Goal: Task Accomplishment & Management: Complete application form

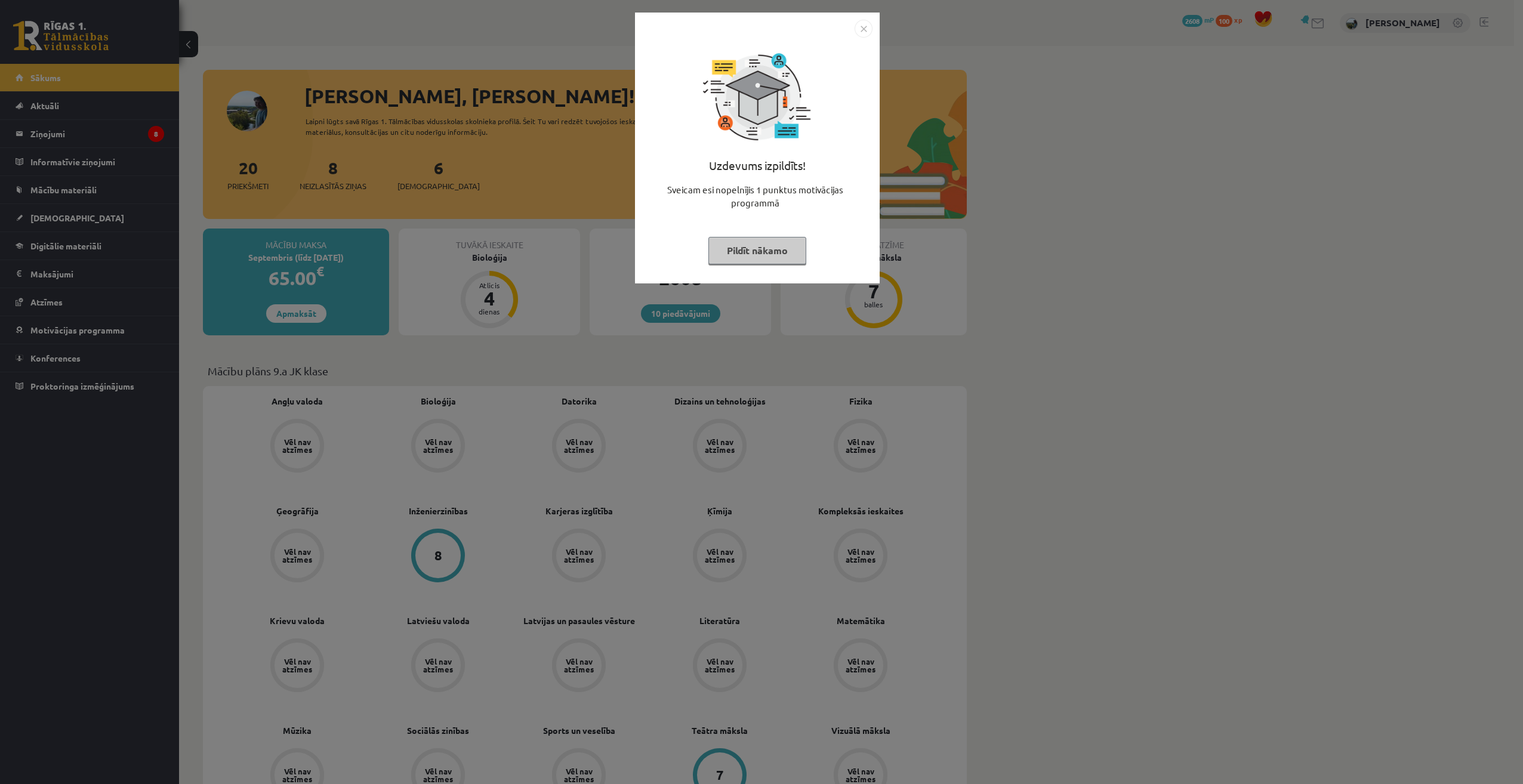
click at [776, 253] on button "Pildīt nākamo" at bounding box center [757, 251] width 98 height 28
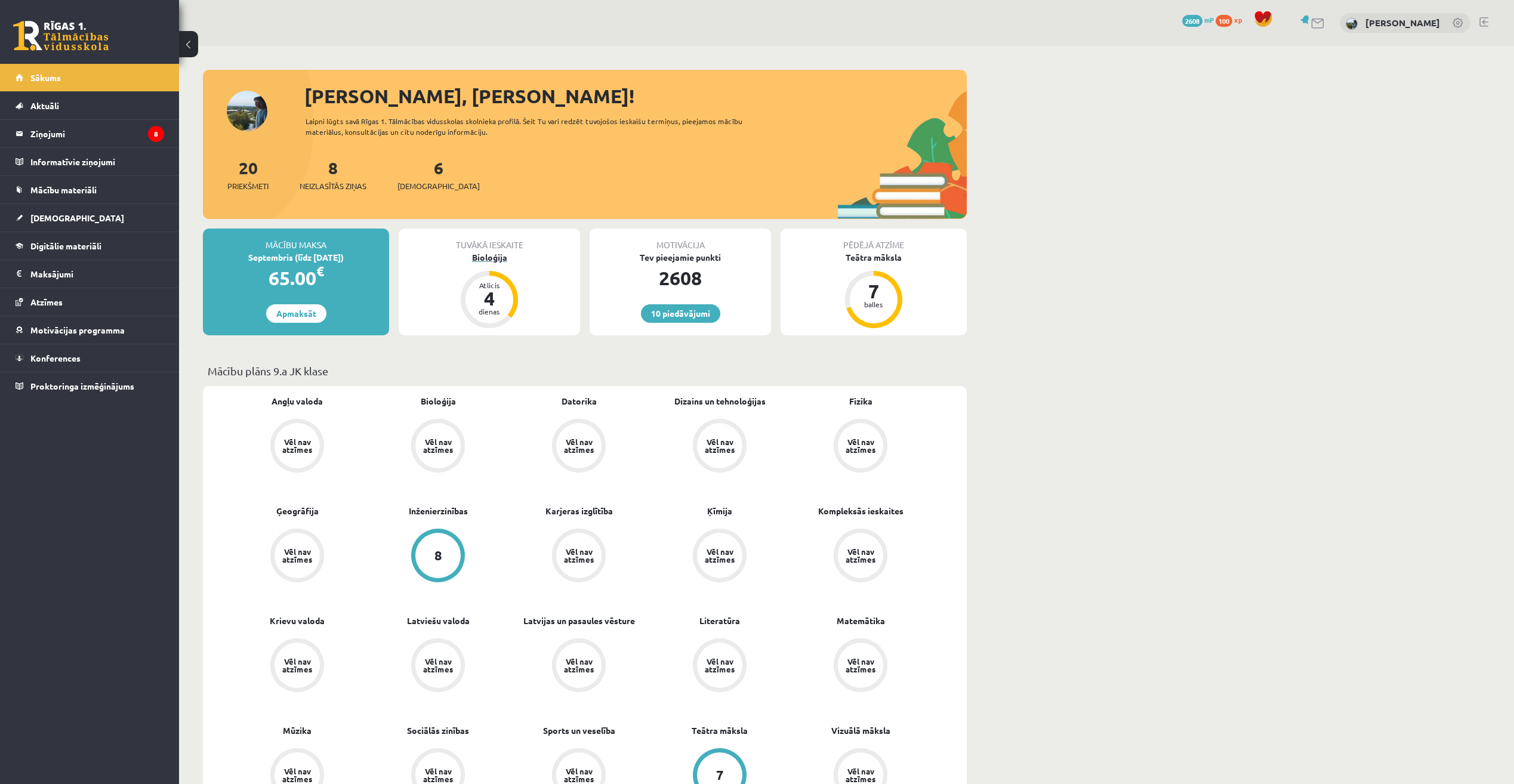
click at [506, 256] on div "Bioloģija" at bounding box center [489, 257] width 182 height 13
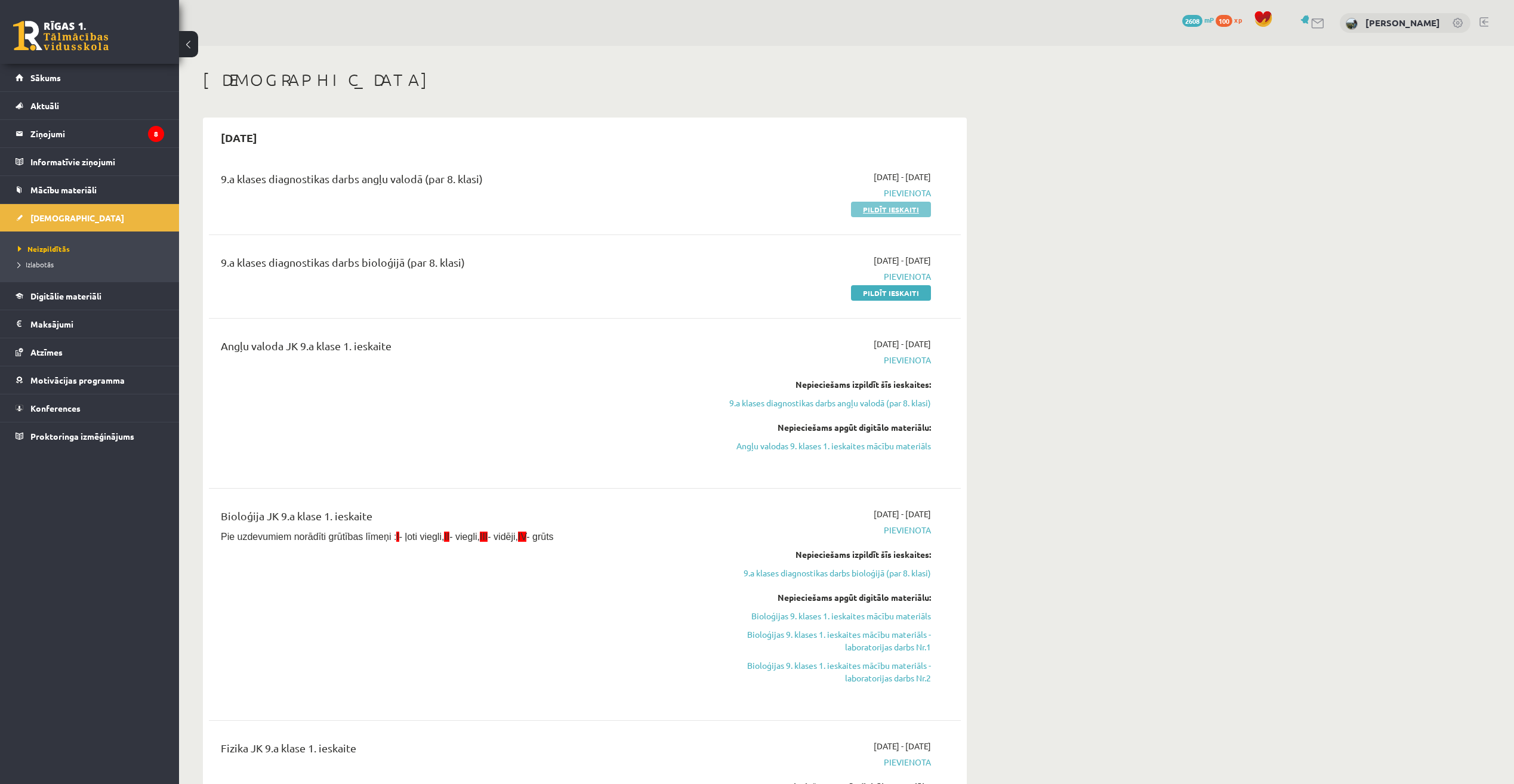
click at [882, 213] on link "Pildīt ieskaiti" at bounding box center [891, 209] width 80 height 16
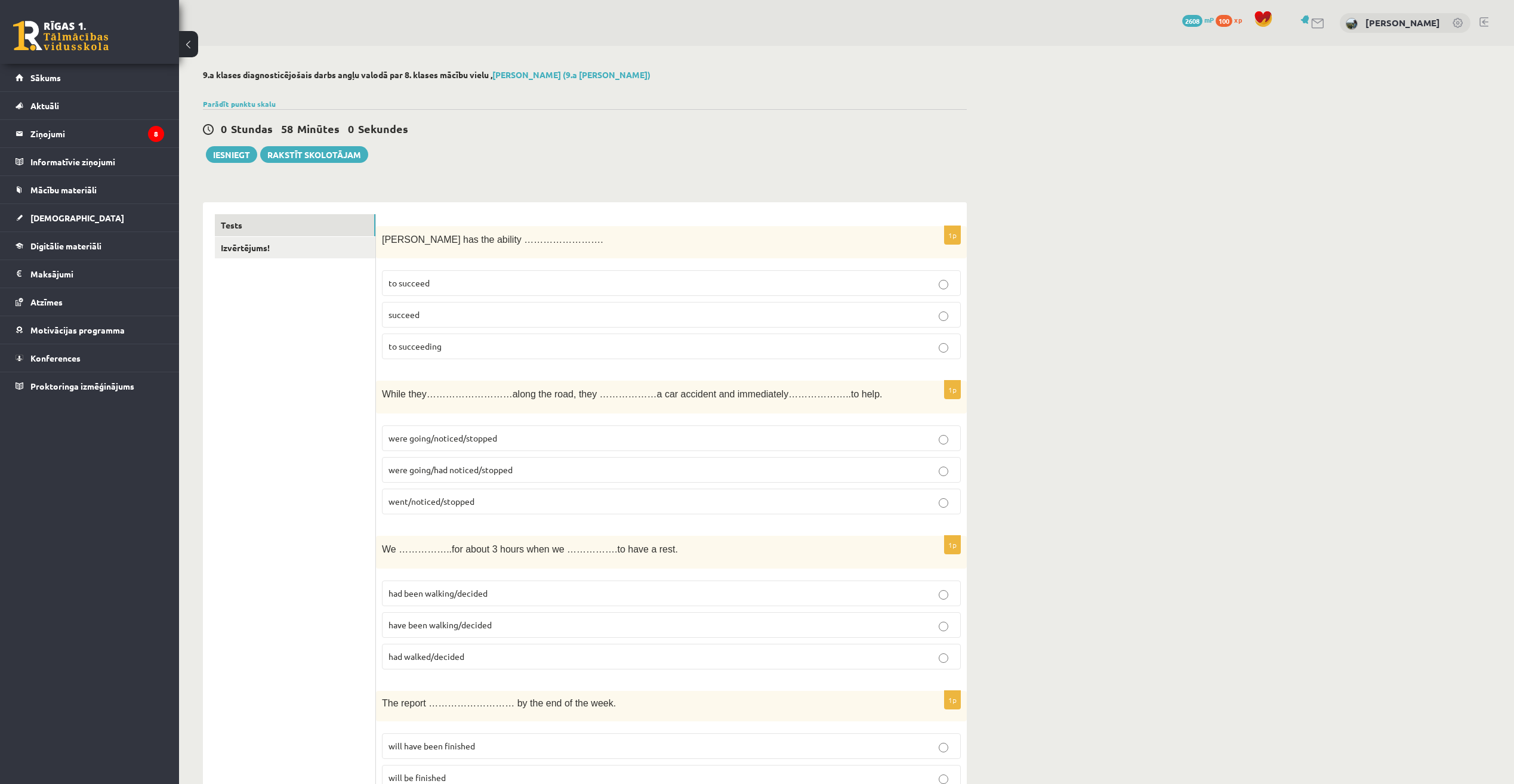
click at [588, 348] on p "to succeeding" at bounding box center [671, 346] width 566 height 13
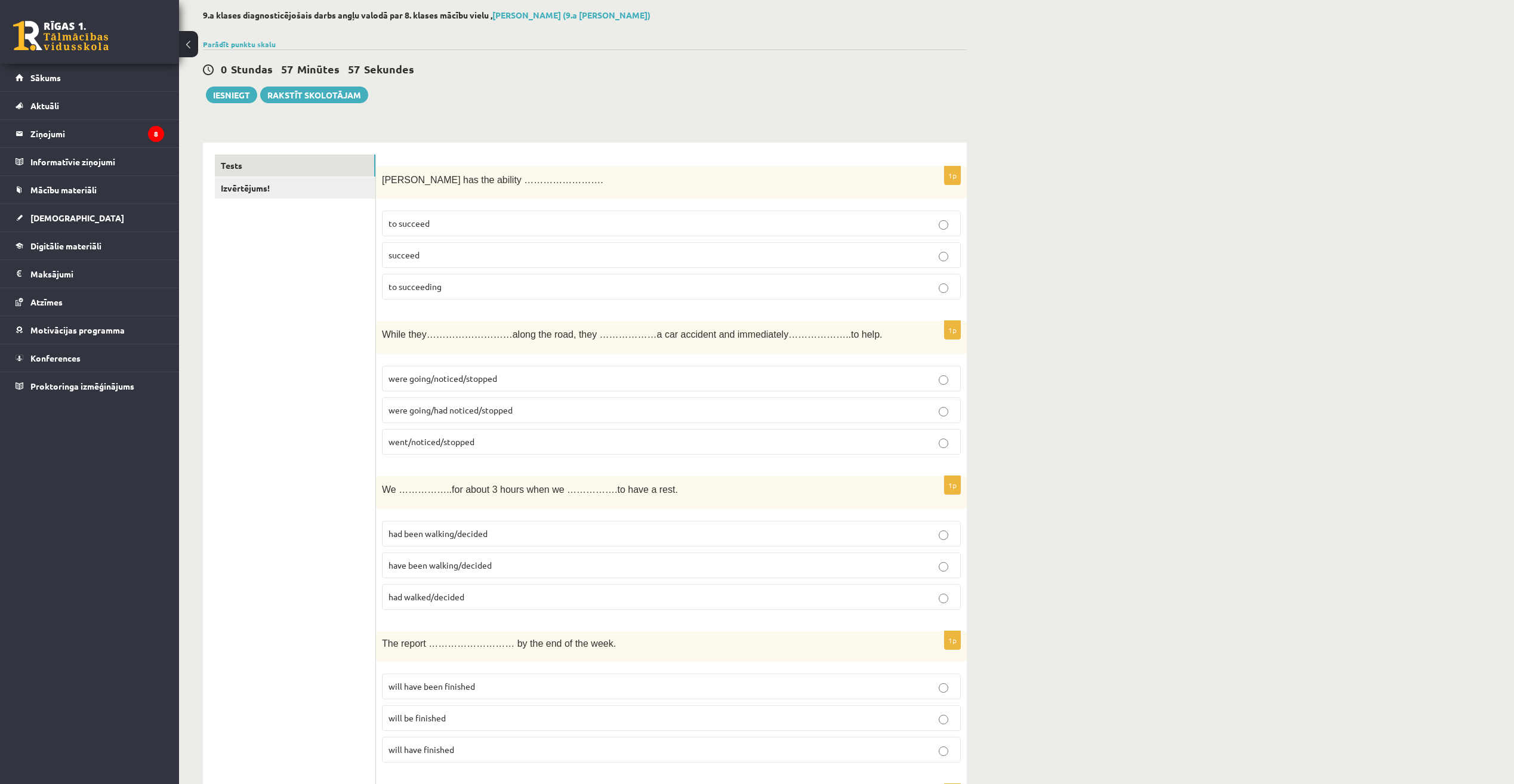
click at [560, 408] on p "were going/had noticed/stopped" at bounding box center [671, 410] width 566 height 13
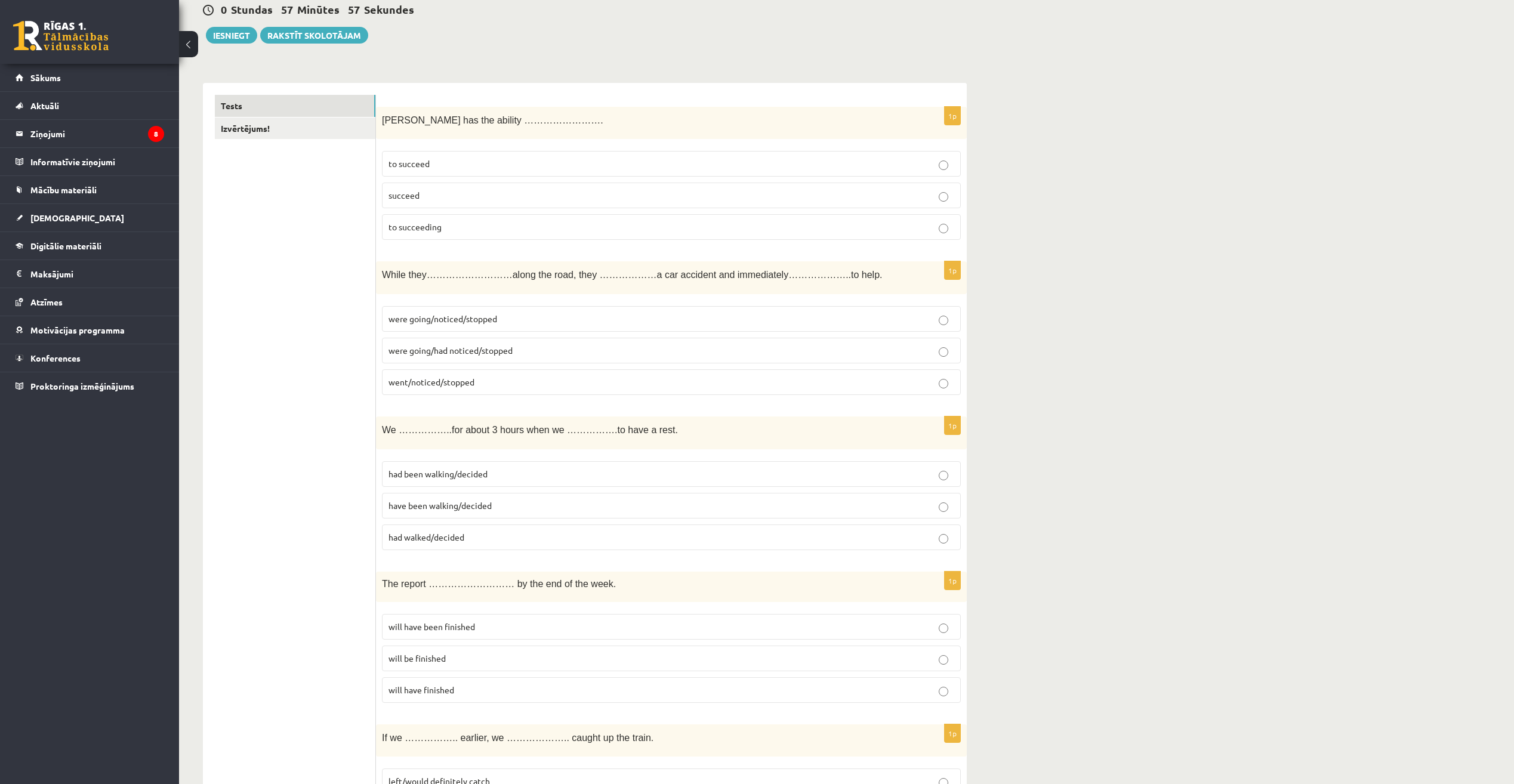
scroll to position [239, 0]
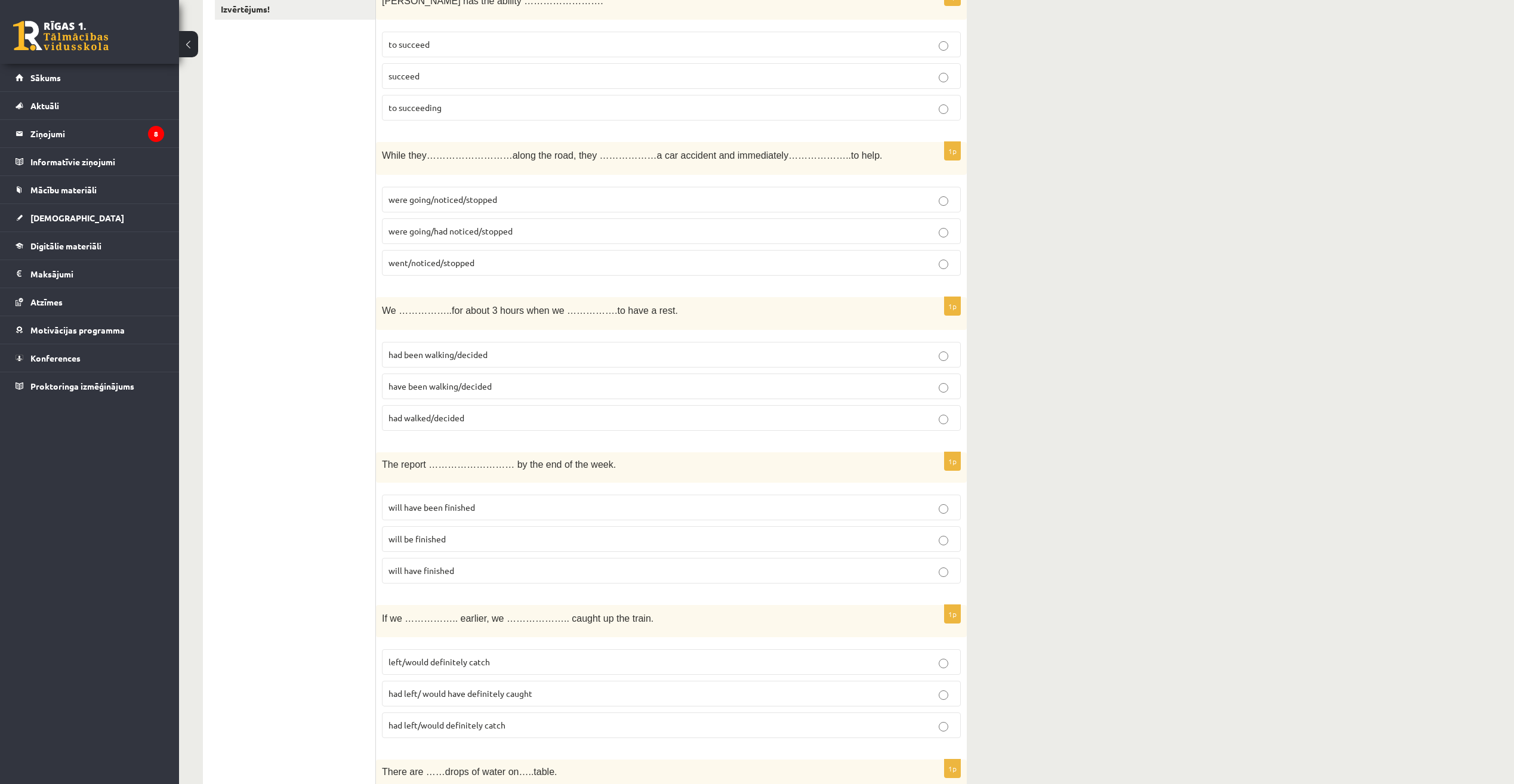
click at [596, 342] on label "had been walking/decided" at bounding box center [671, 355] width 579 height 26
click at [556, 570] on p "will have finished" at bounding box center [671, 571] width 566 height 13
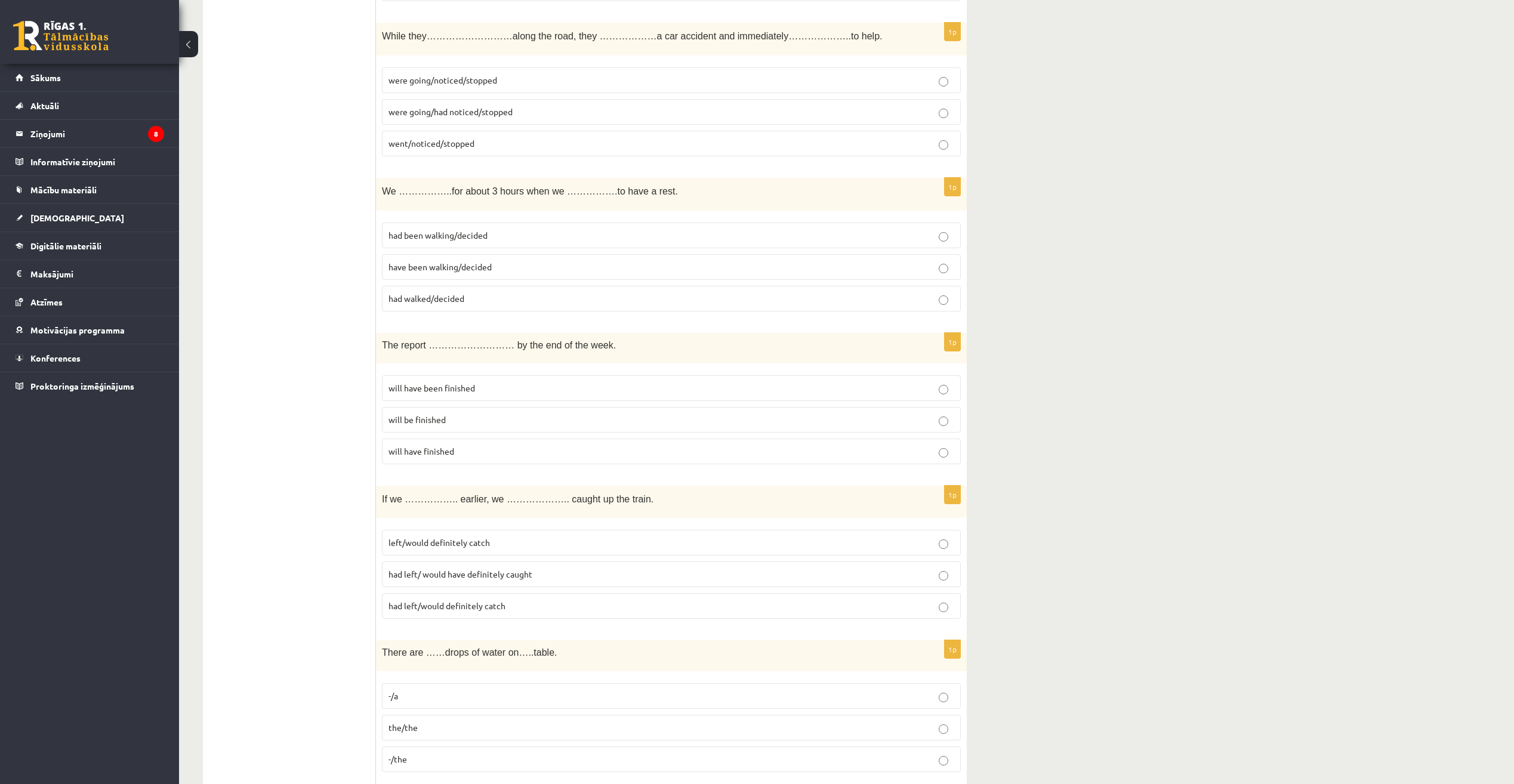
scroll to position [418, 0]
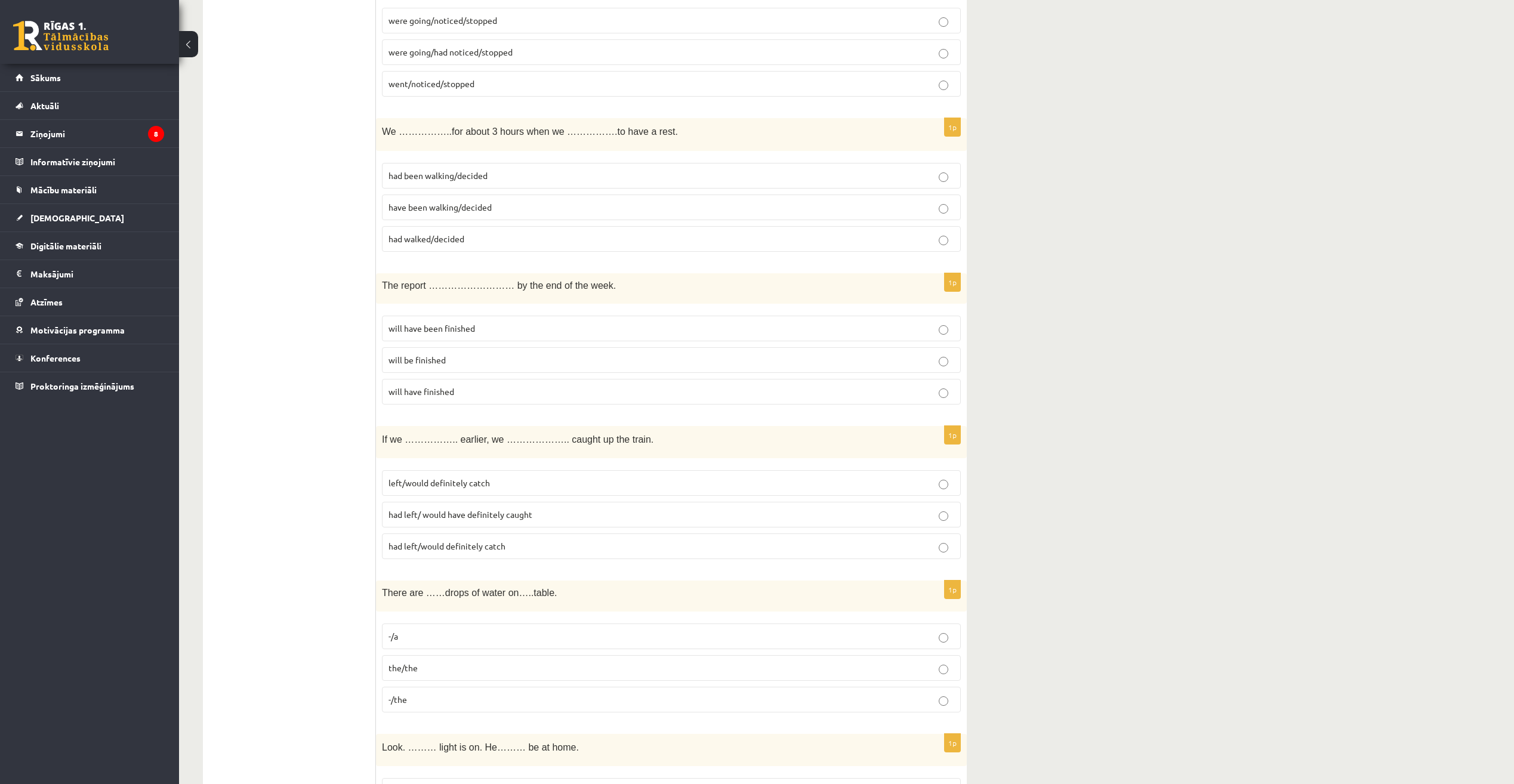
click at [610, 490] on label "left/would definitely catch" at bounding box center [671, 483] width 579 height 26
click at [571, 664] on p "the/the" at bounding box center [671, 668] width 566 height 13
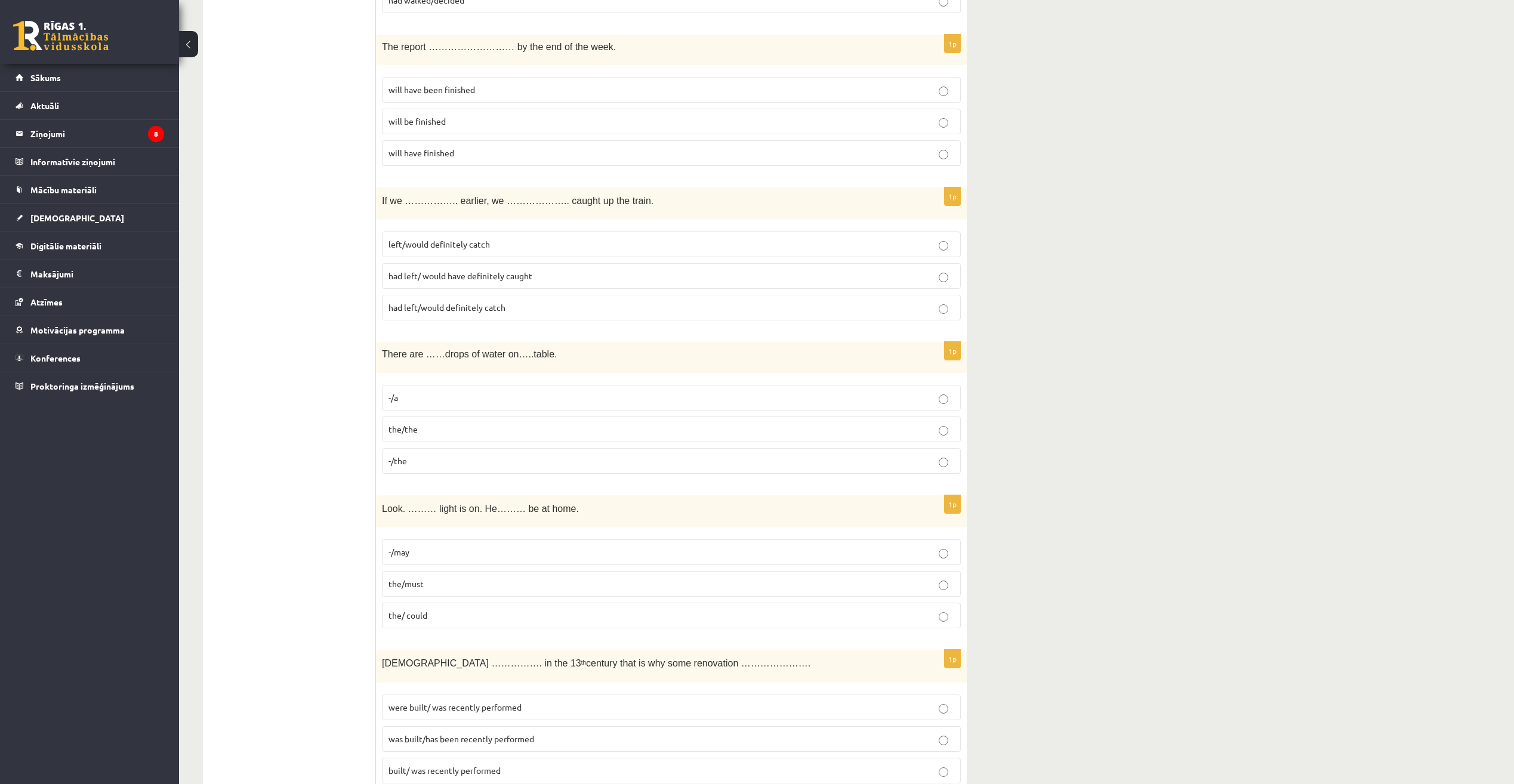
scroll to position [716, 0]
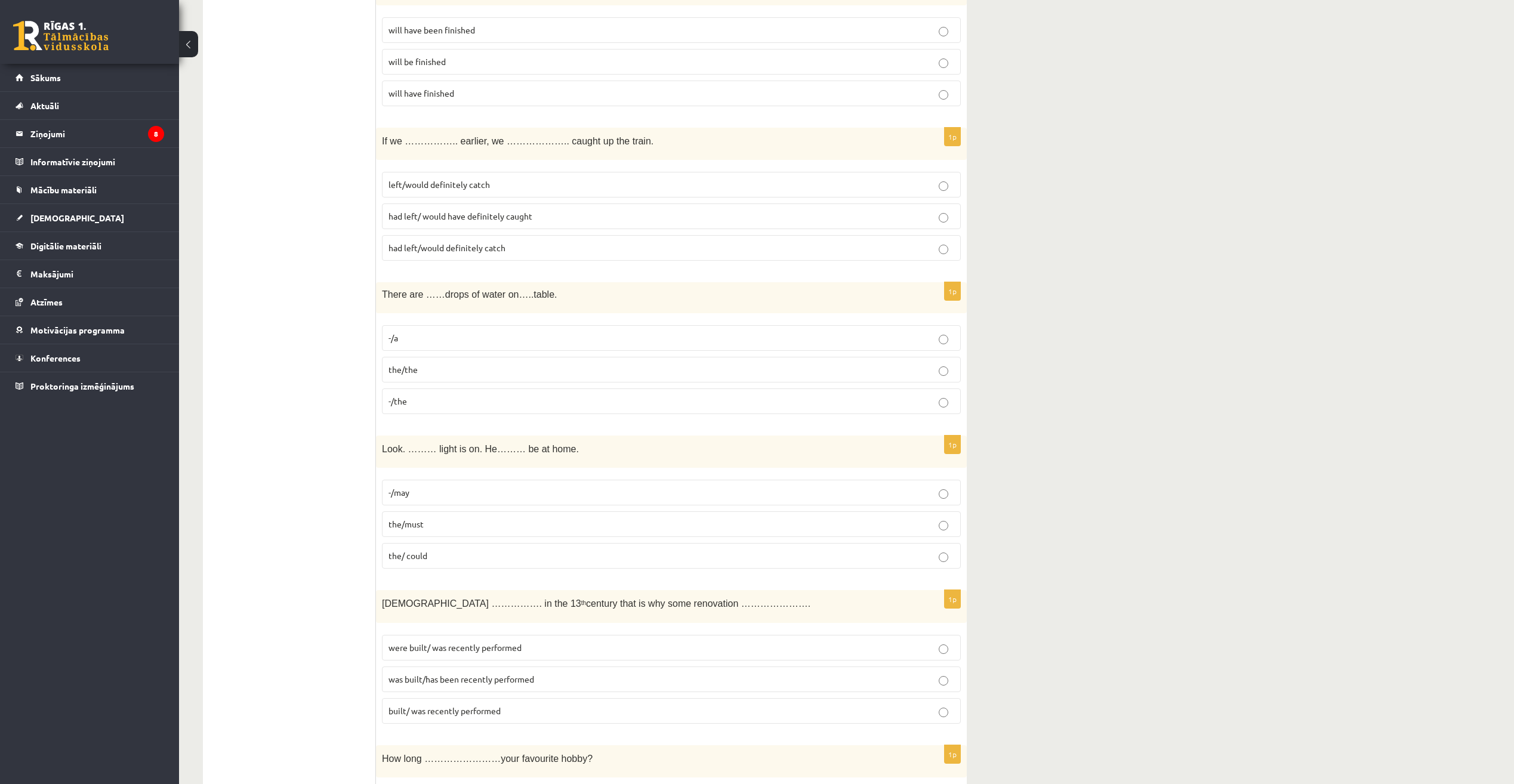
click at [542, 508] on fieldset "-/may the/must the/ could" at bounding box center [671, 523] width 579 height 99
click at [542, 517] on label "the/must" at bounding box center [671, 524] width 579 height 26
click at [679, 639] on label "were built/ was recently performed" at bounding box center [671, 648] width 579 height 26
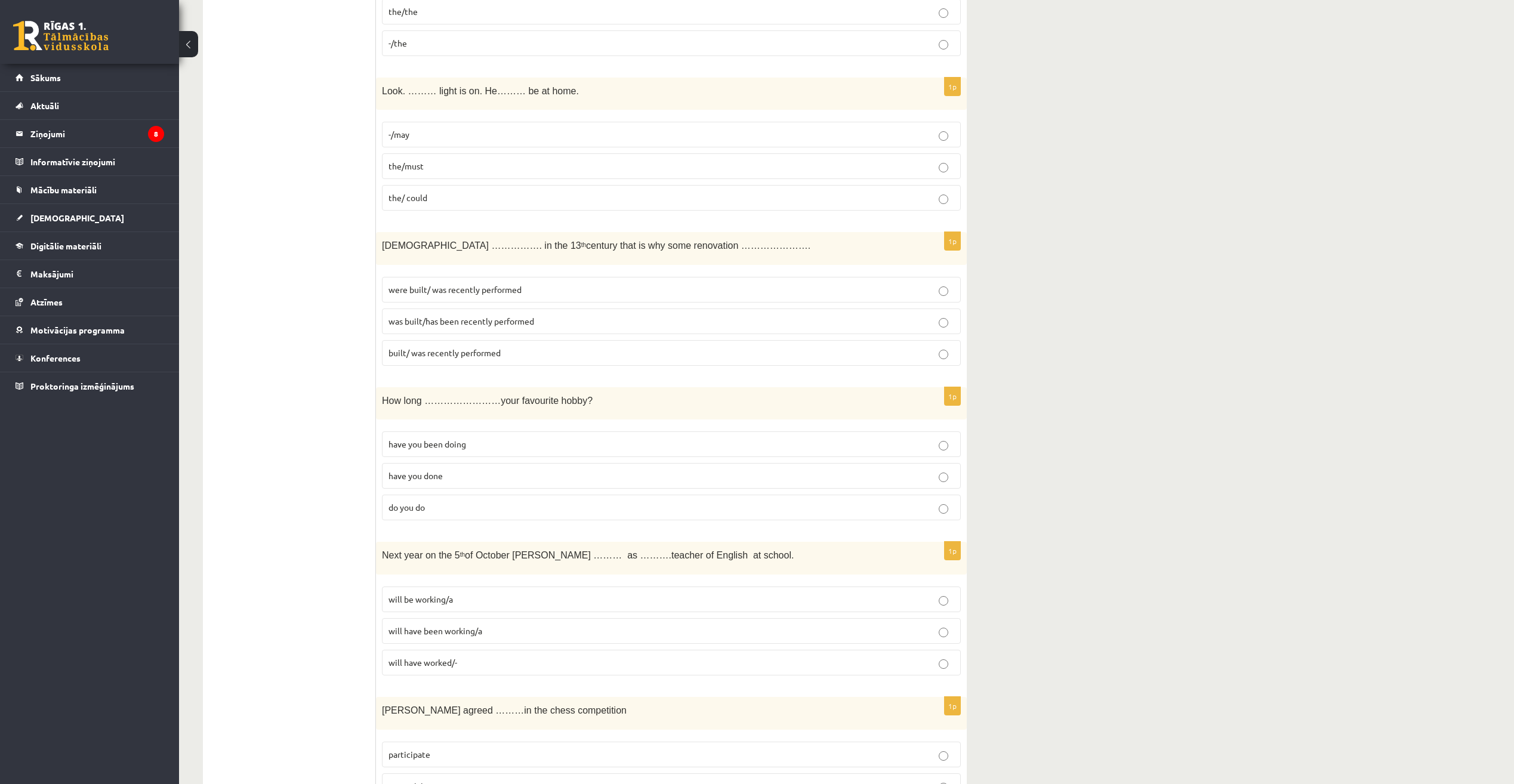
scroll to position [1134, 0]
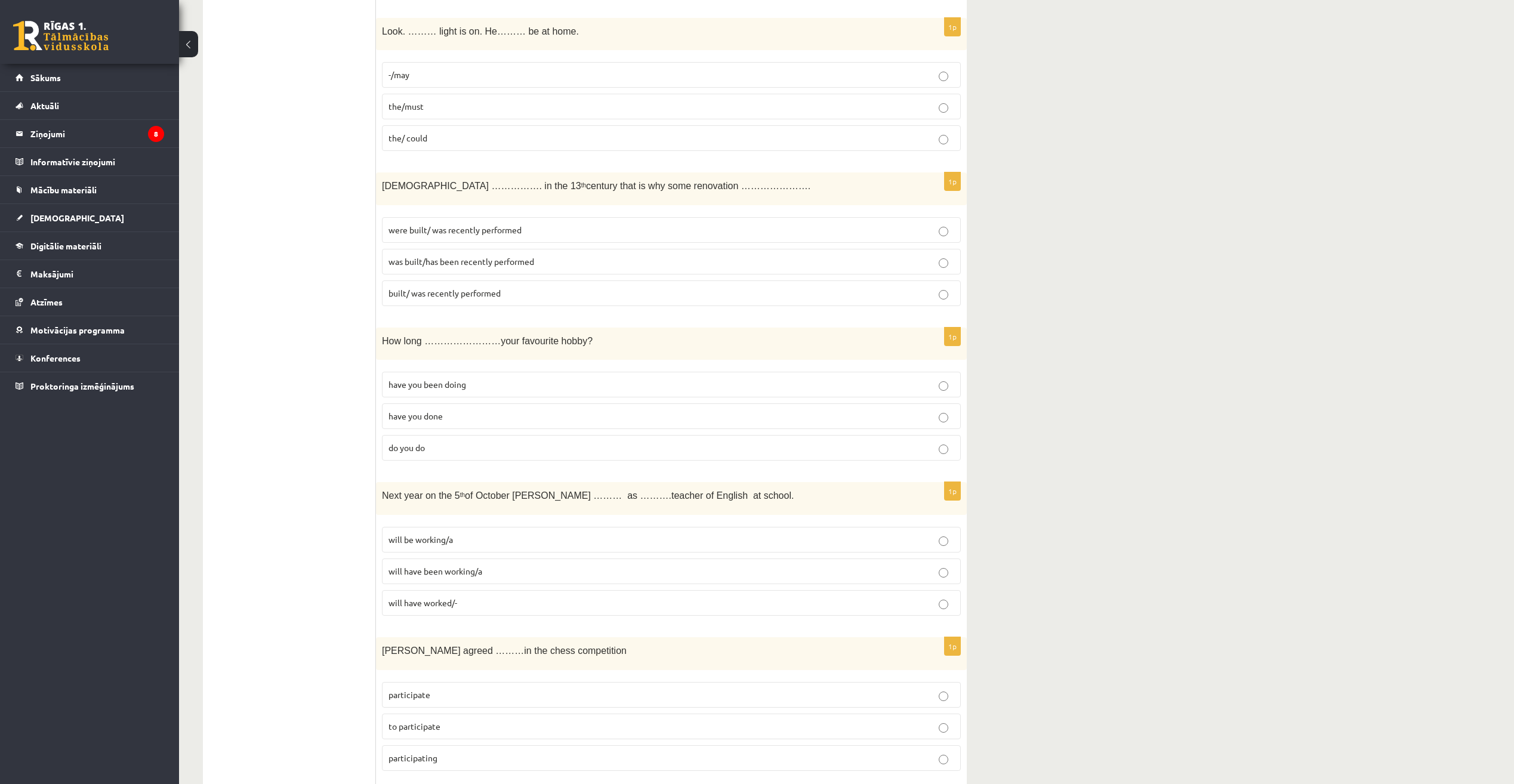
click at [683, 453] on p "do you do" at bounding box center [671, 448] width 566 height 13
click at [753, 562] on label "will have been working/a" at bounding box center [671, 571] width 579 height 26
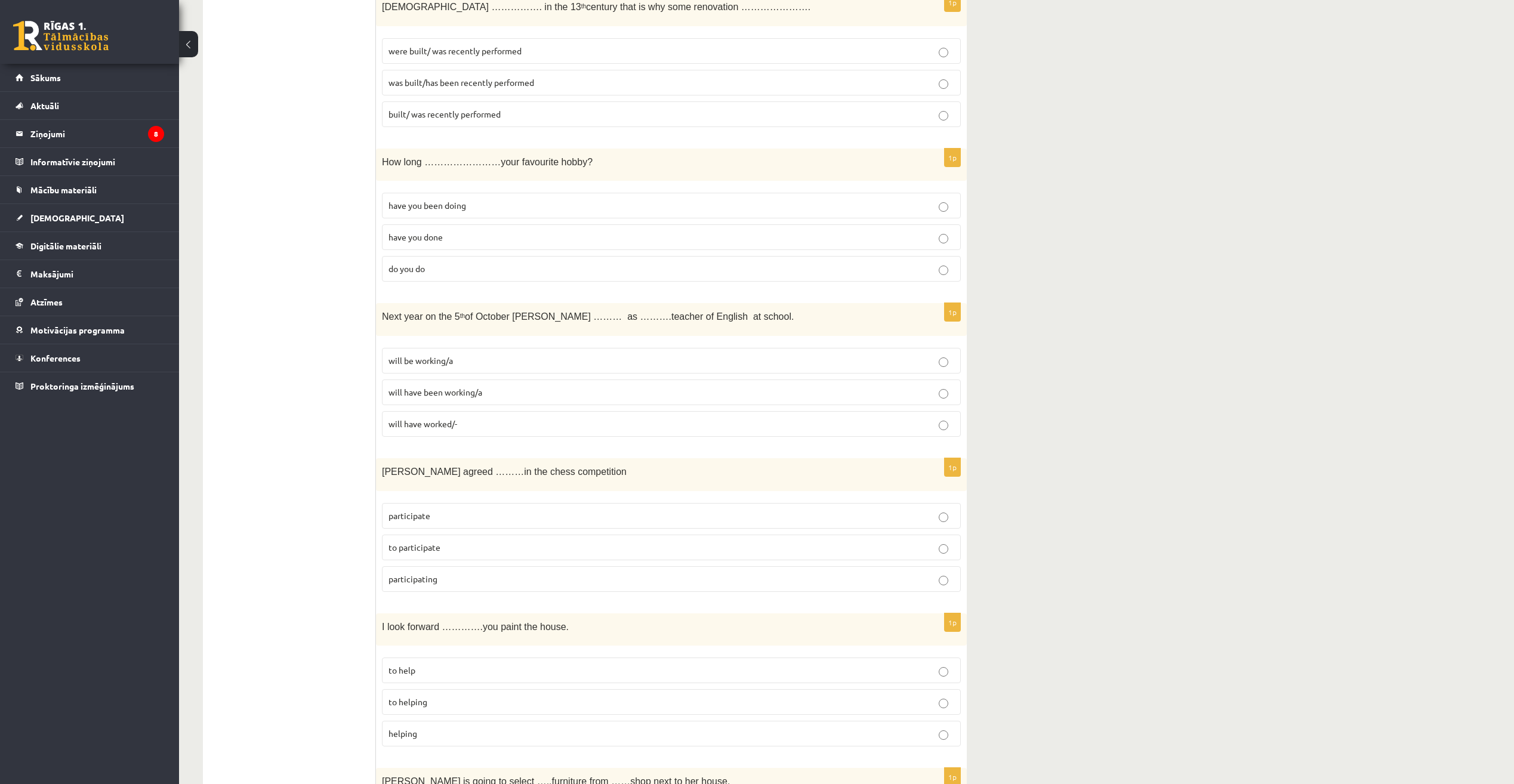
scroll to position [1373, 0]
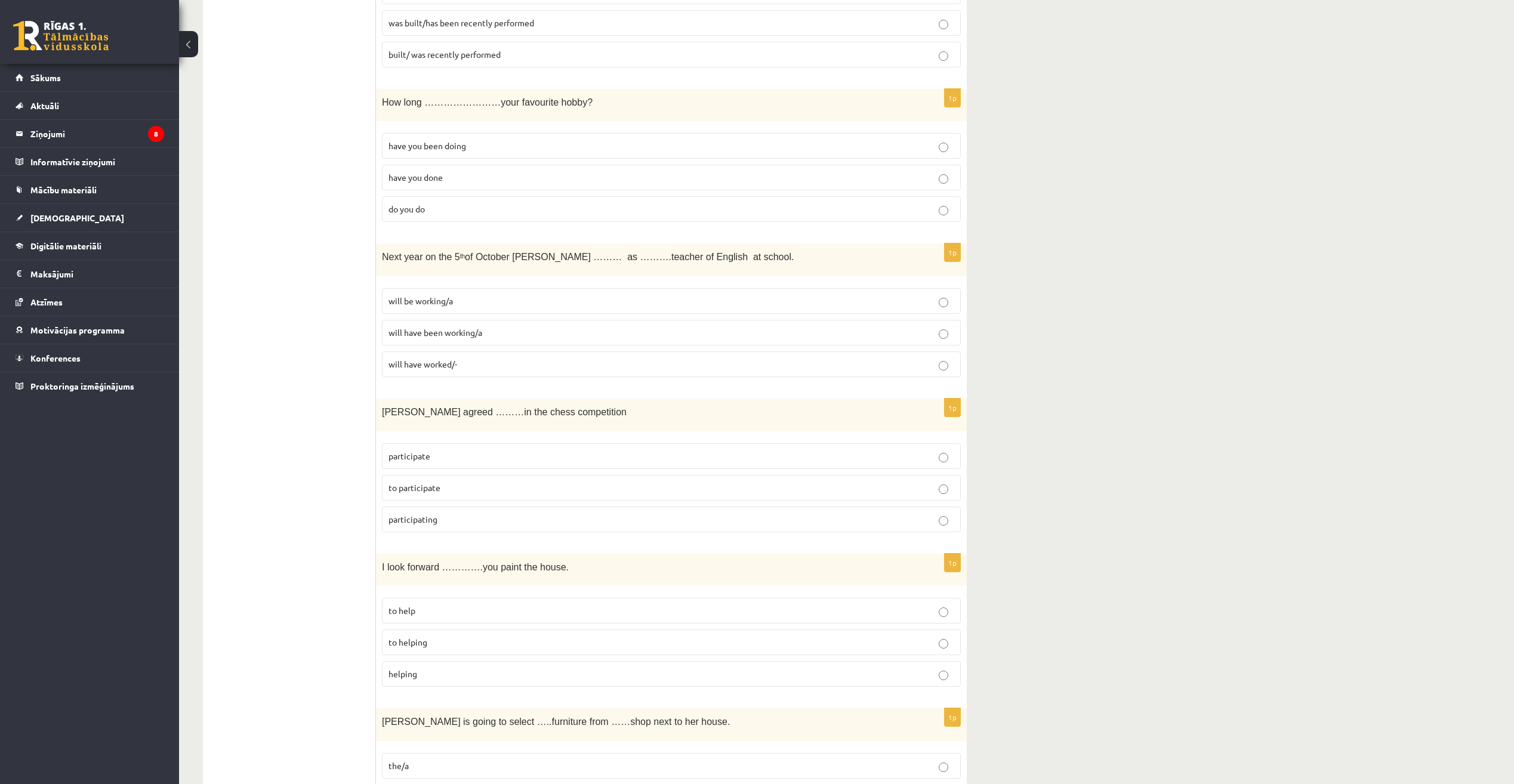
click at [757, 461] on p "participate" at bounding box center [671, 456] width 566 height 13
click at [789, 660] on fieldset "to help to helping helping" at bounding box center [671, 642] width 579 height 99
click at [798, 647] on p "to helping" at bounding box center [671, 642] width 566 height 13
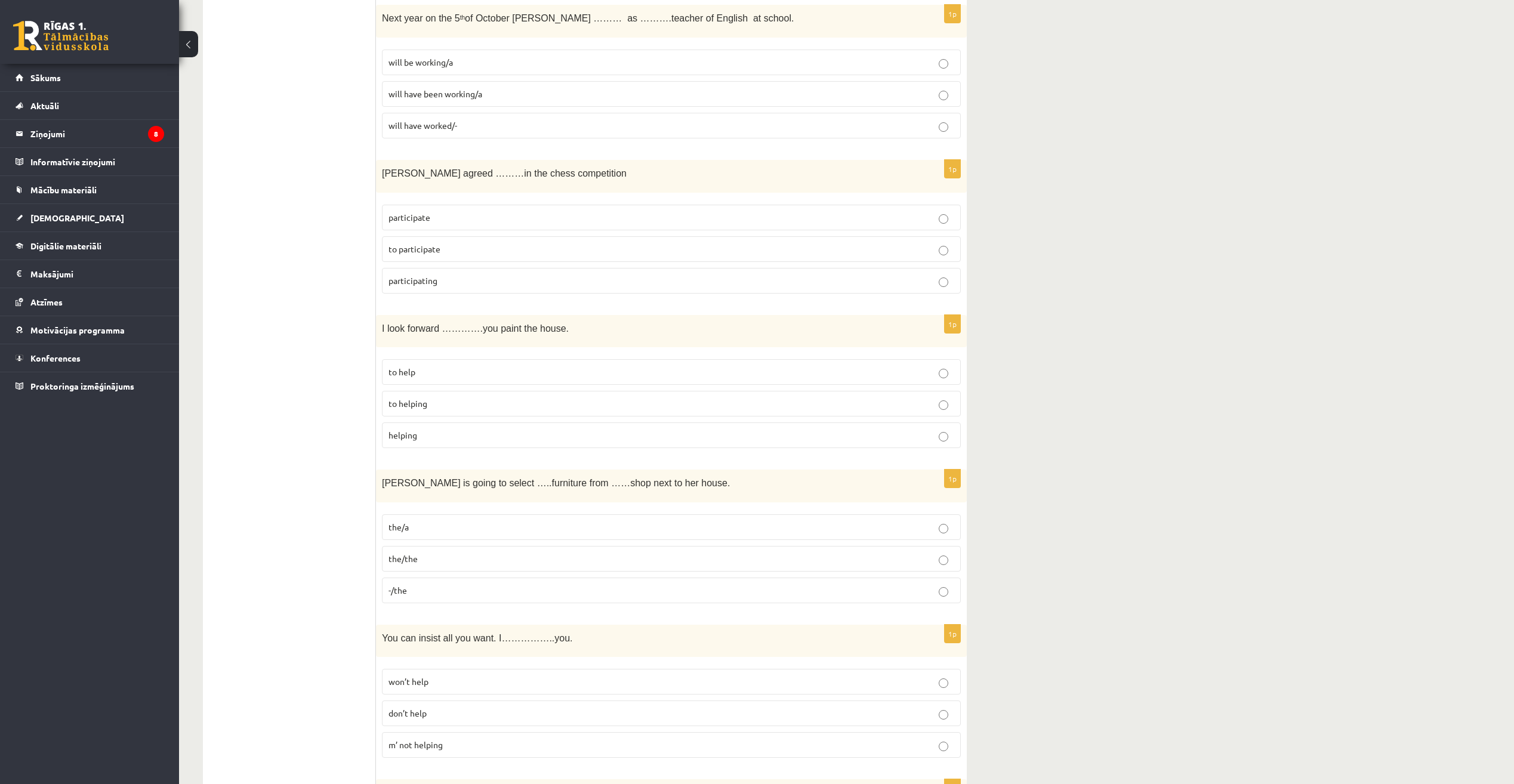
click at [811, 546] on label "the/the" at bounding box center [671, 559] width 579 height 26
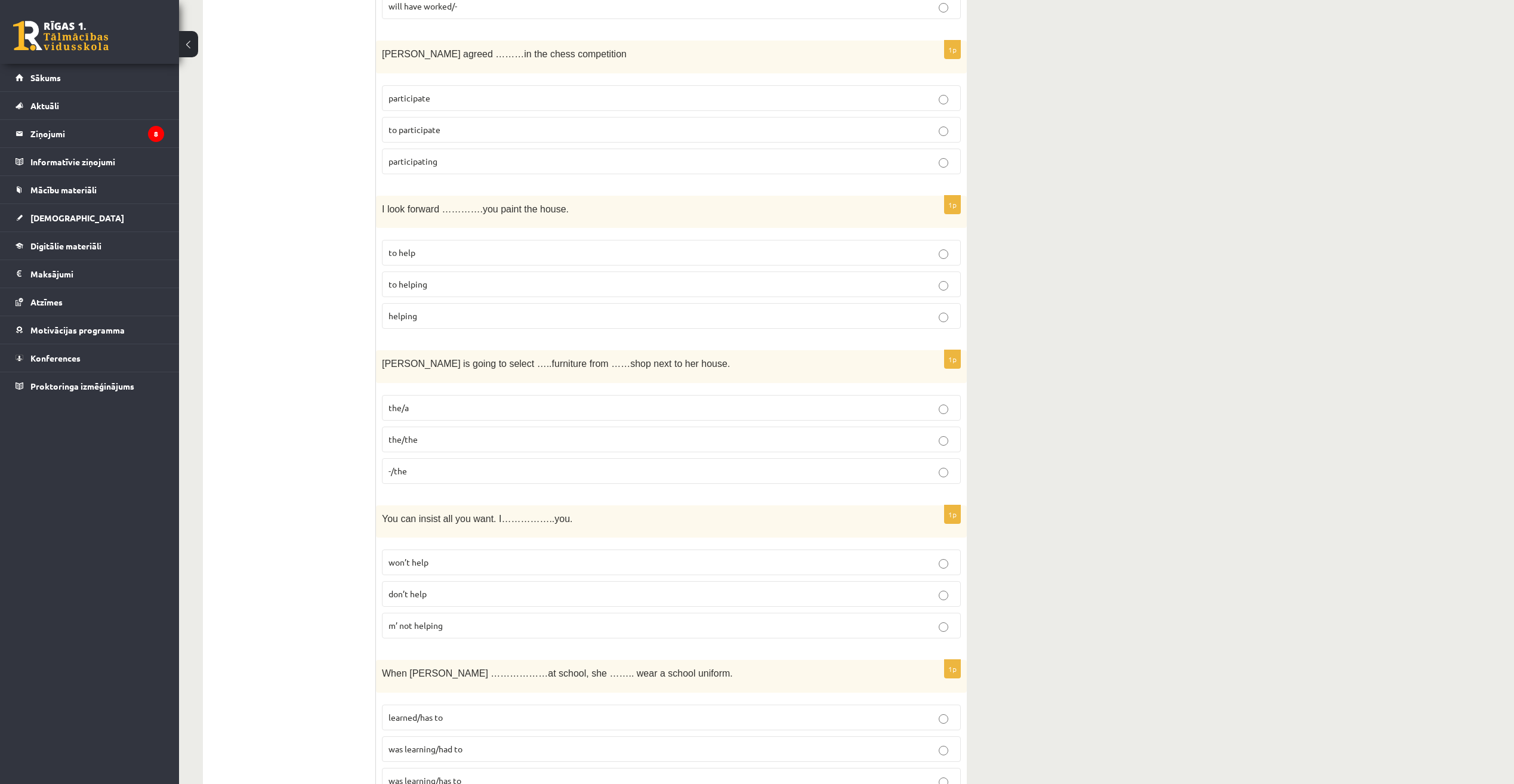
scroll to position [1790, 0]
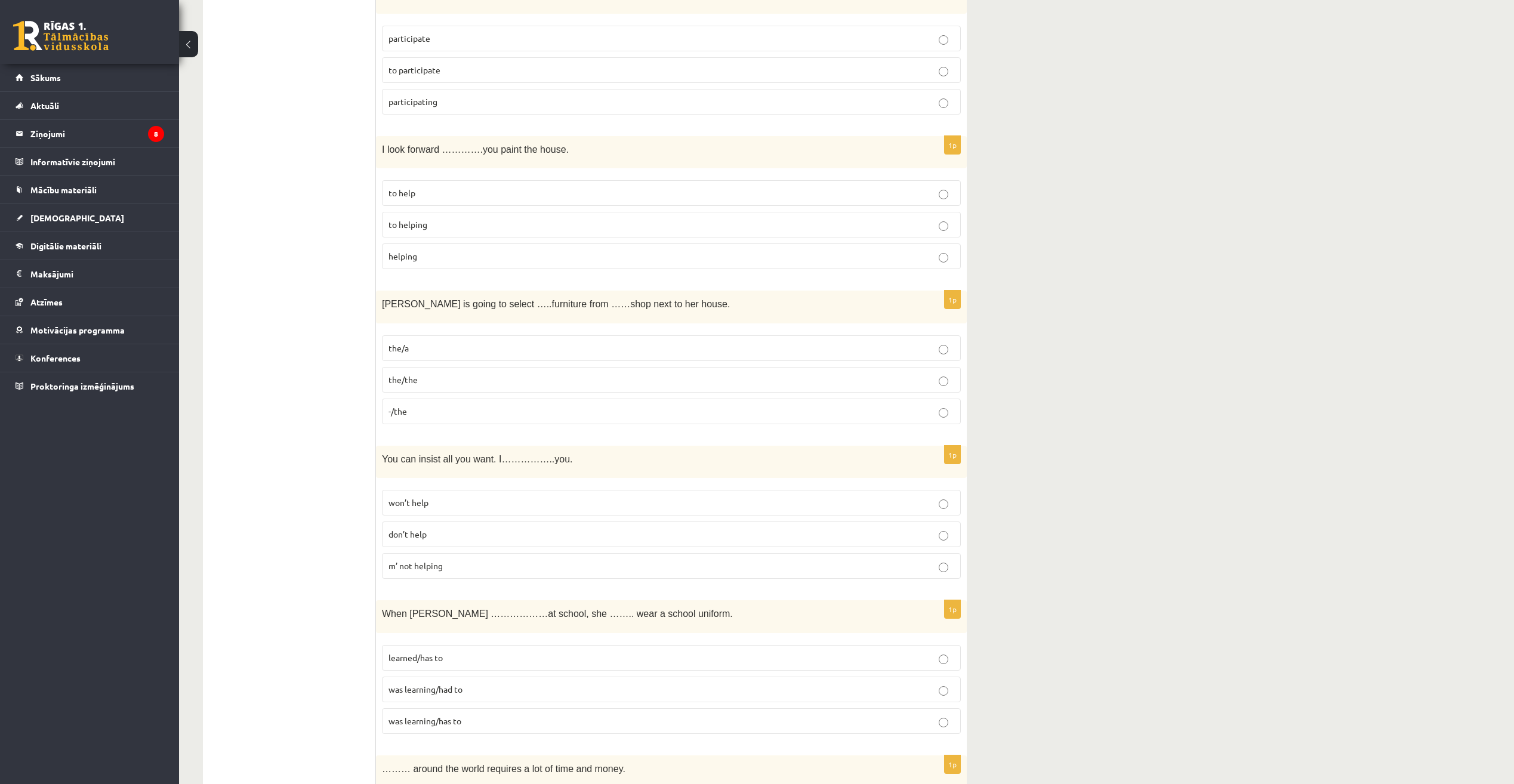
click at [808, 486] on fieldset "won’t help don’t help m’ not helping" at bounding box center [671, 533] width 579 height 99
click at [804, 502] on p "won’t help" at bounding box center [671, 502] width 566 height 13
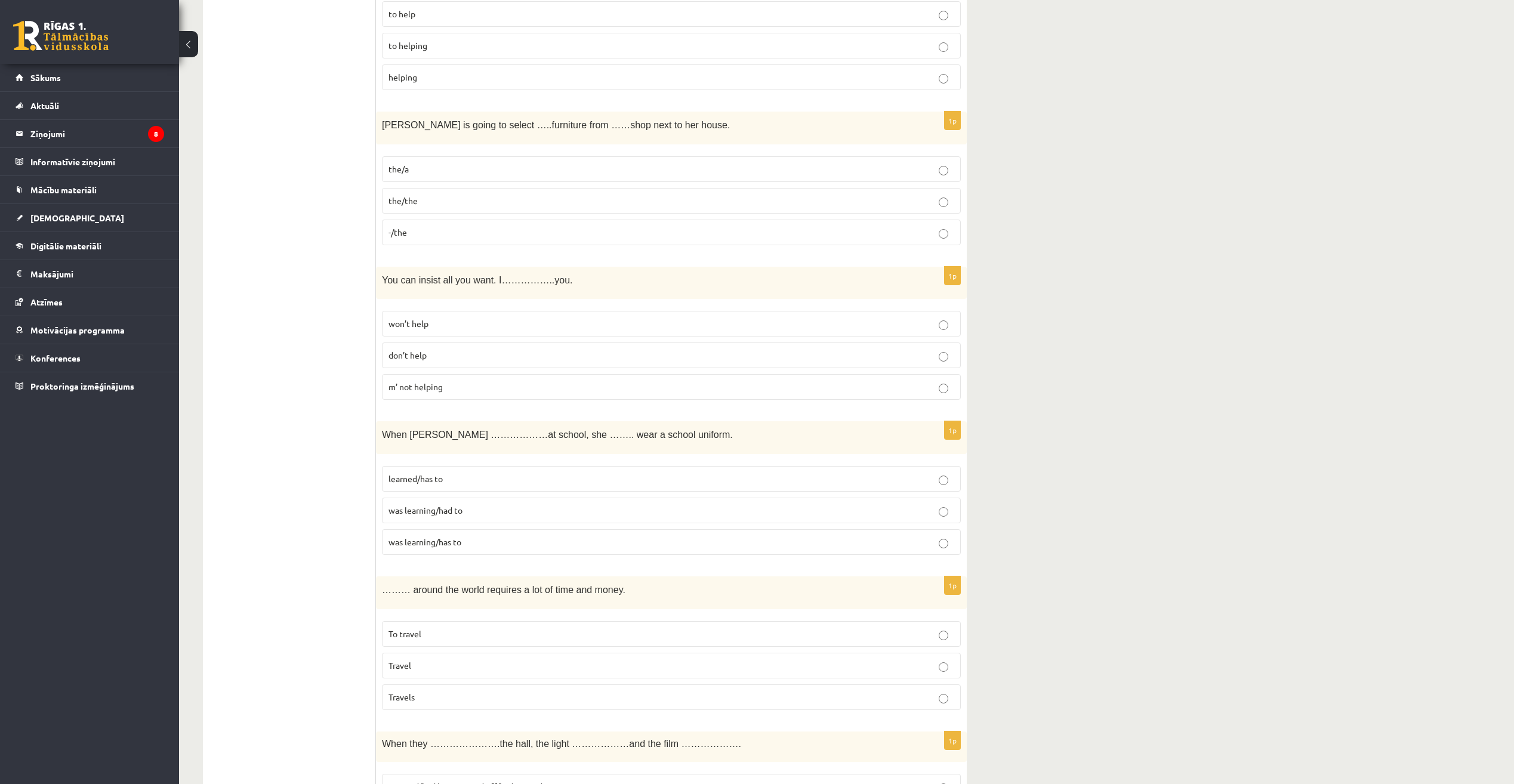
scroll to position [2029, 0]
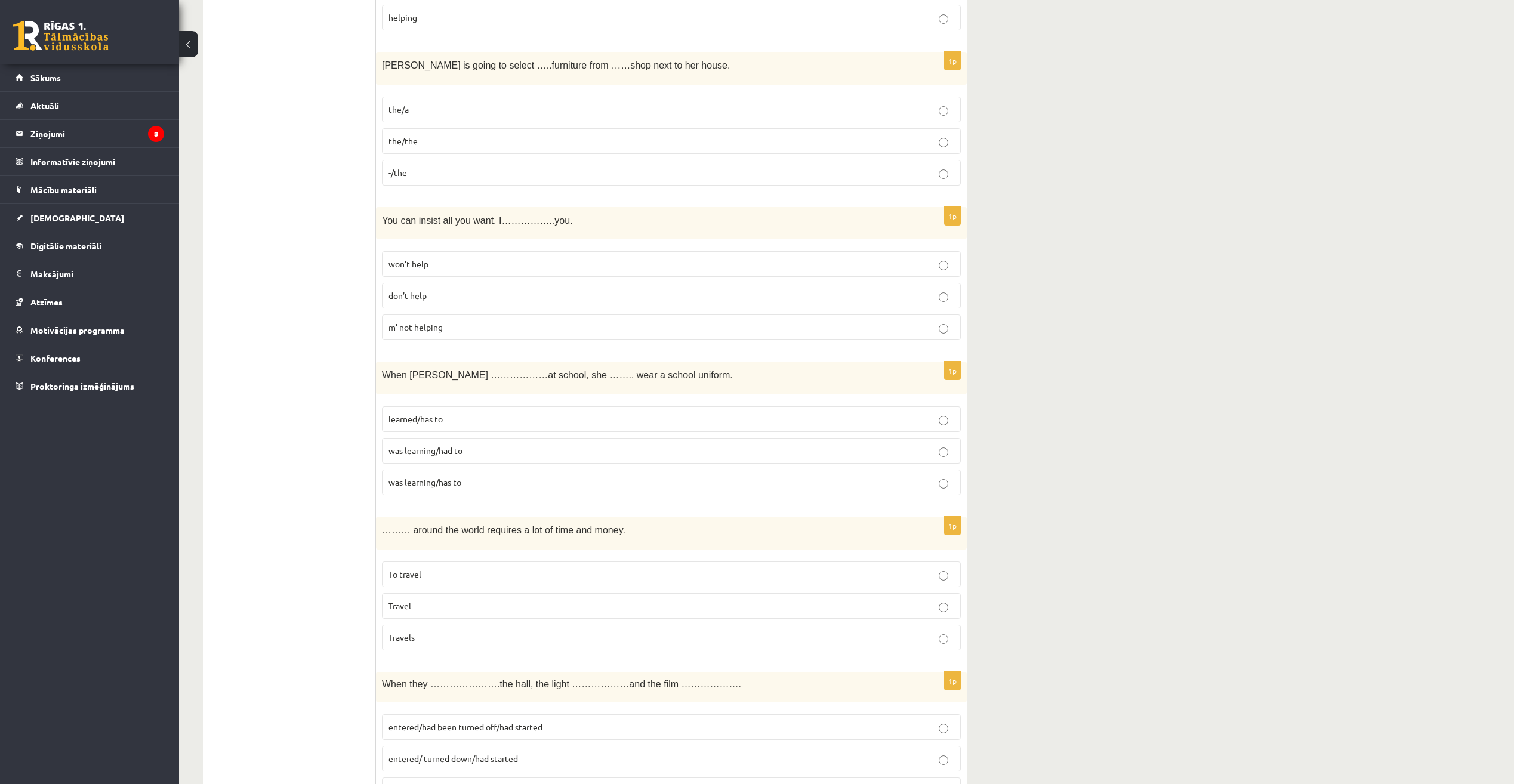
click at [804, 484] on p "was learning/has to" at bounding box center [671, 482] width 566 height 13
click at [868, 595] on label "Travel" at bounding box center [671, 606] width 579 height 26
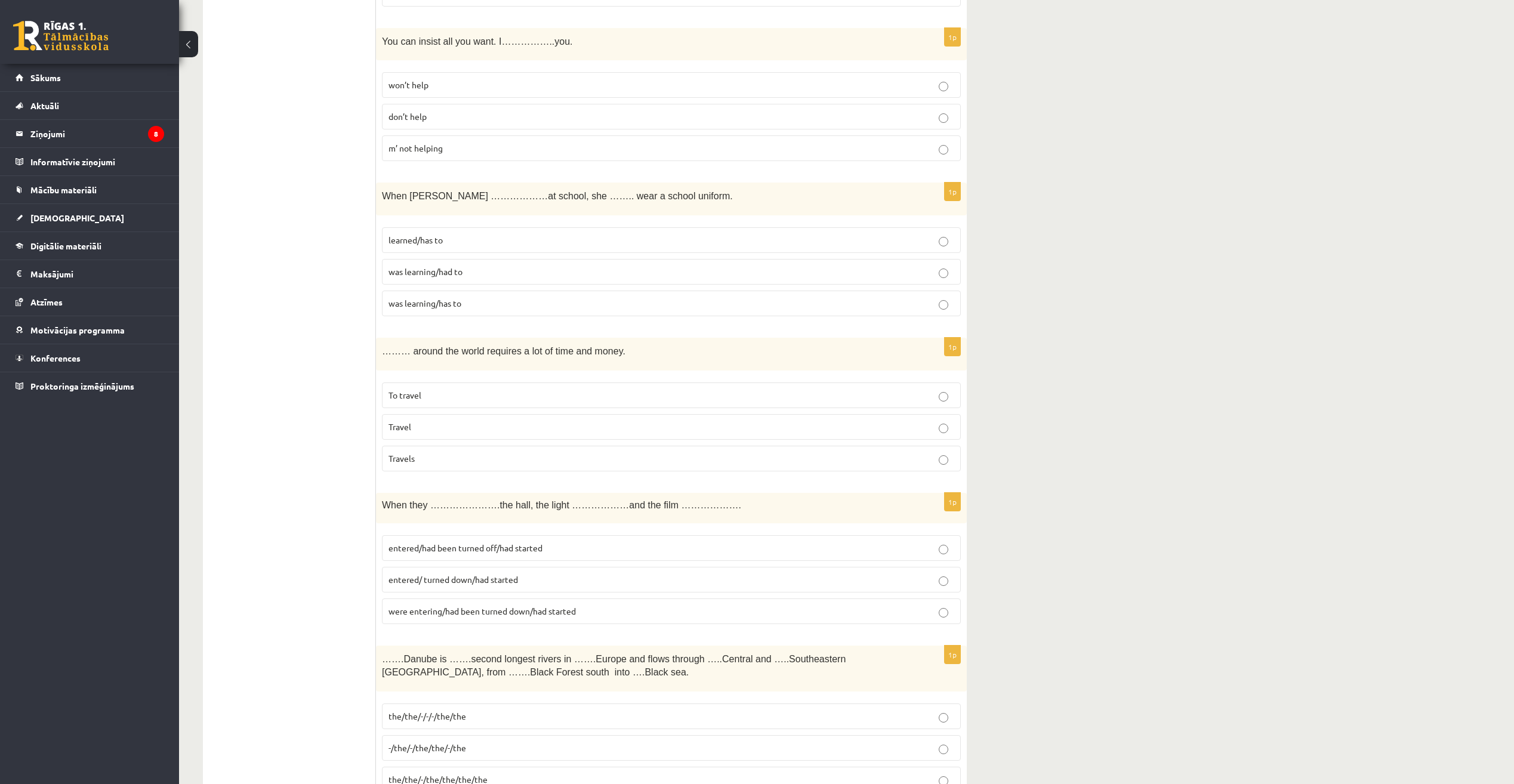
click at [841, 546] on p "entered/had been turned off/had started" at bounding box center [671, 548] width 566 height 13
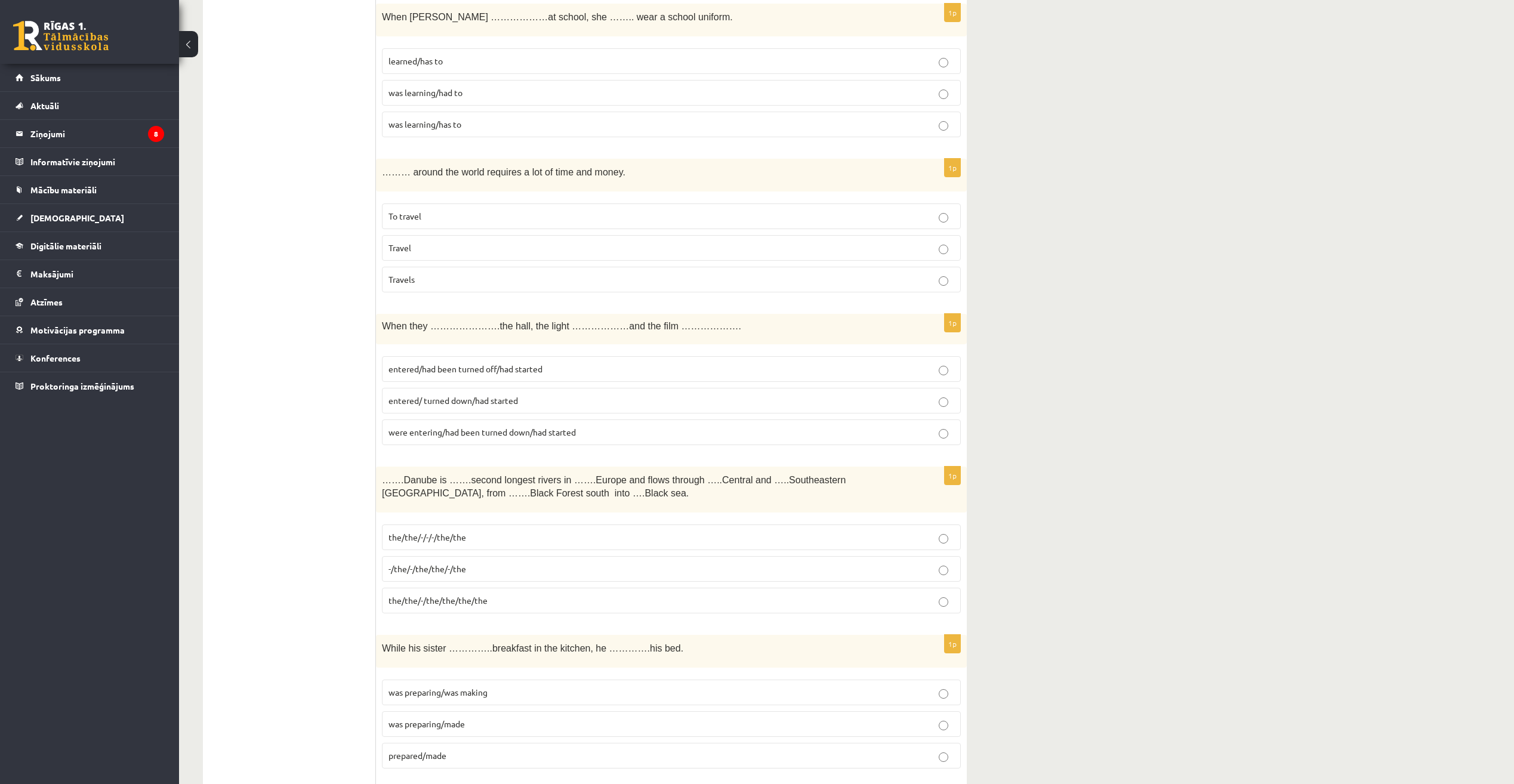
click at [829, 534] on p "the/the/-/-/-/the/the" at bounding box center [671, 538] width 566 height 13
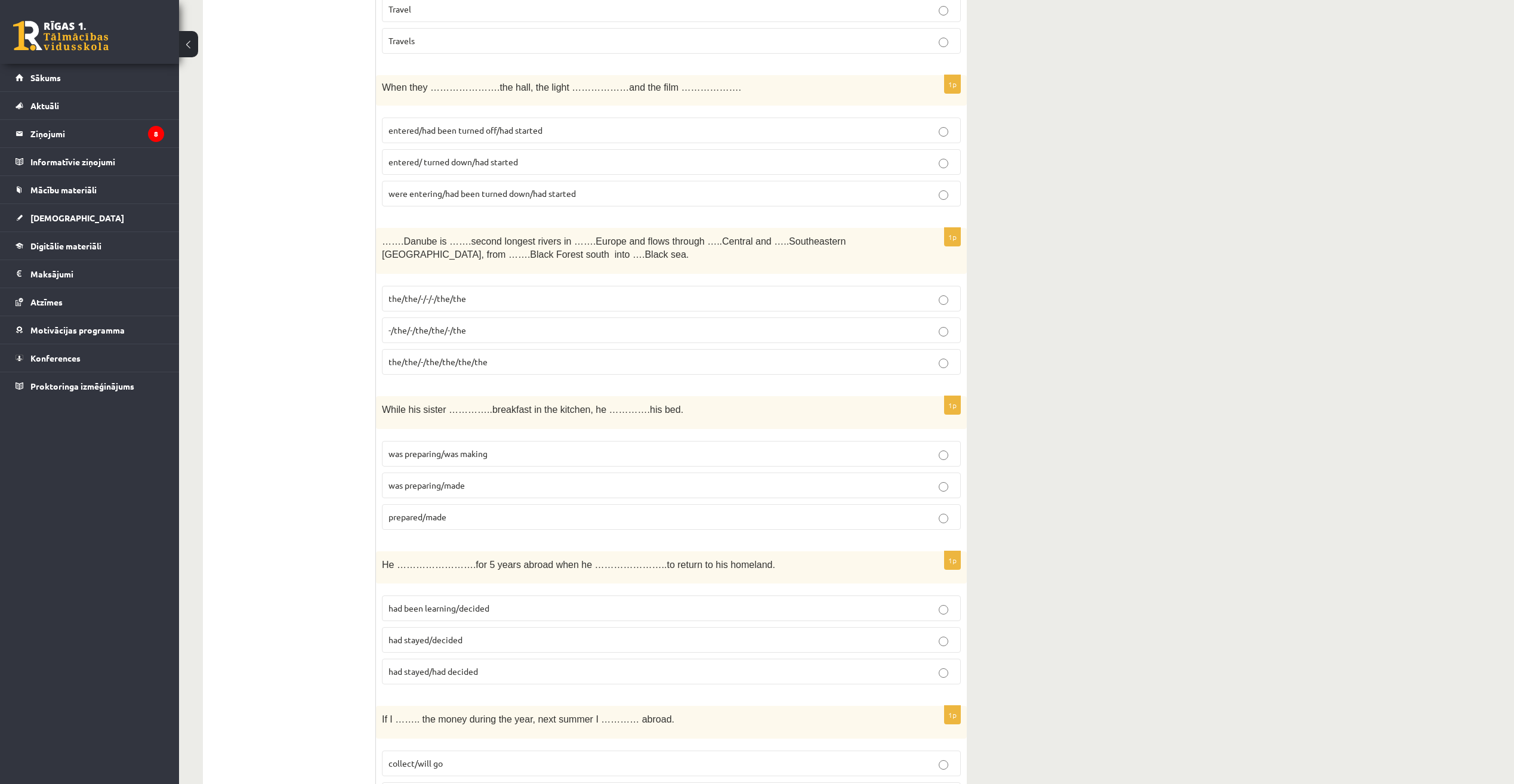
click at [791, 506] on label "prepared/made" at bounding box center [671, 517] width 579 height 26
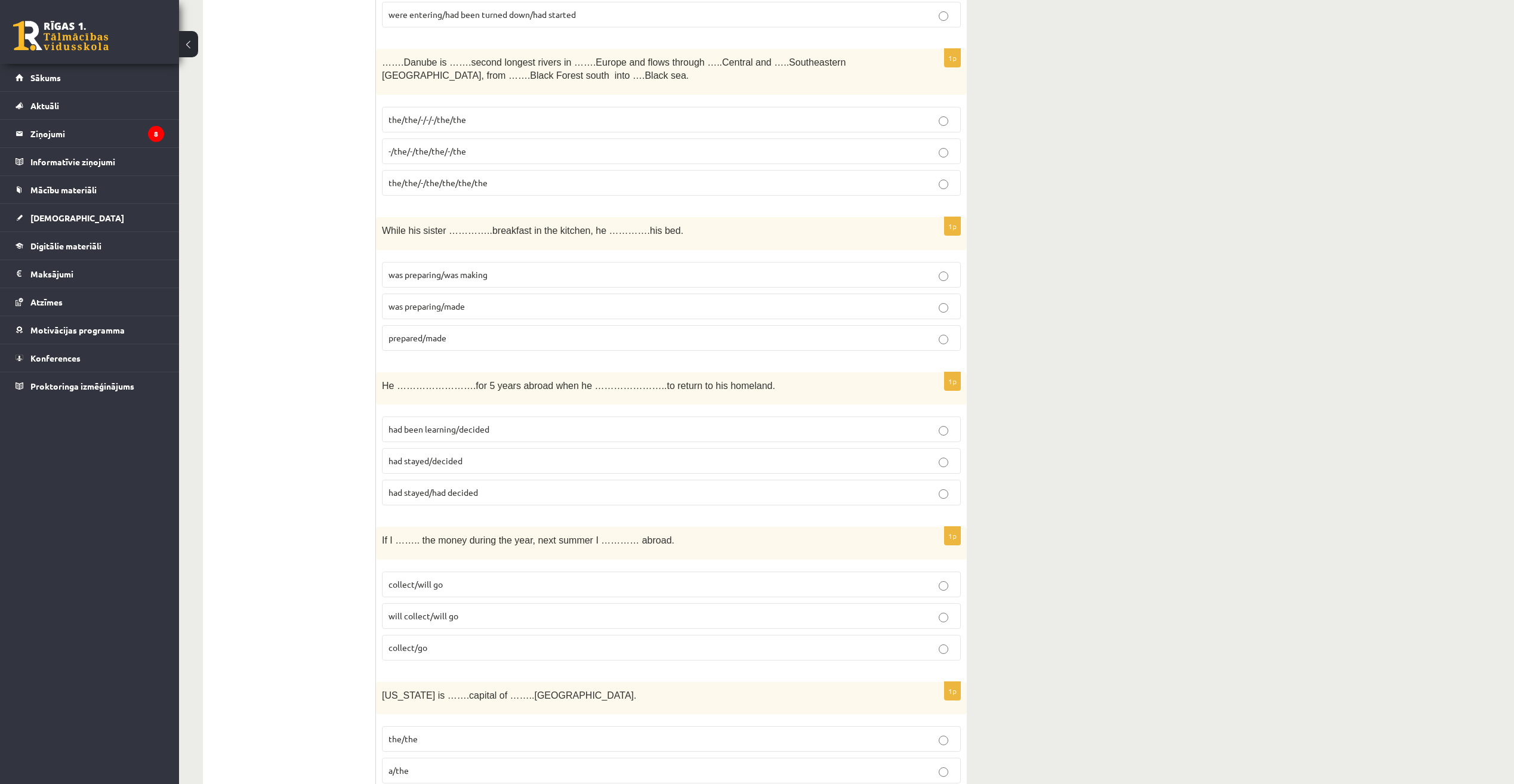
click at [780, 434] on p "had been learning/decided" at bounding box center [671, 429] width 566 height 13
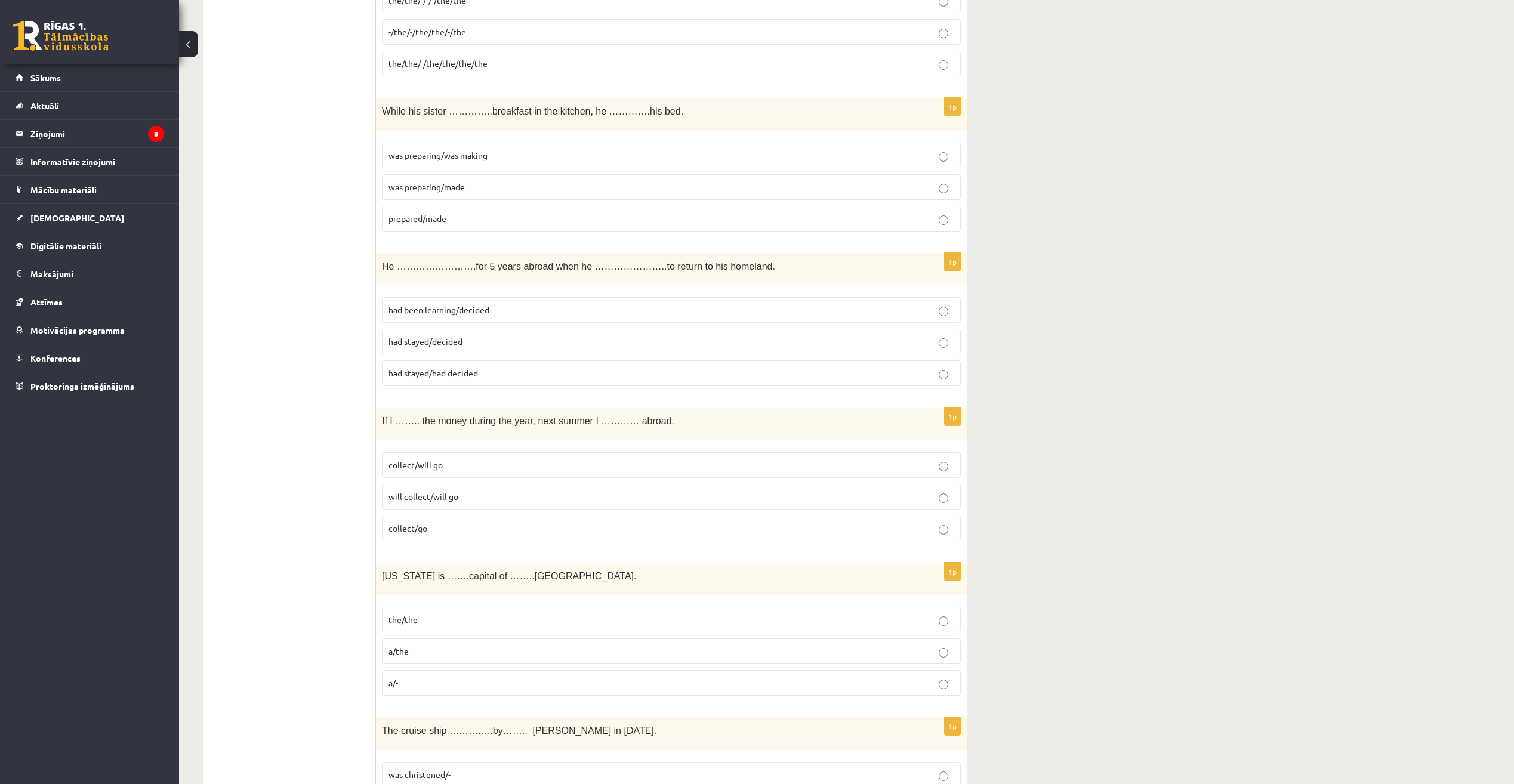
click at [795, 511] on fieldset "collect/will go will collect/will go collect/go" at bounding box center [671, 496] width 579 height 99
click at [811, 494] on p "will collect/will go" at bounding box center [671, 496] width 566 height 13
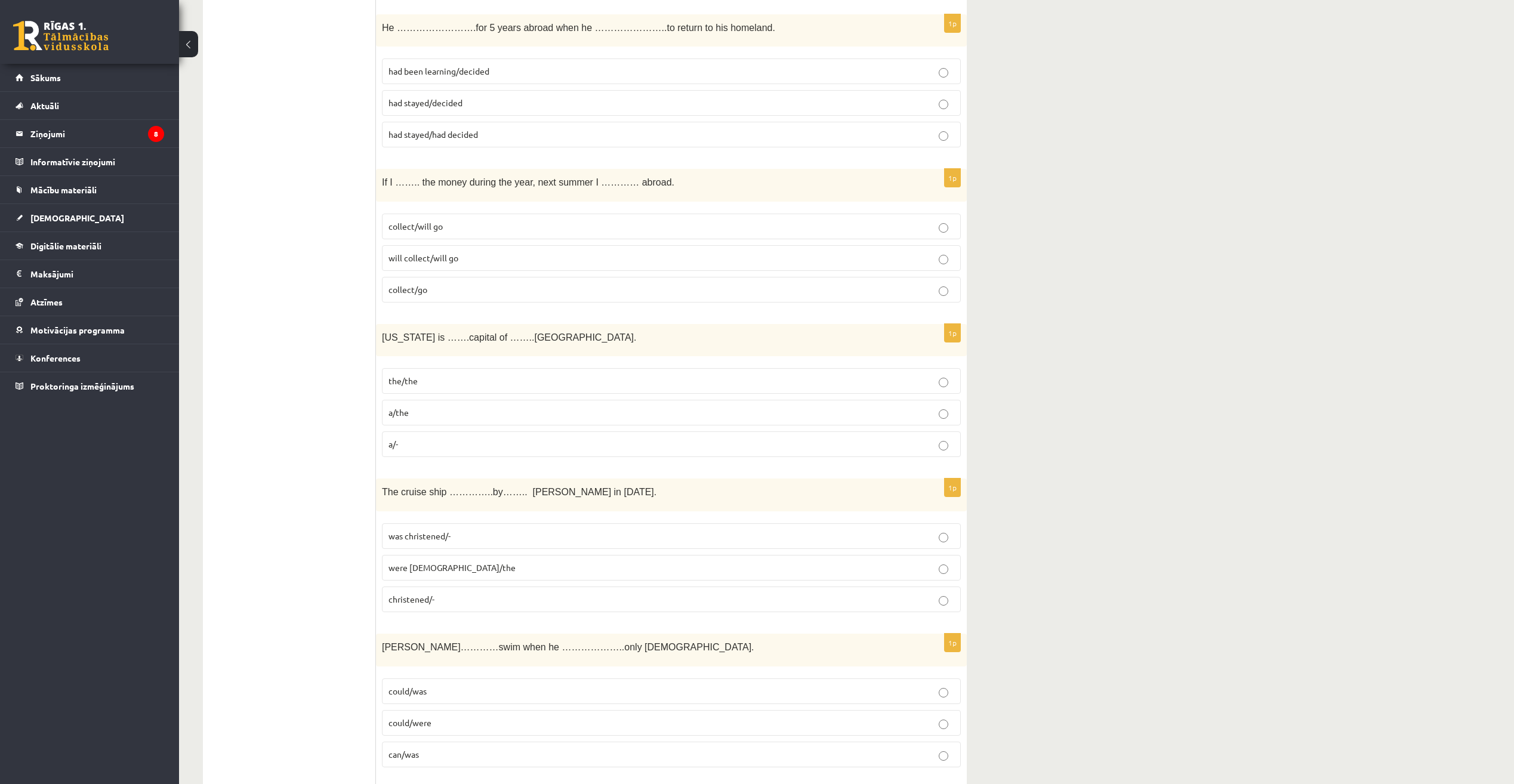
scroll to position [3283, 0]
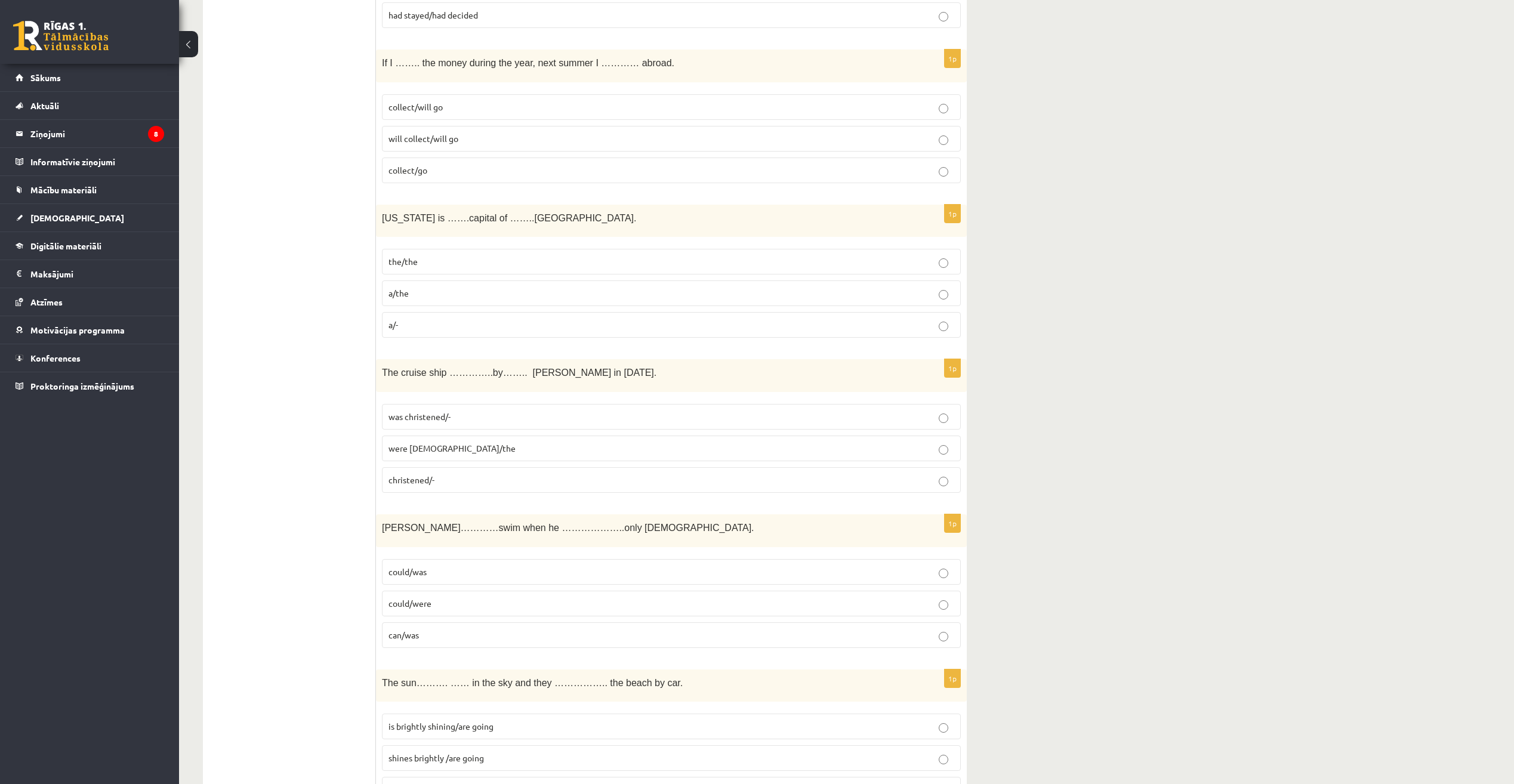
click at [853, 261] on p "the/the" at bounding box center [671, 261] width 566 height 13
click at [813, 425] on label "was christened/-" at bounding box center [671, 417] width 579 height 26
click at [860, 606] on p "could/were" at bounding box center [671, 604] width 566 height 13
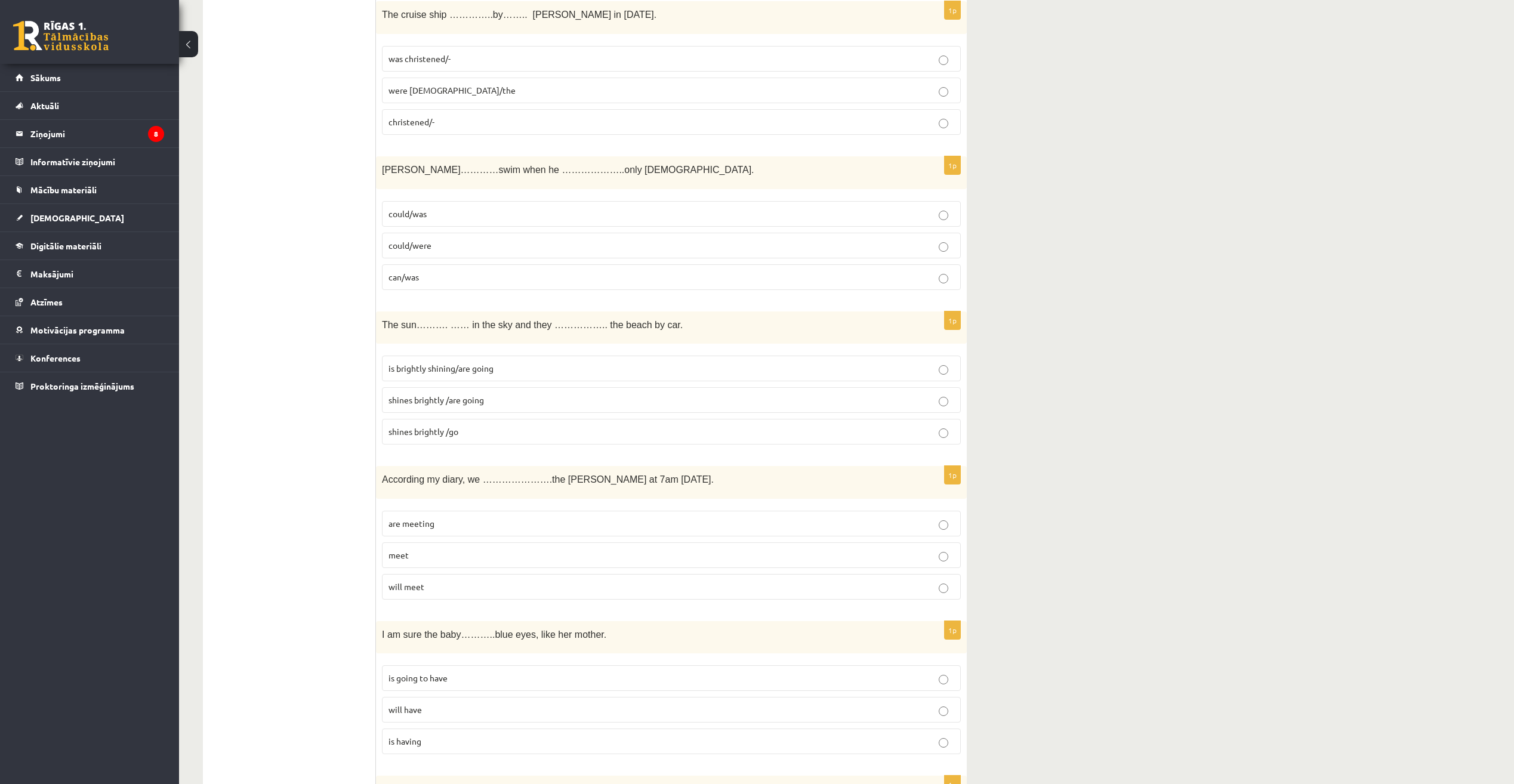
scroll to position [3700, 0]
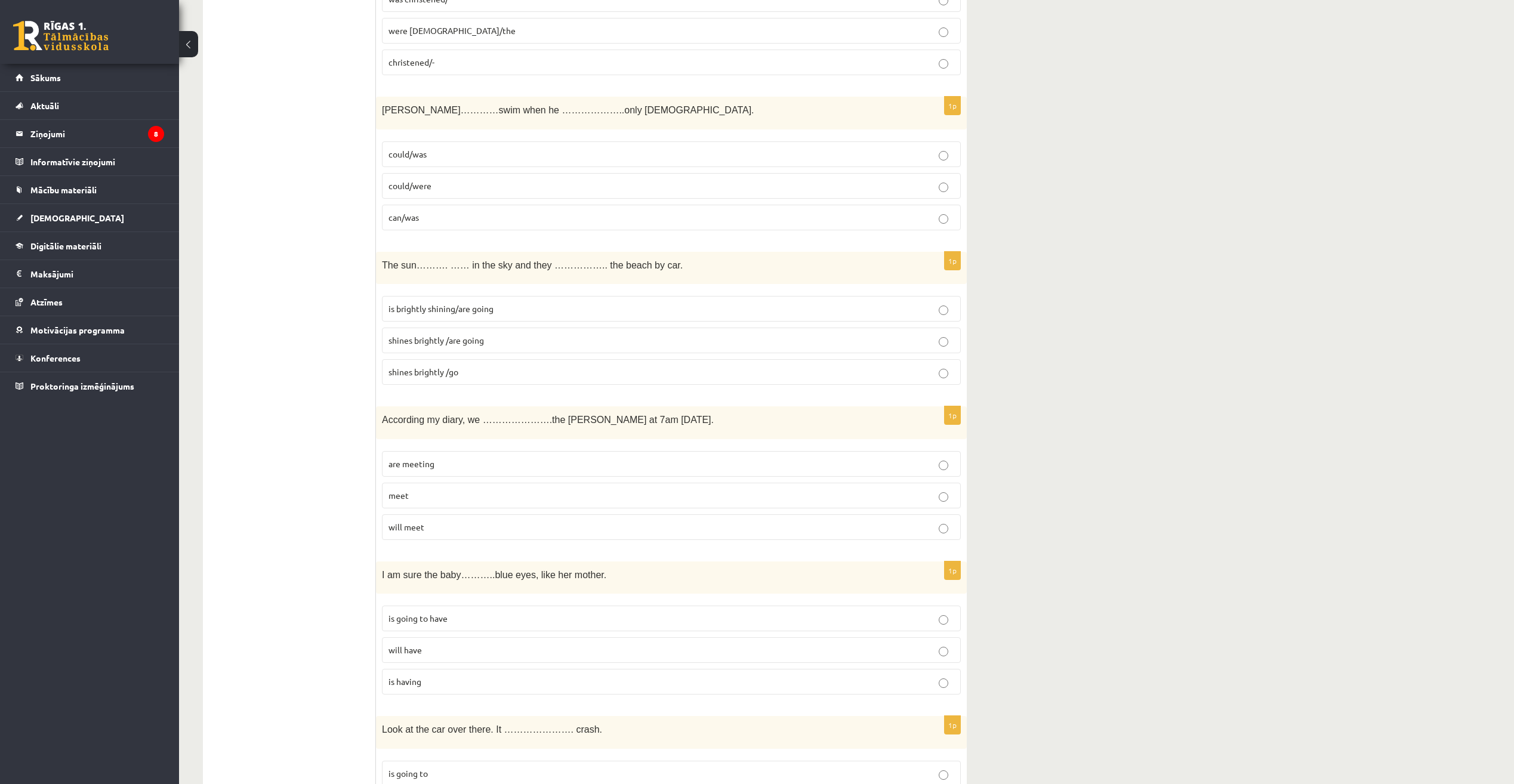
click at [843, 380] on label "shines brightly /go" at bounding box center [671, 372] width 579 height 26
click at [863, 493] on p "meet" at bounding box center [671, 496] width 566 height 13
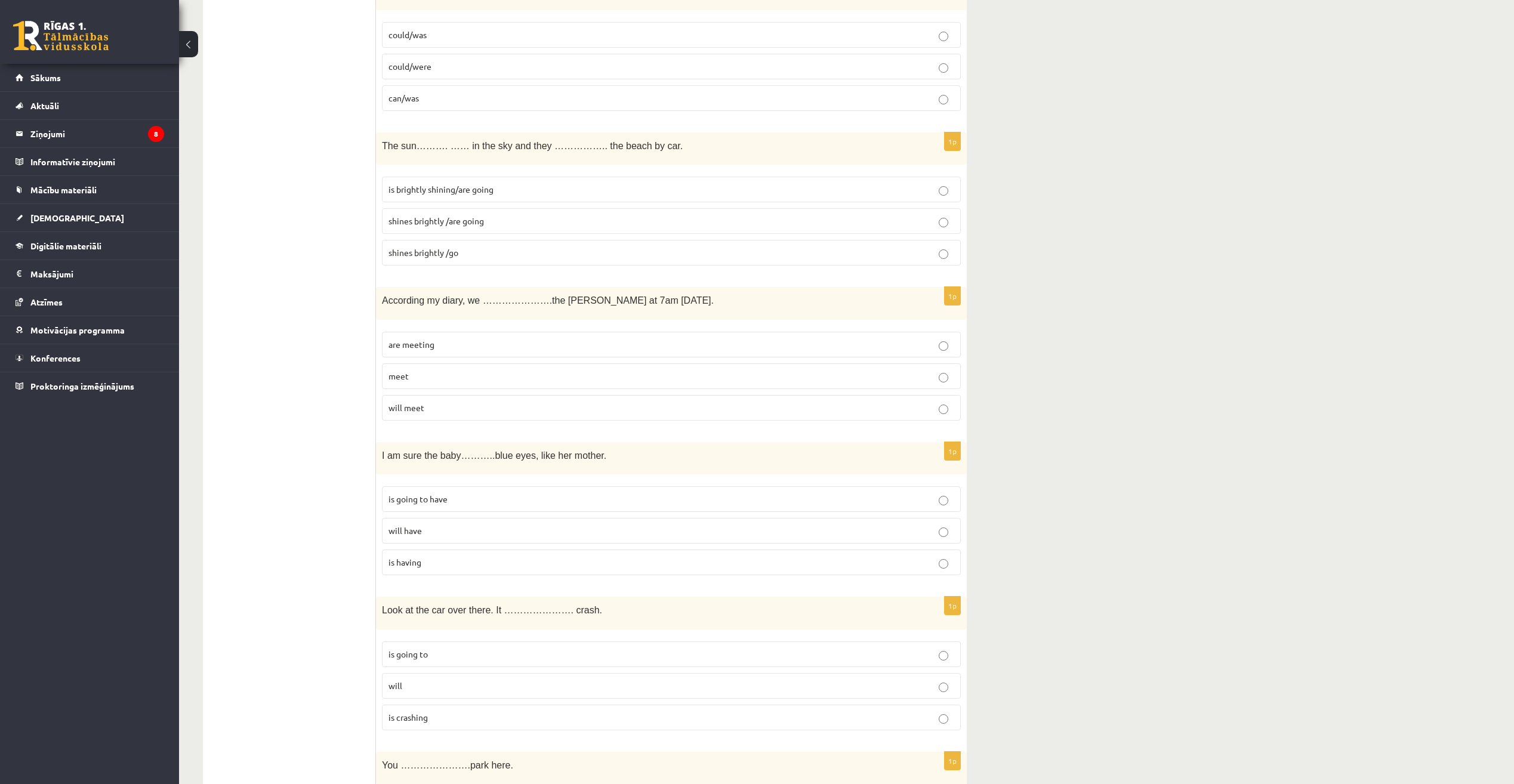
scroll to position [3879, 0]
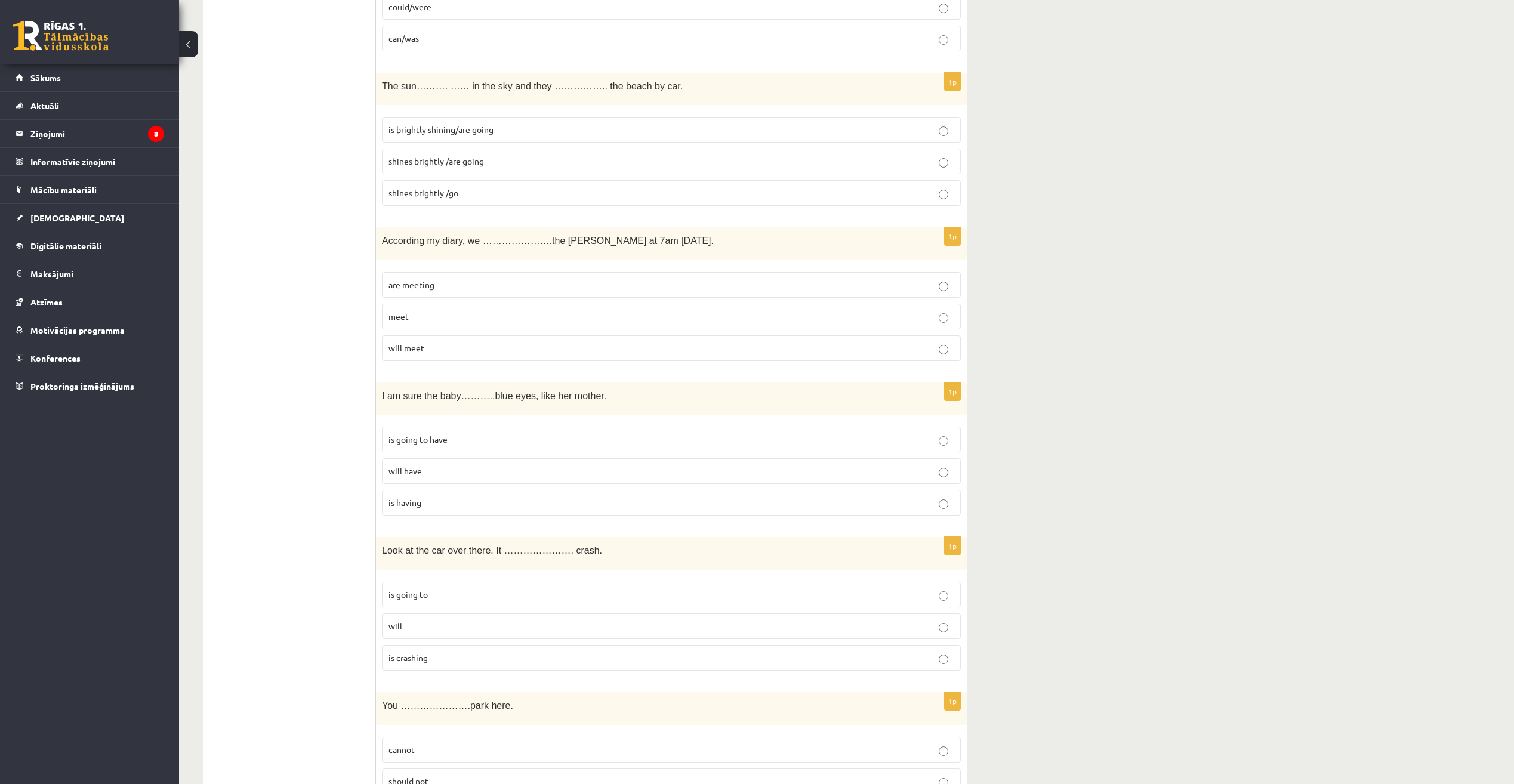
click at [860, 450] on label "is going to have" at bounding box center [671, 440] width 579 height 26
click at [866, 644] on fieldset "is going to will is crashing" at bounding box center [671, 625] width 579 height 99
click at [866, 658] on p "is crashing" at bounding box center [671, 658] width 566 height 13
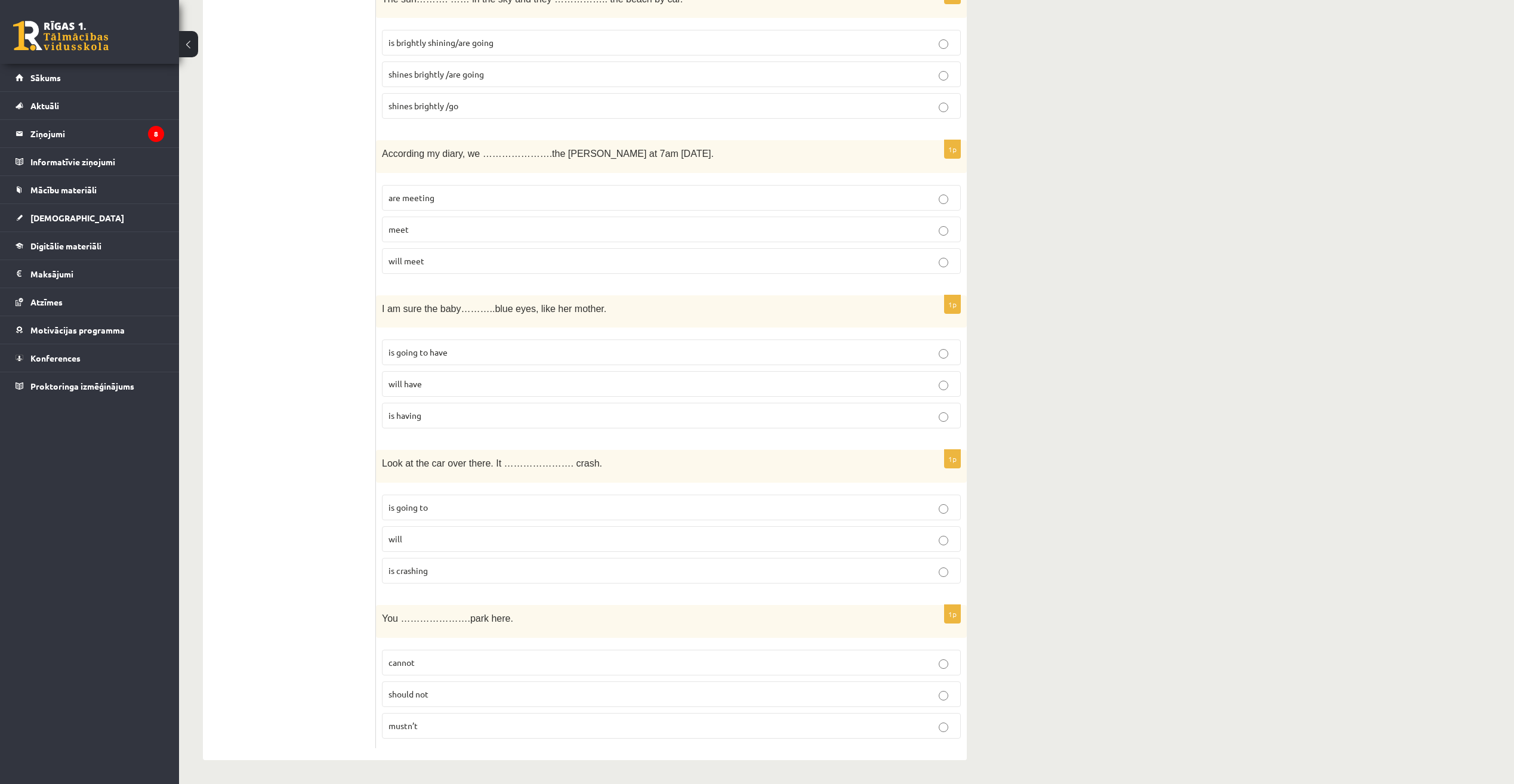
click at [868, 652] on label "cannot" at bounding box center [671, 662] width 579 height 26
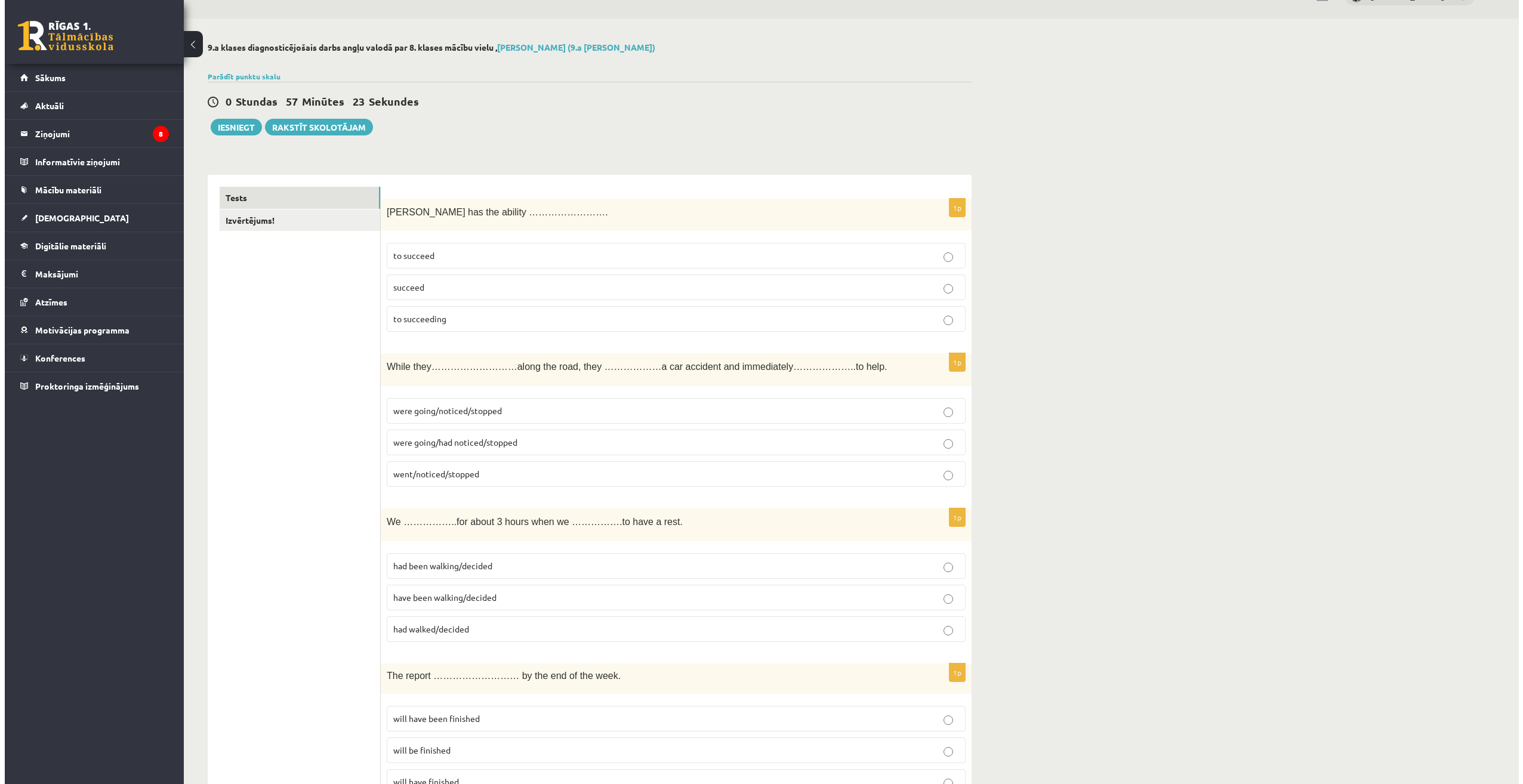
scroll to position [0, 0]
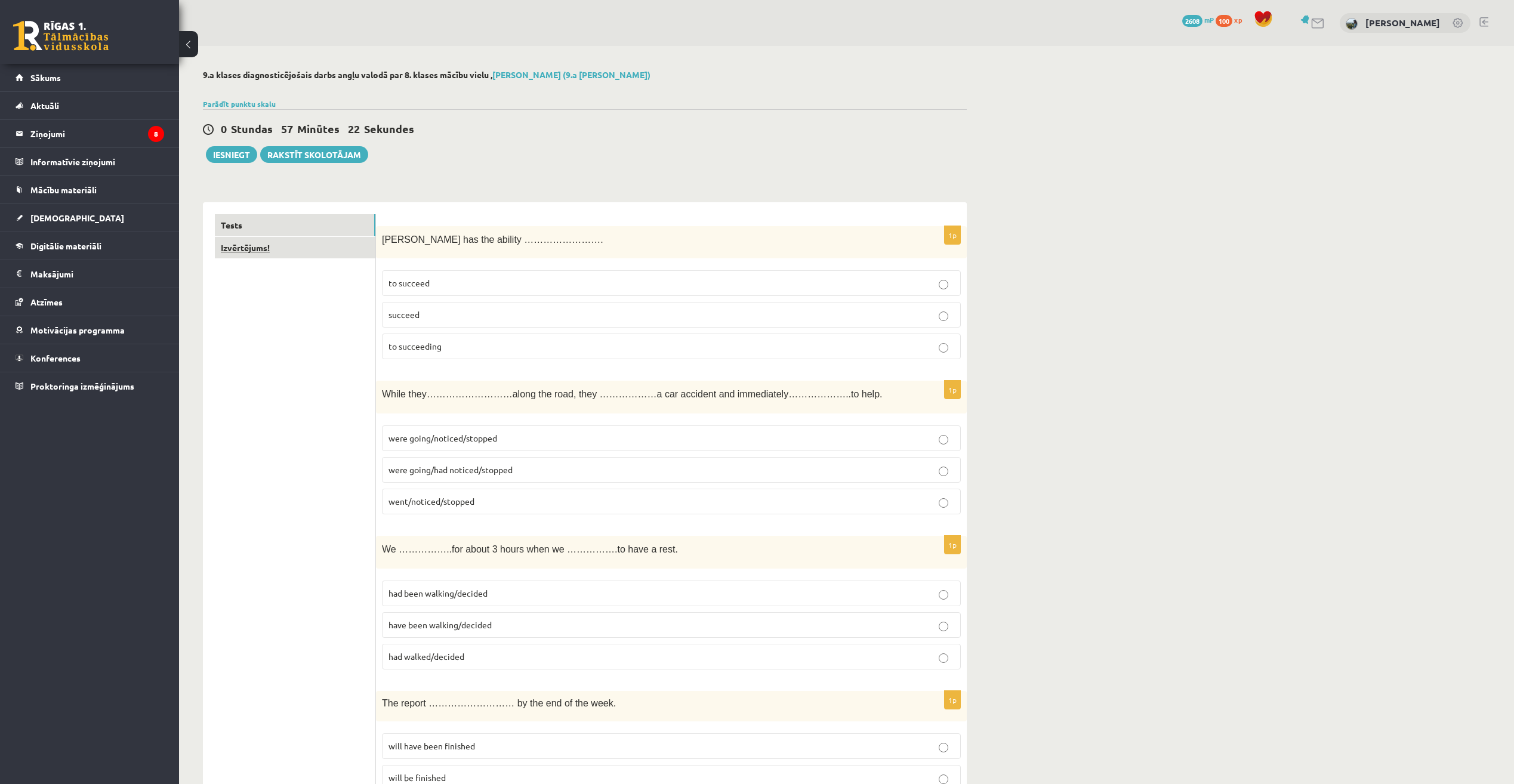
click at [319, 249] on link "Izvērtējums!" at bounding box center [295, 248] width 161 height 22
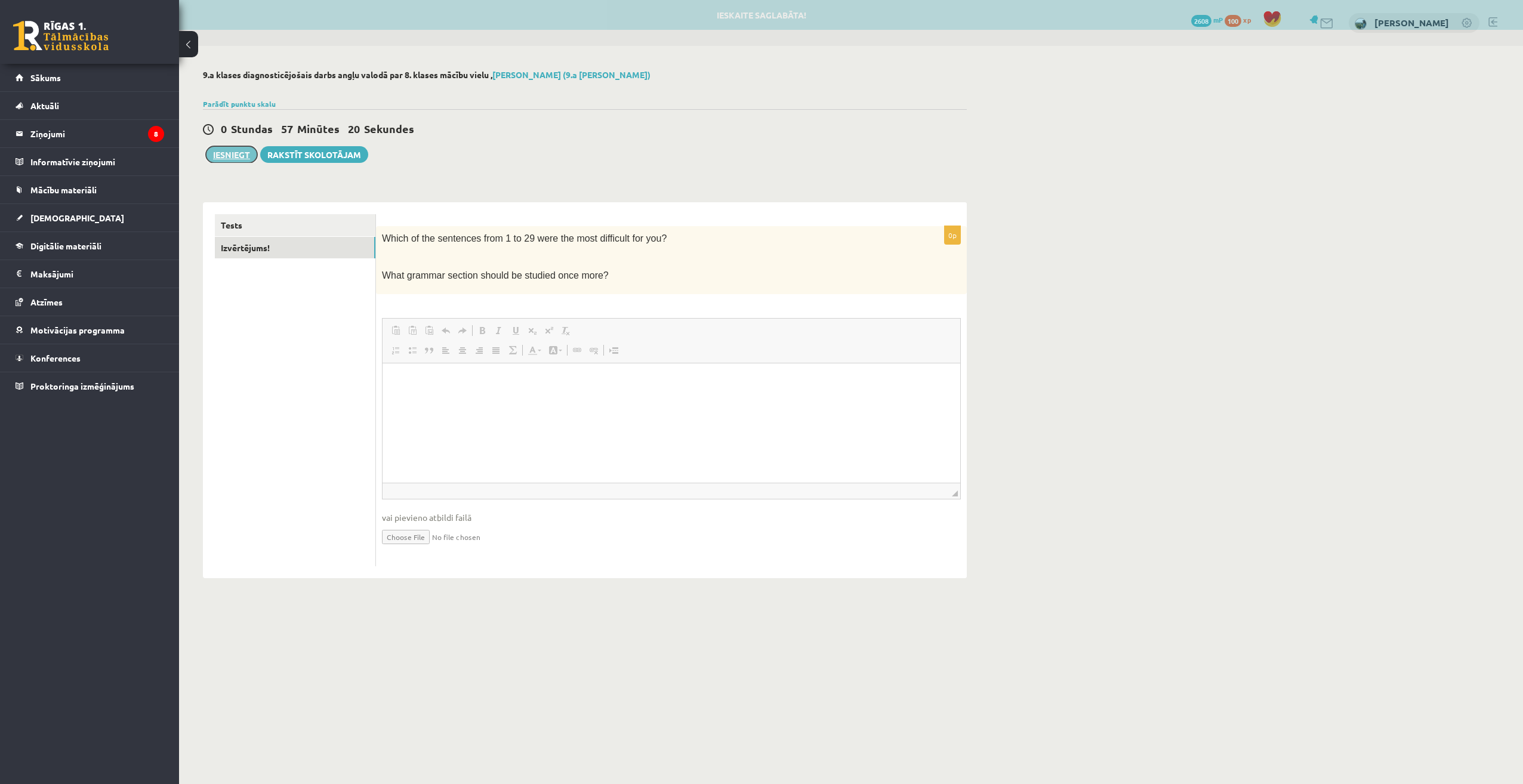
click at [222, 153] on button "Iesniegt" at bounding box center [232, 155] width 51 height 17
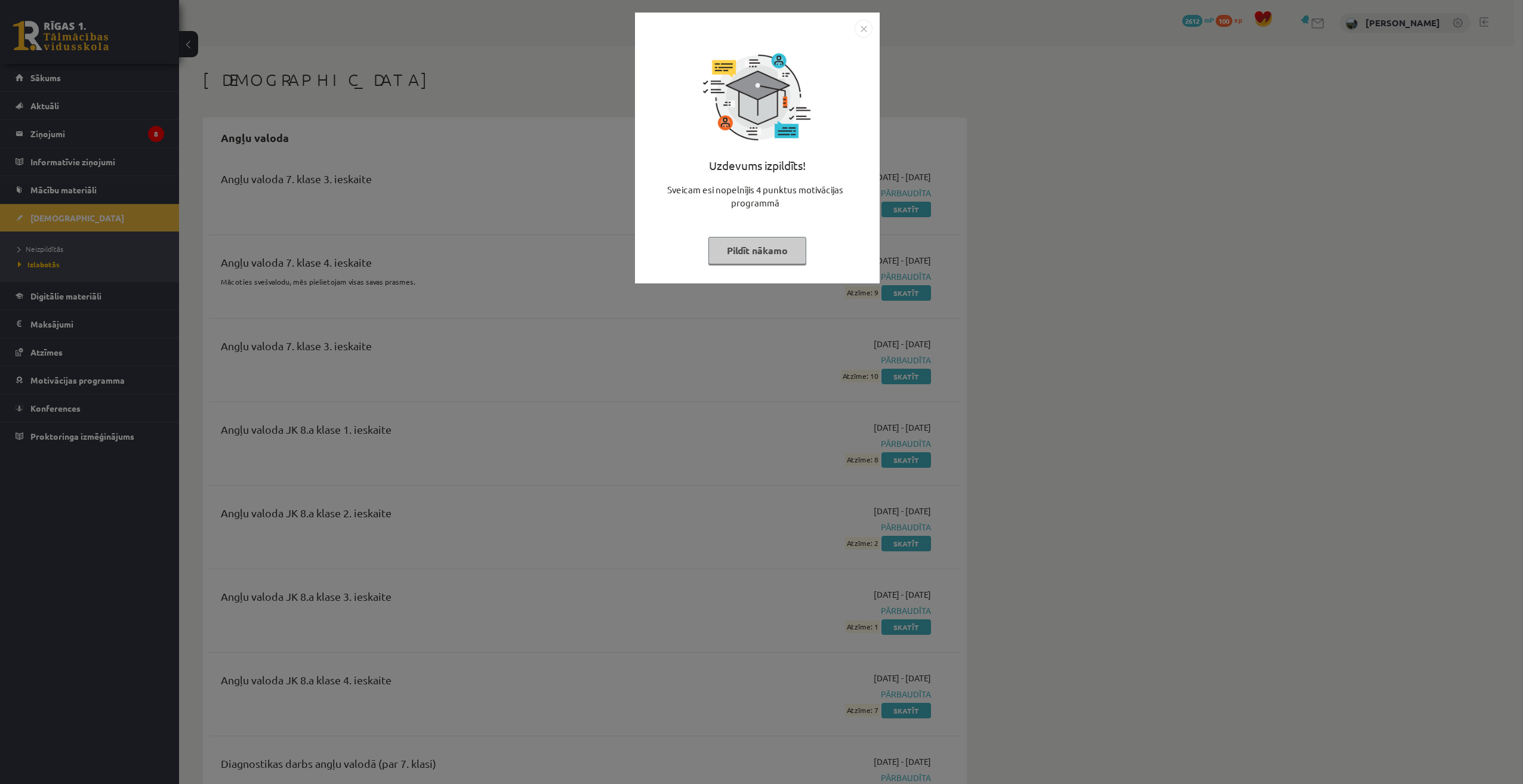
click at [771, 238] on button "Pildīt nākamo" at bounding box center [757, 251] width 98 height 28
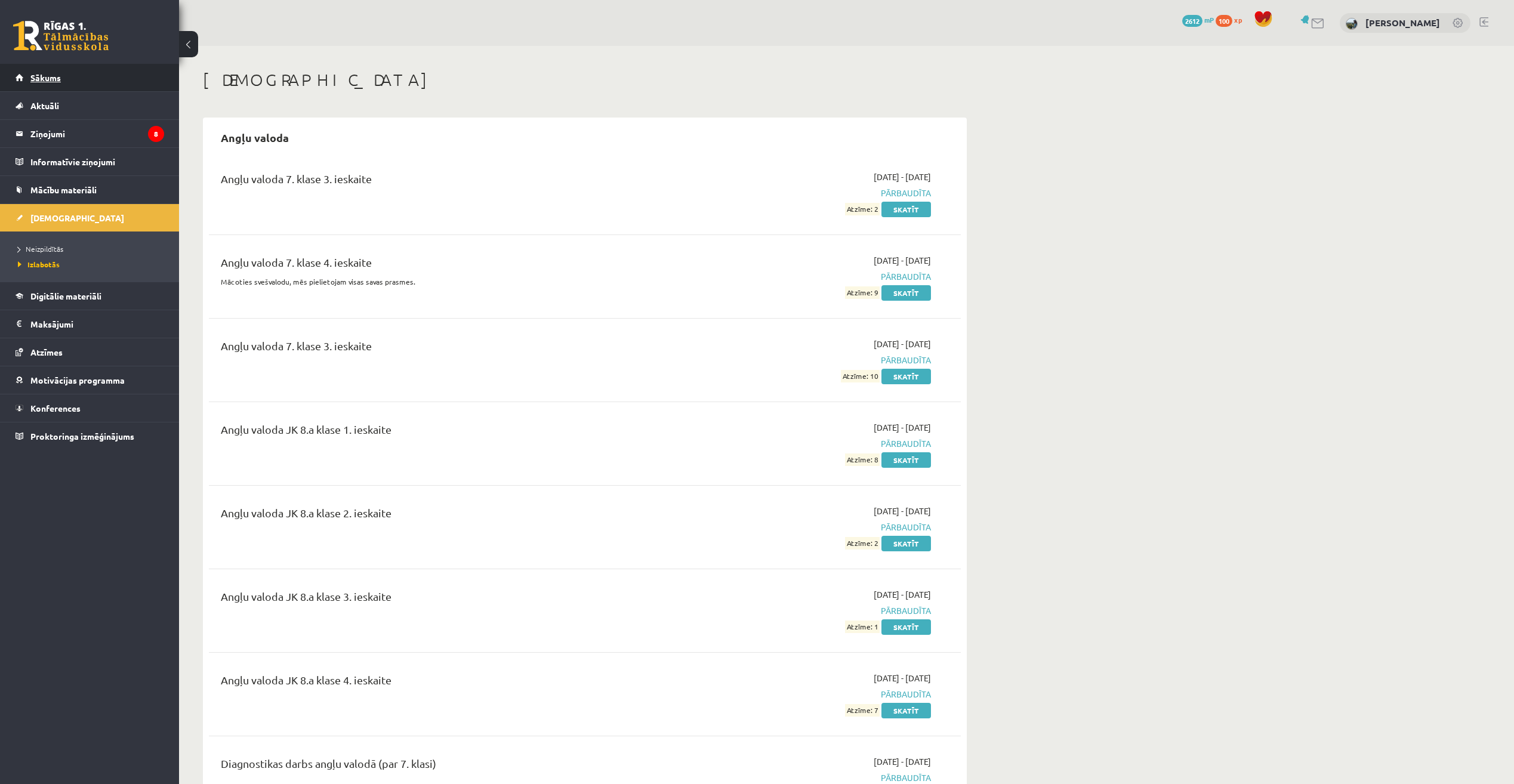
click at [134, 79] on link "Sākums" at bounding box center [90, 78] width 149 height 28
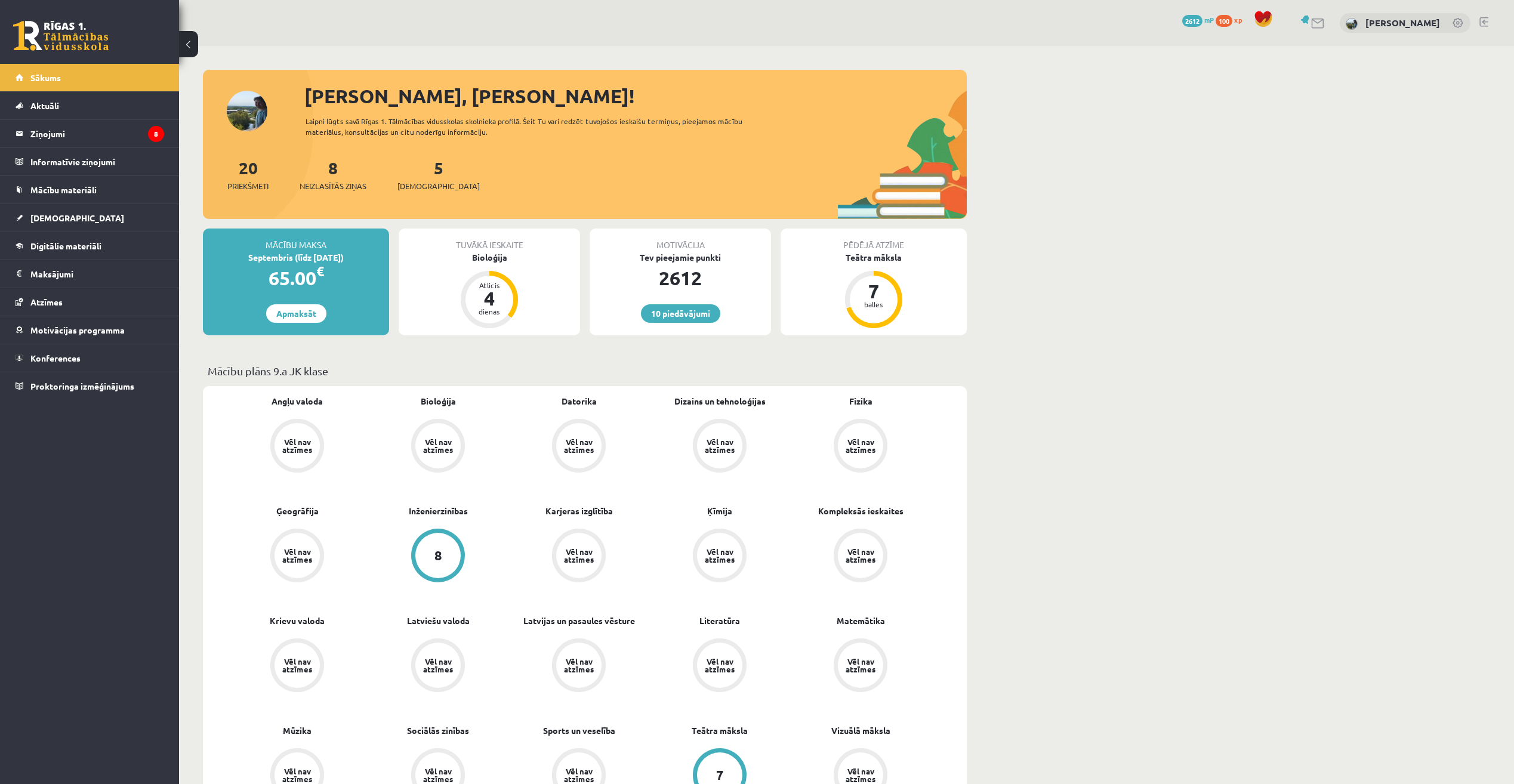
click at [97, 128] on legend "Ziņojumi 8" at bounding box center [97, 134] width 134 height 28
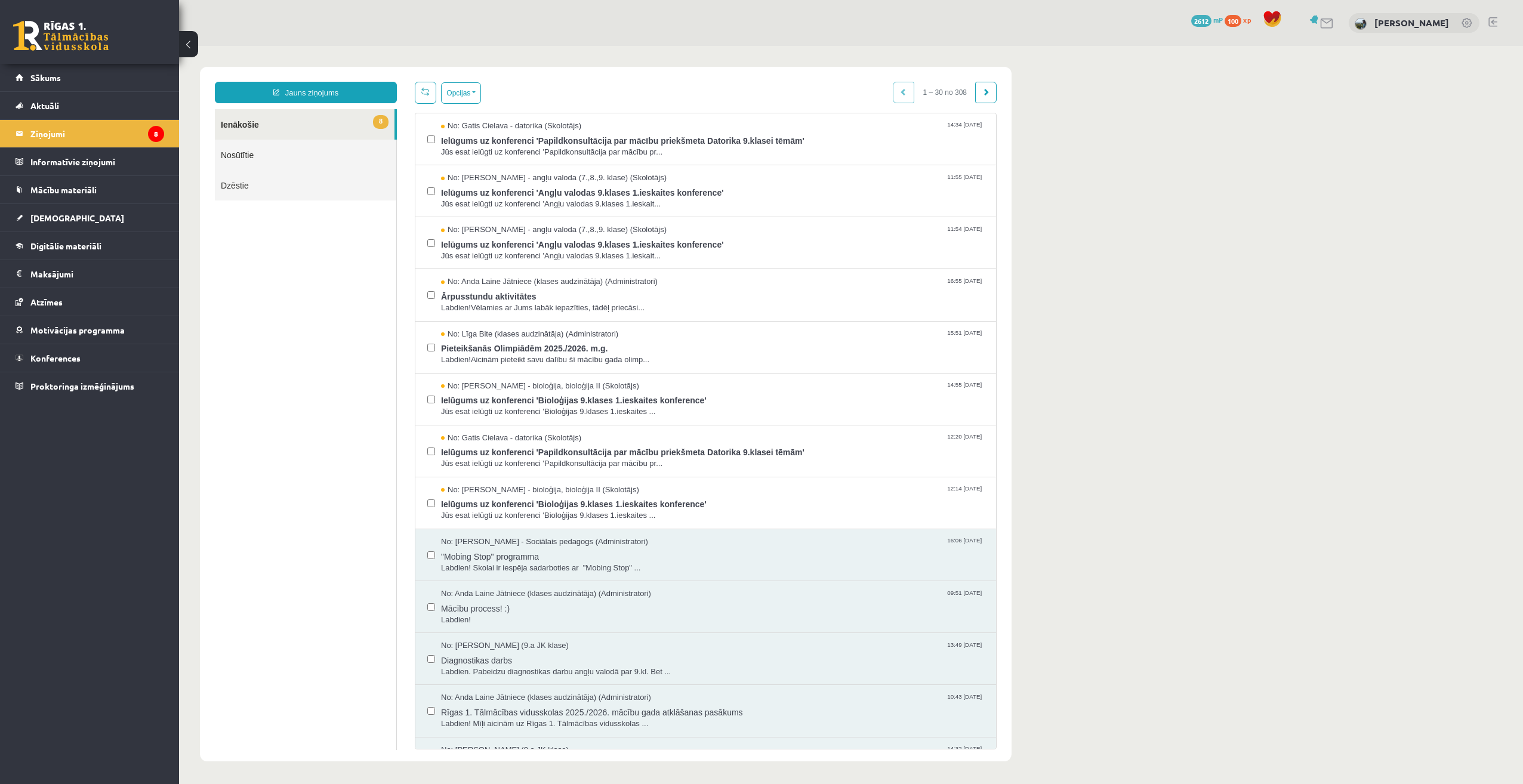
click at [67, 62] on div "10 Dāvanas 2612 mP 100 xp" at bounding box center [89, 32] width 179 height 64
click at [63, 72] on link "Sākums" at bounding box center [90, 78] width 149 height 28
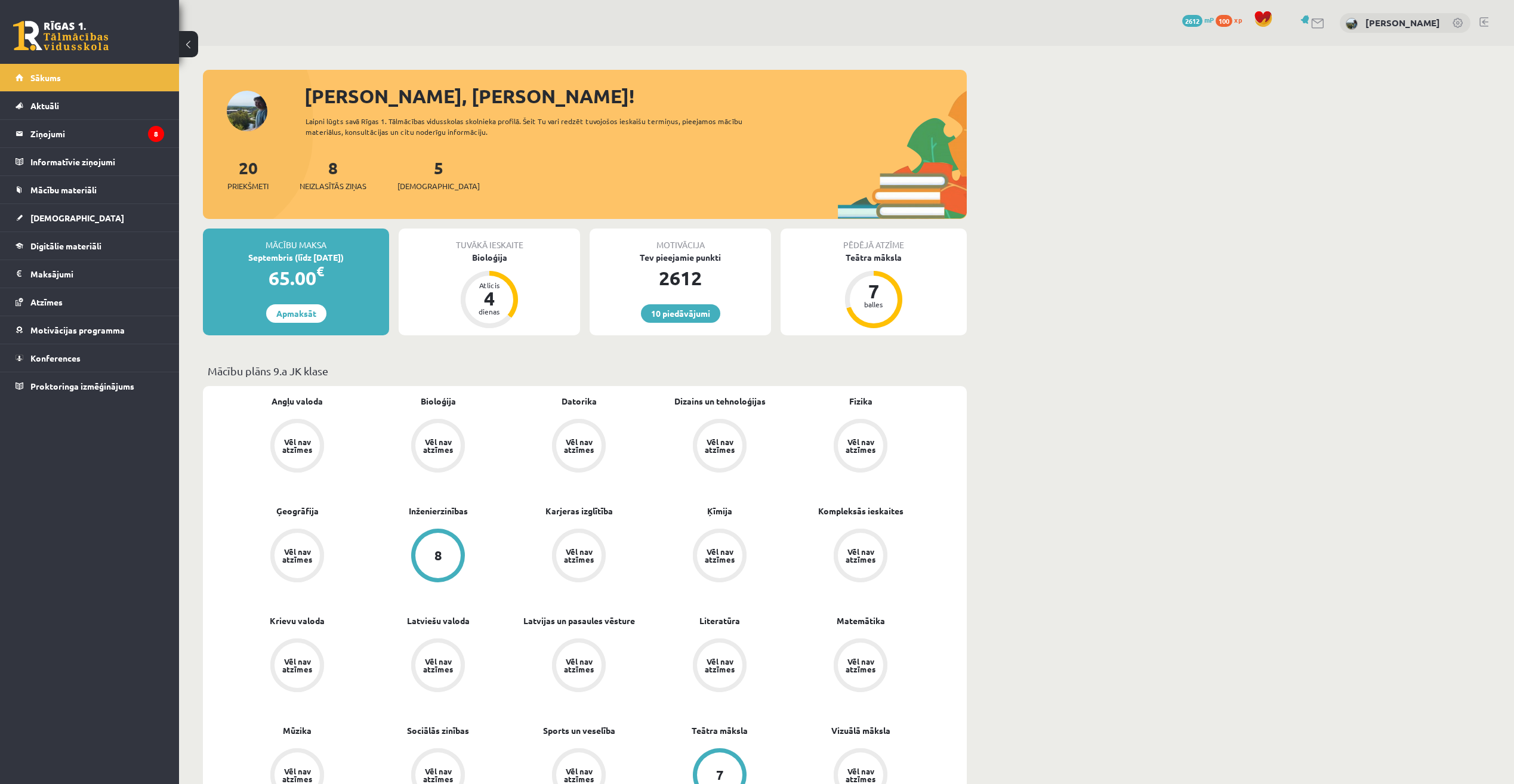
click at [495, 254] on div "Bioloģija" at bounding box center [489, 257] width 182 height 13
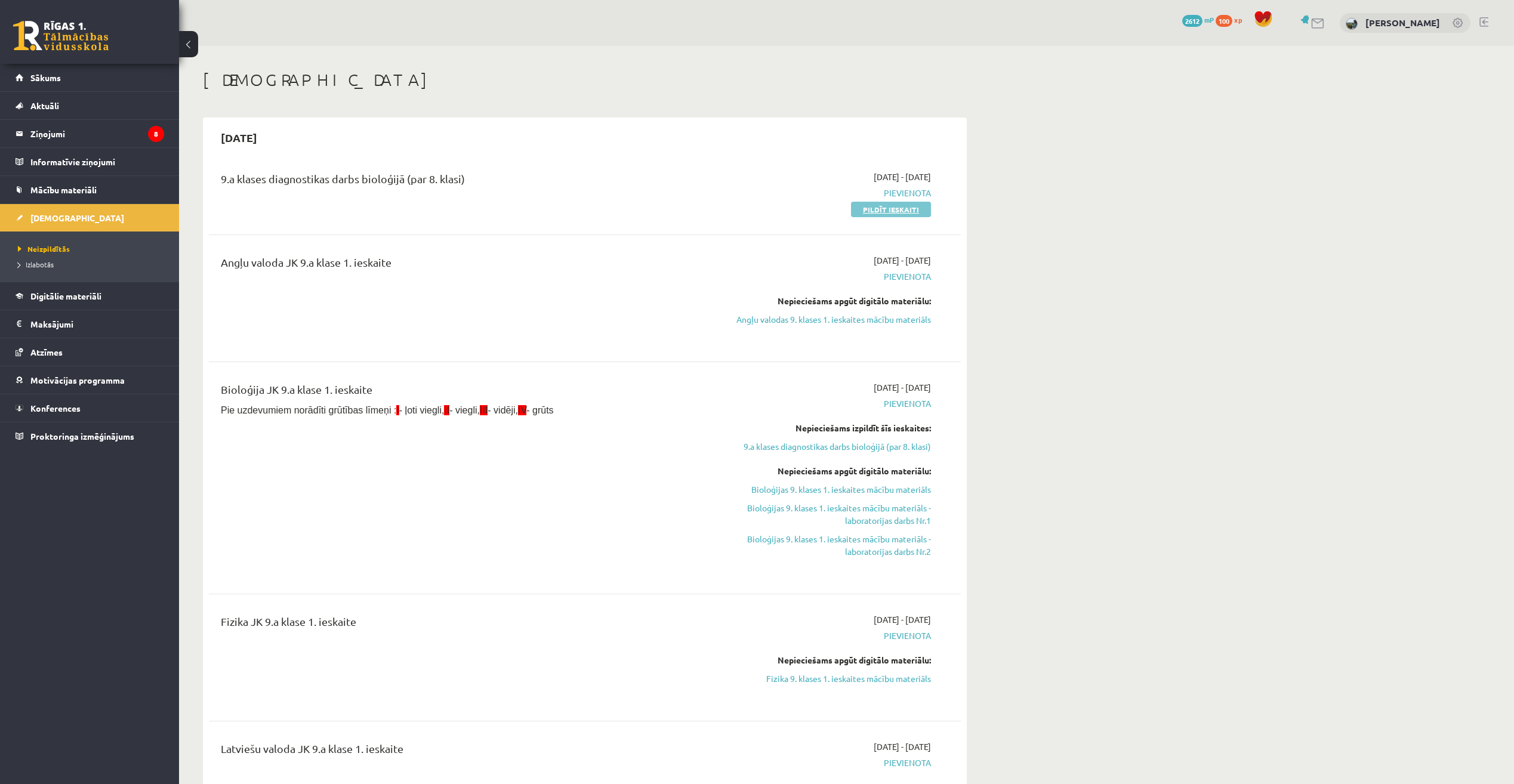
click at [883, 205] on link "Pildīt ieskaiti" at bounding box center [891, 209] width 80 height 16
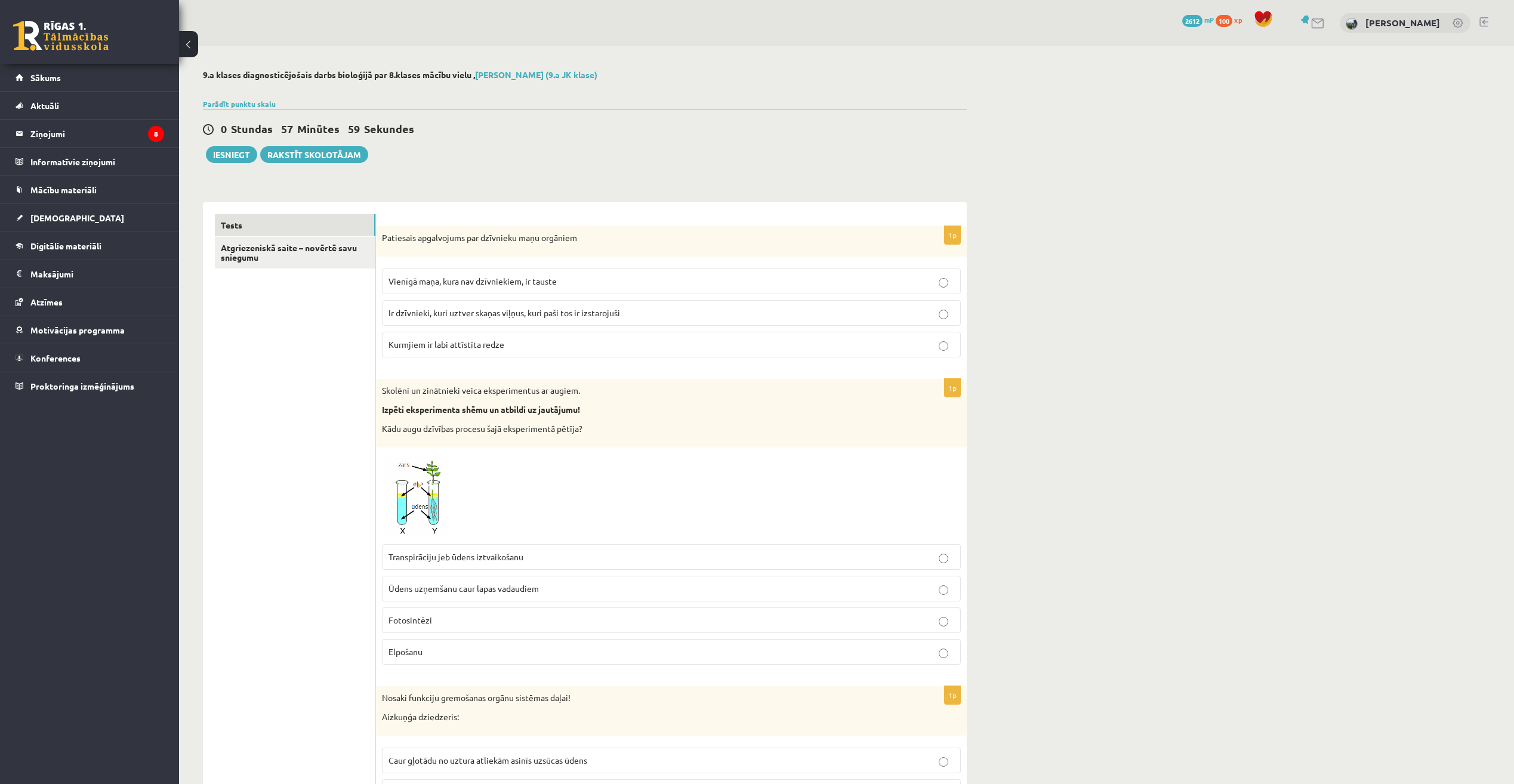
click at [448, 347] on span "Kurmjiem ir labi attīstīta redze" at bounding box center [446, 344] width 115 height 11
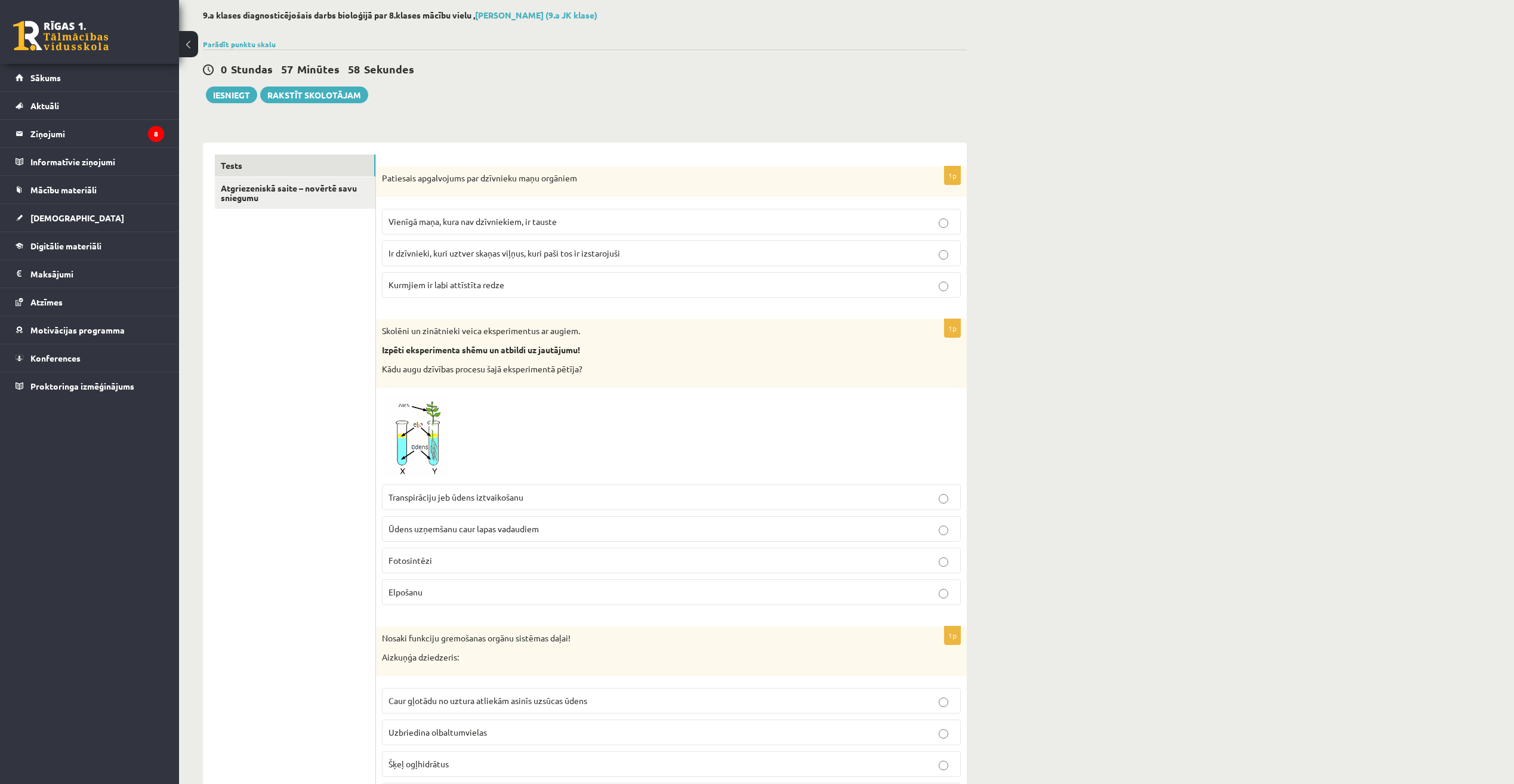
scroll to position [179, 0]
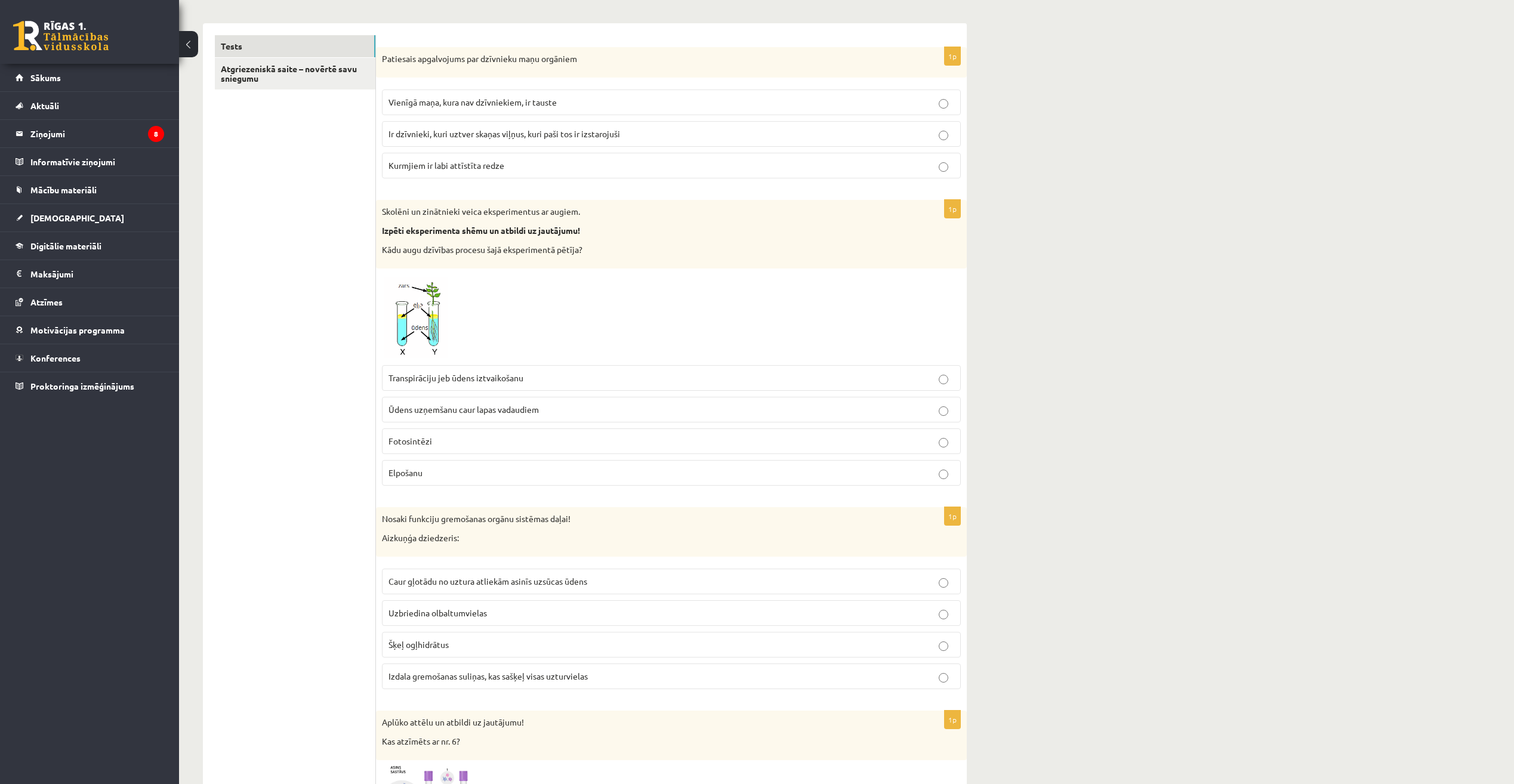
click at [502, 396] on fieldset "Transpirāciju jeb ūdens iztvaikošanu Ūdens uzņemšanu caur lapas vadaudiem Fotos…" at bounding box center [671, 424] width 579 height 130
click at [484, 413] on span "Ūdens uzņemšanu caur lapas vadaudiem" at bounding box center [463, 409] width 151 height 11
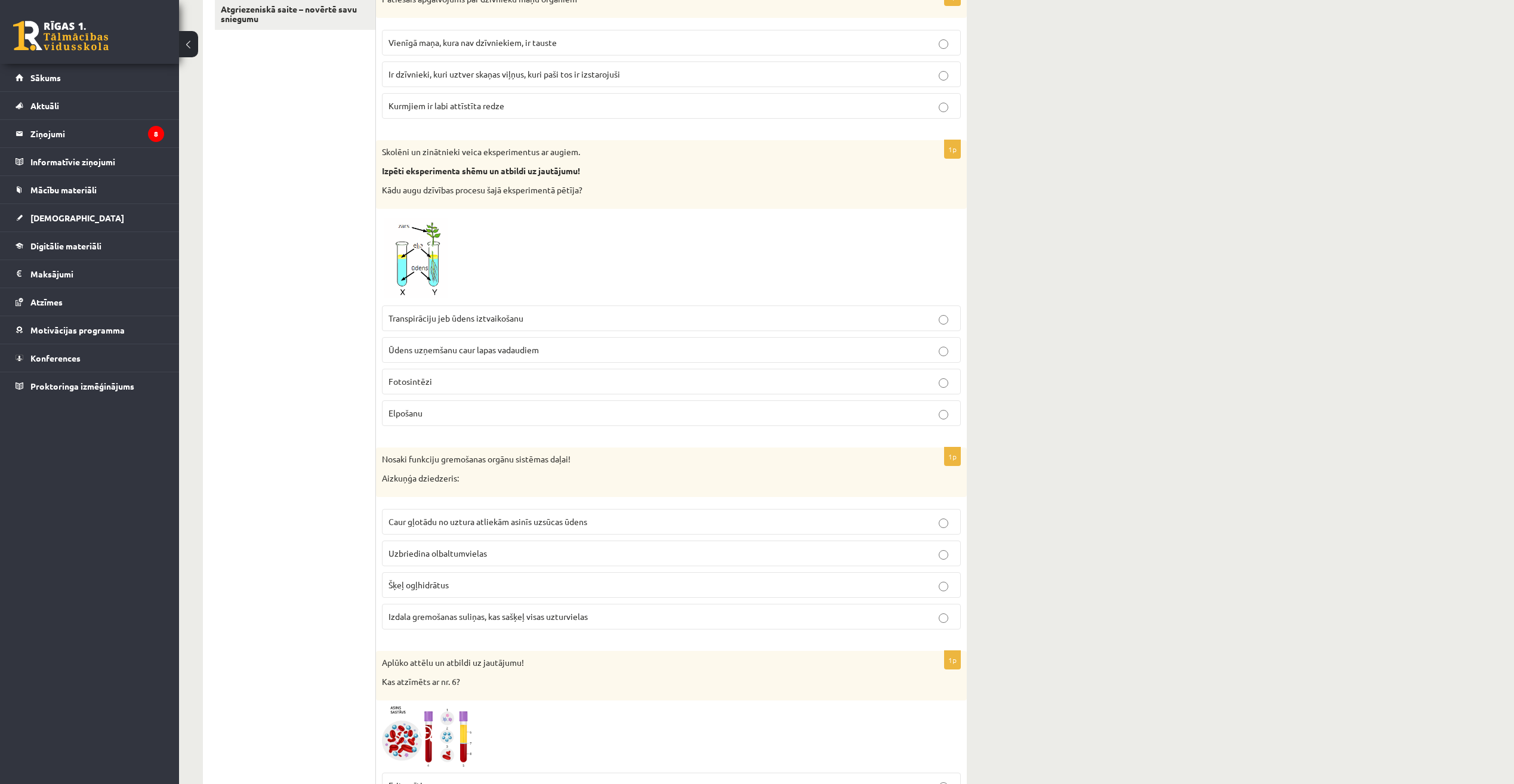
scroll to position [298, 0]
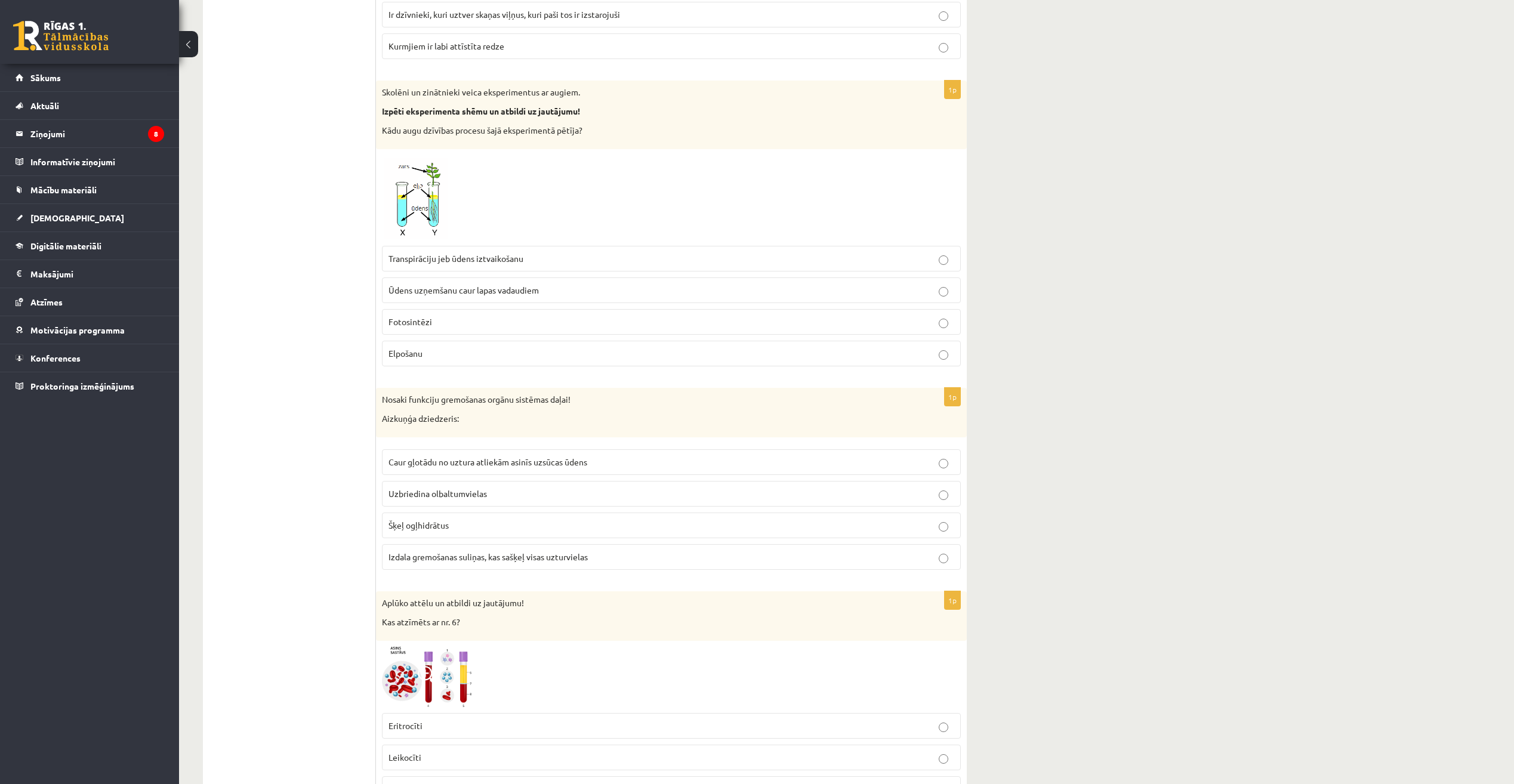
click at [550, 488] on p "Uzbriedina olbaltumvielas" at bounding box center [671, 494] width 566 height 13
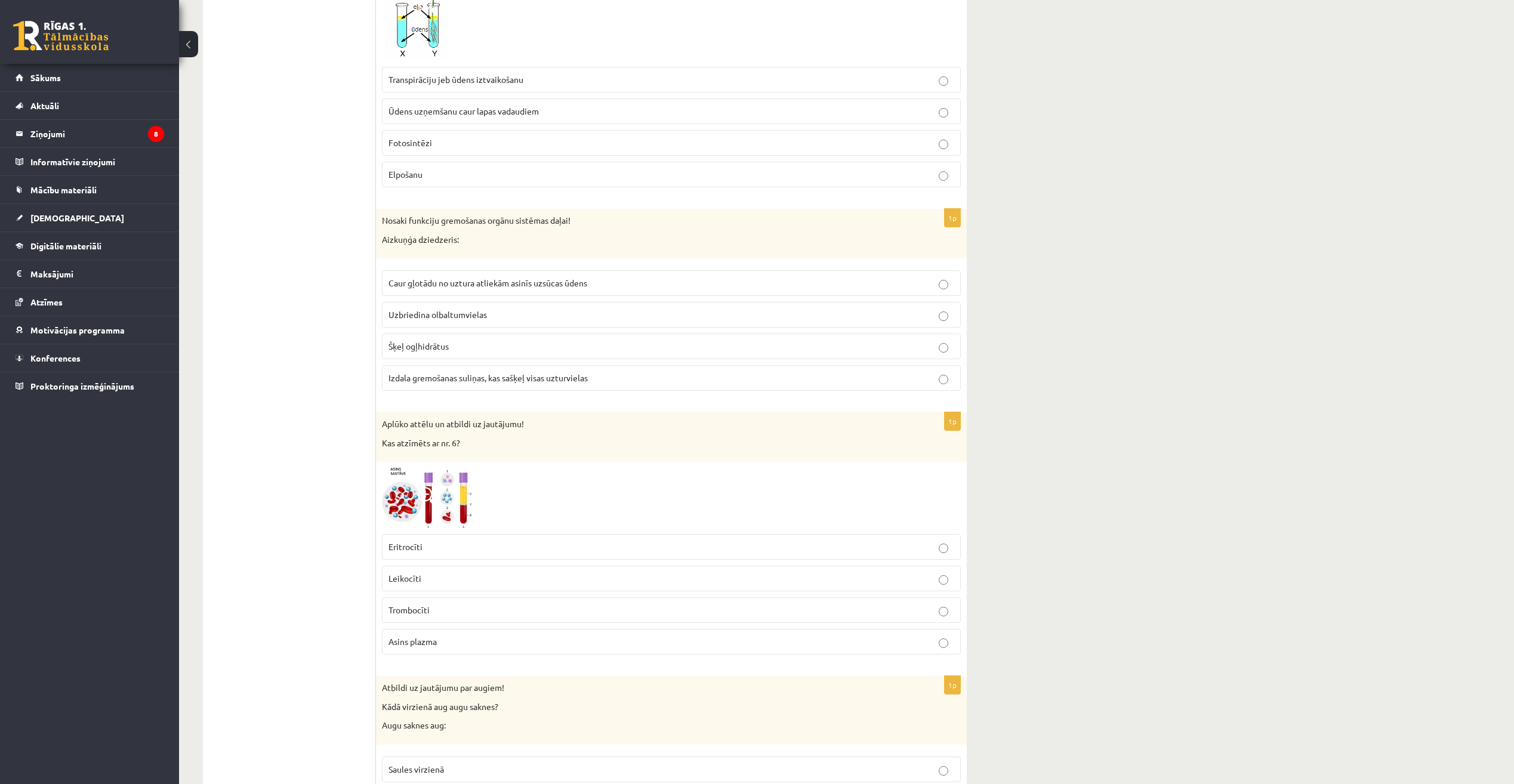
click at [525, 536] on label "Eritrocīti" at bounding box center [671, 547] width 579 height 26
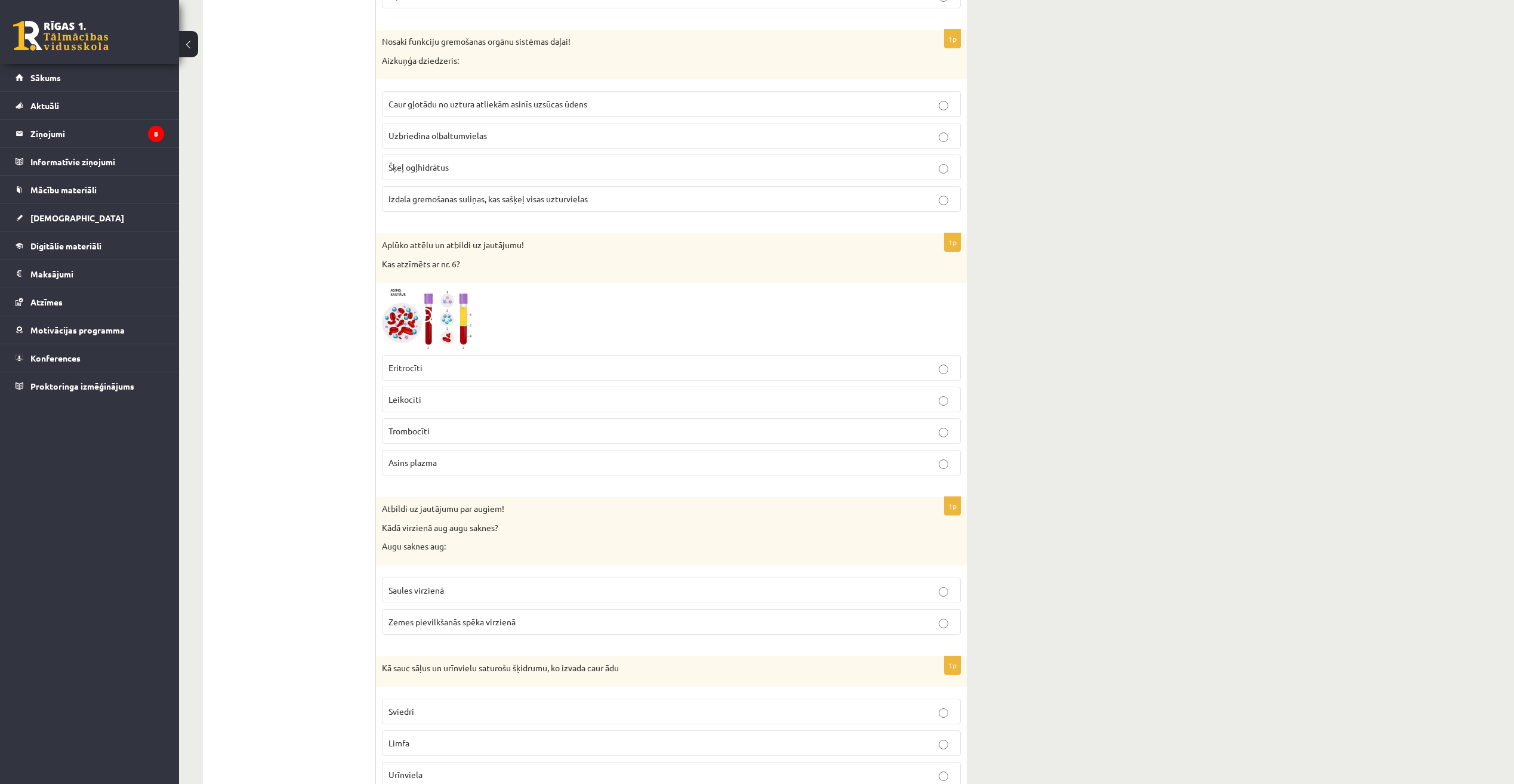
scroll to position [776, 0]
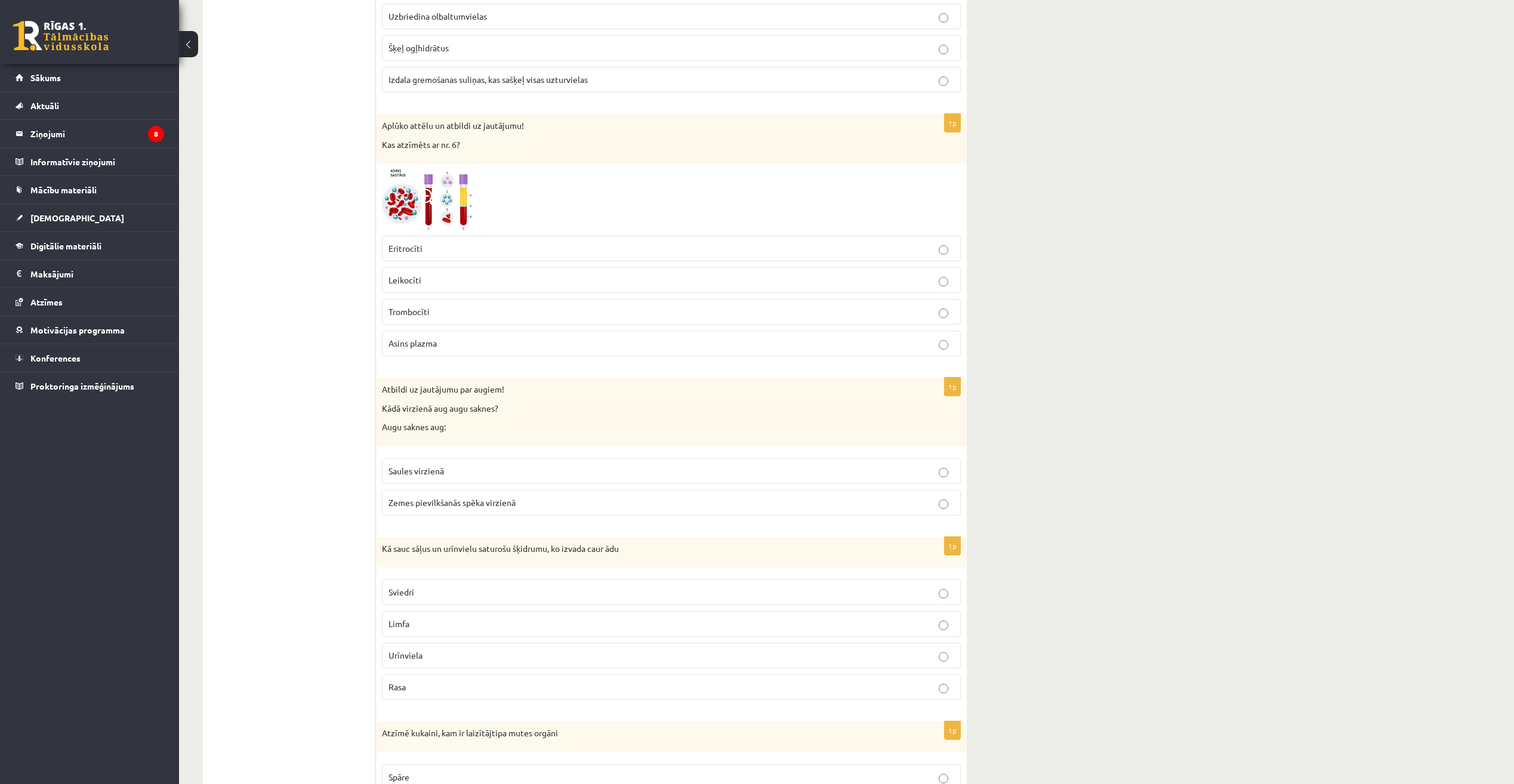
click at [553, 485] on fieldset "Saules virzienā Zemes pievilkšanās spēka virzienā" at bounding box center [671, 486] width 579 height 67
click at [557, 504] on p "Zemes pievilkšanās spēka virzienā" at bounding box center [671, 502] width 566 height 13
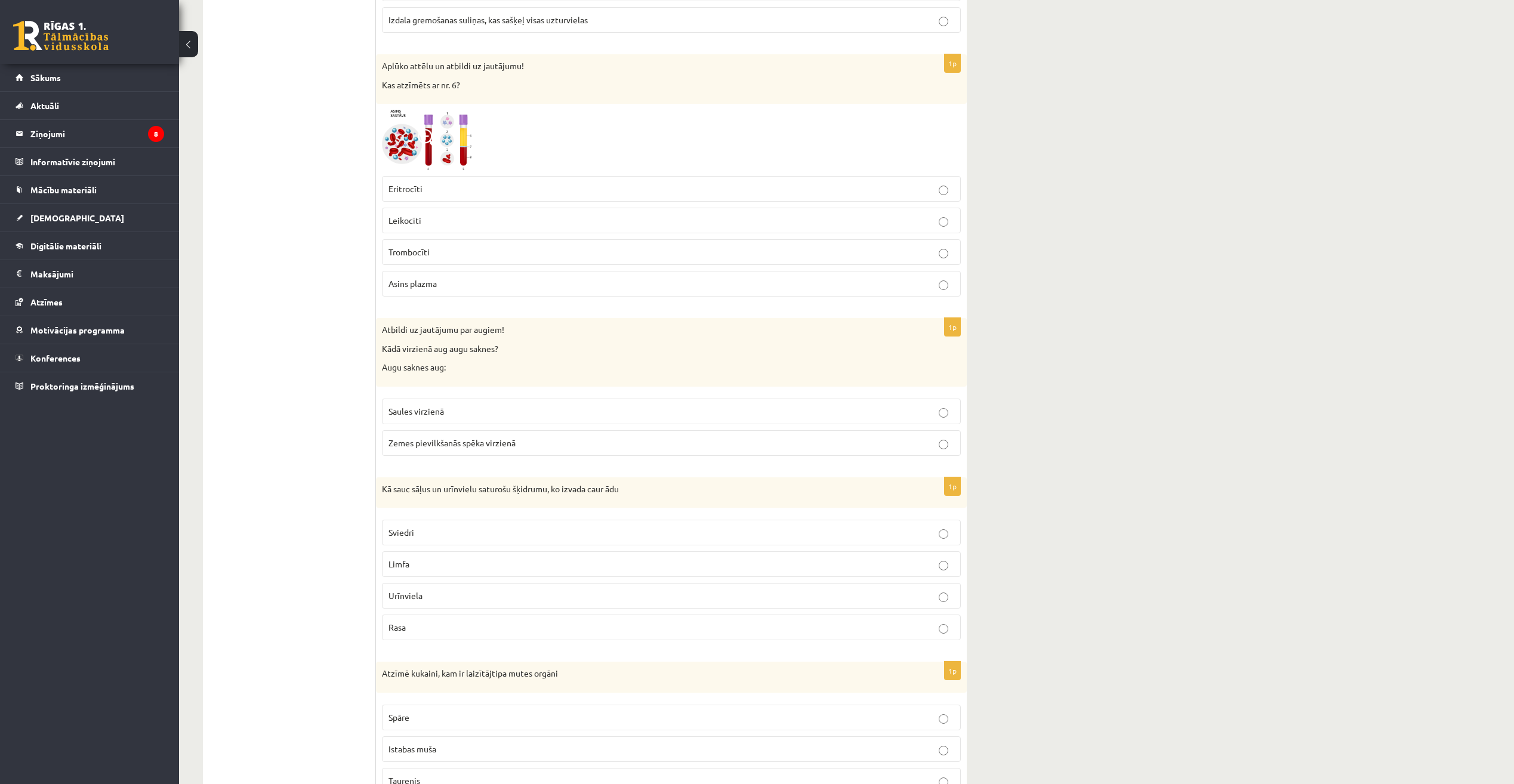
scroll to position [895, 0]
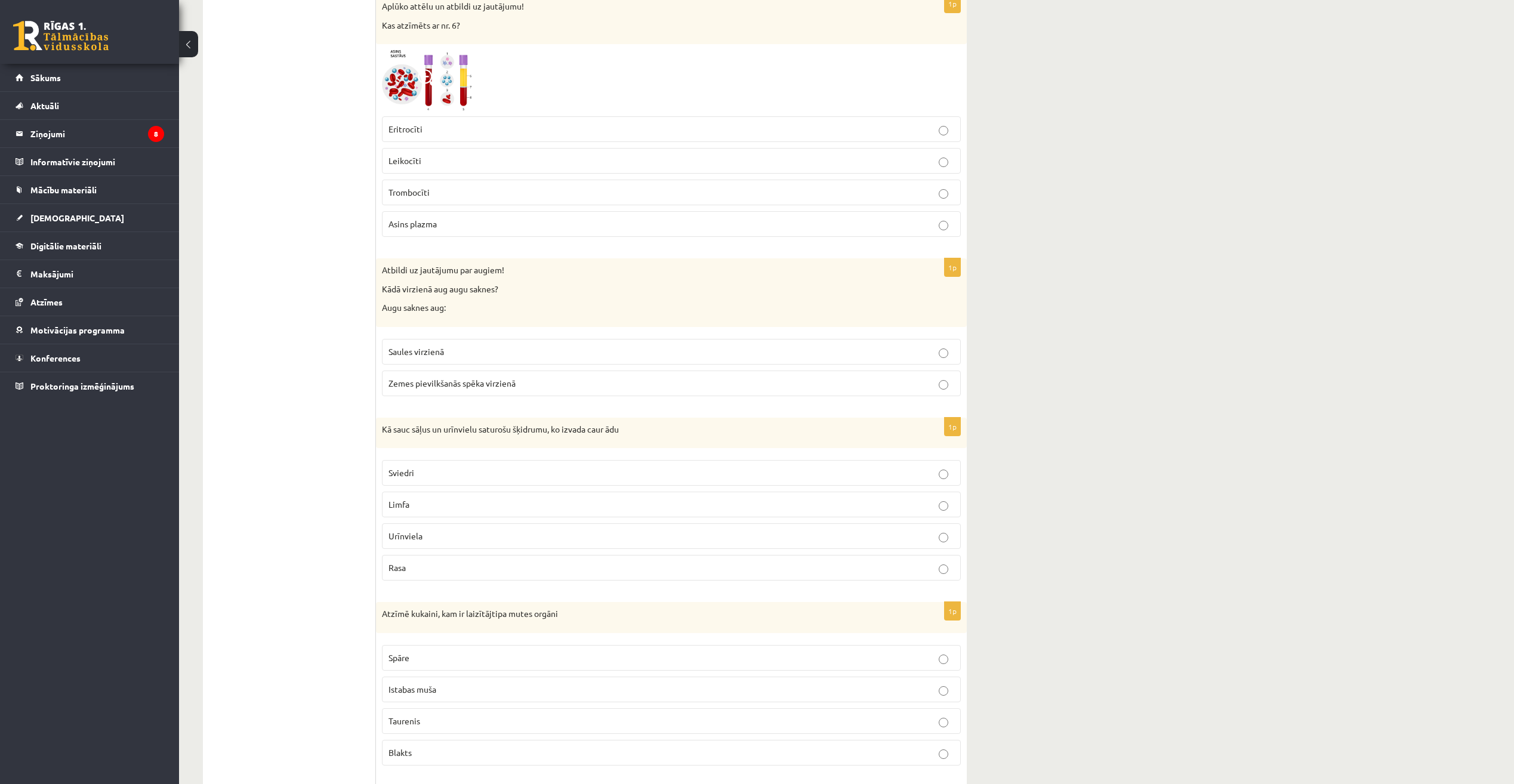
click at [615, 514] on label "Limfa" at bounding box center [671, 504] width 579 height 26
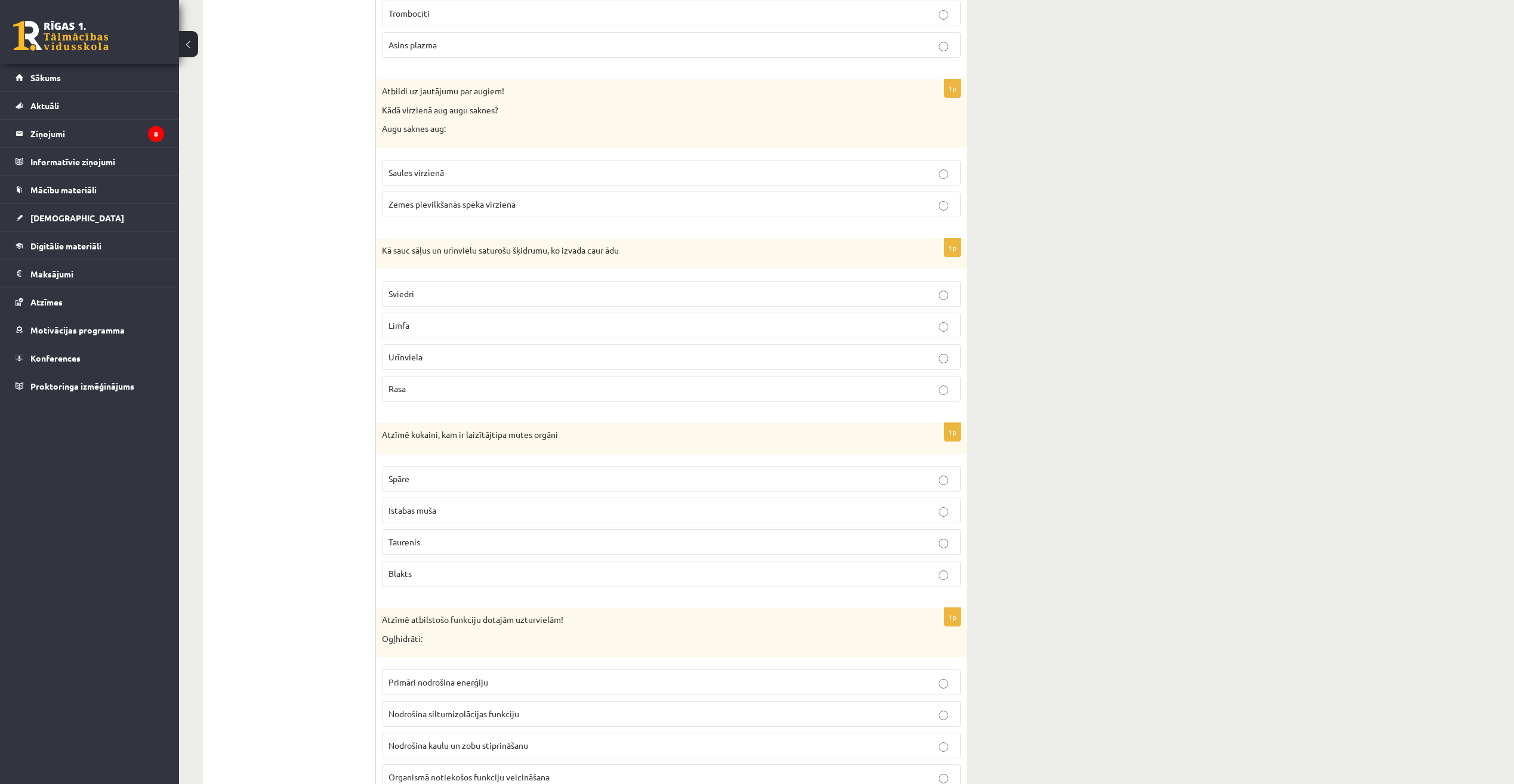
click at [566, 486] on label "Spāre" at bounding box center [671, 479] width 579 height 26
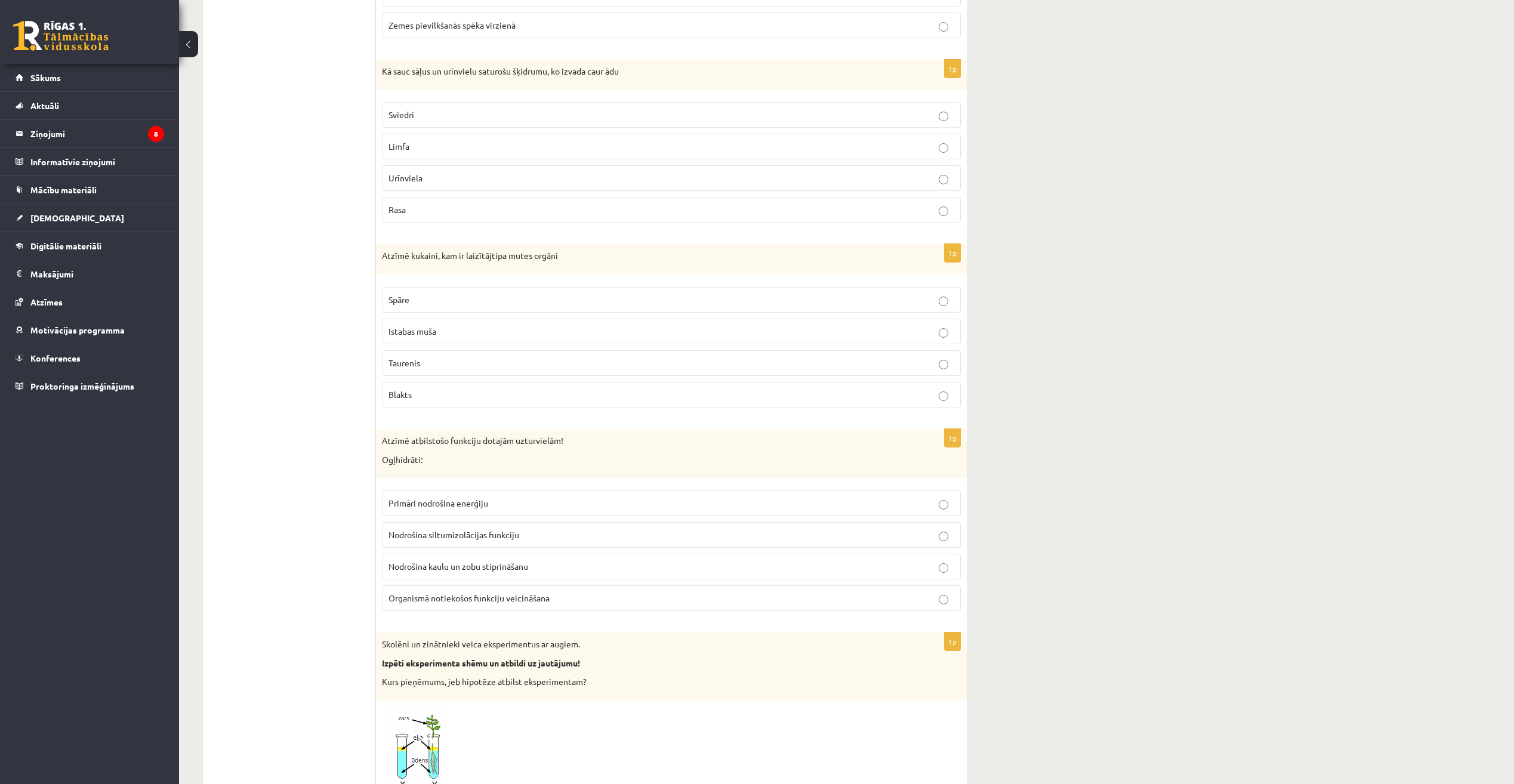
click at [645, 533] on p "Nodrošina siltumizolācijas funkciju" at bounding box center [671, 535] width 566 height 13
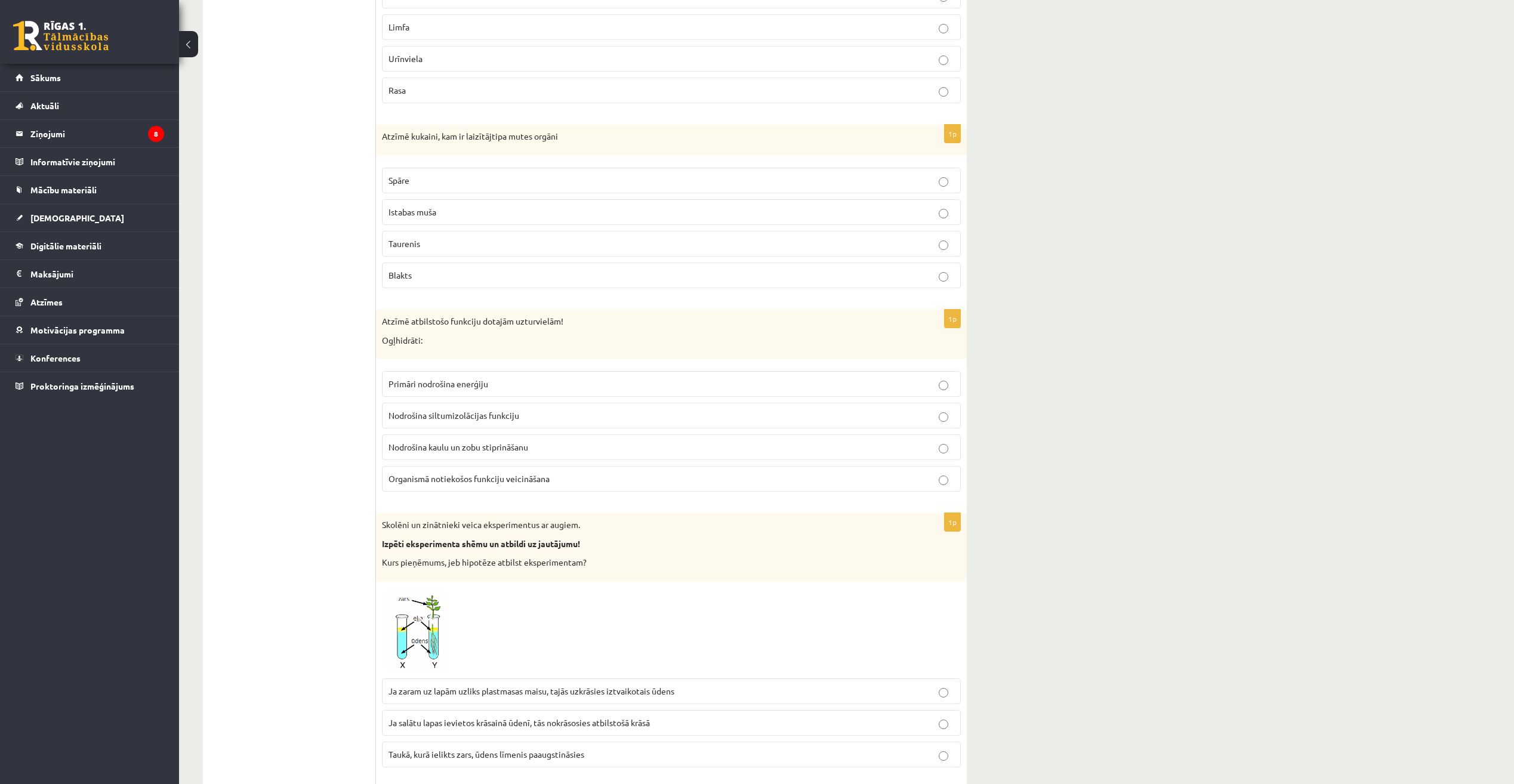
scroll to position [1492, 0]
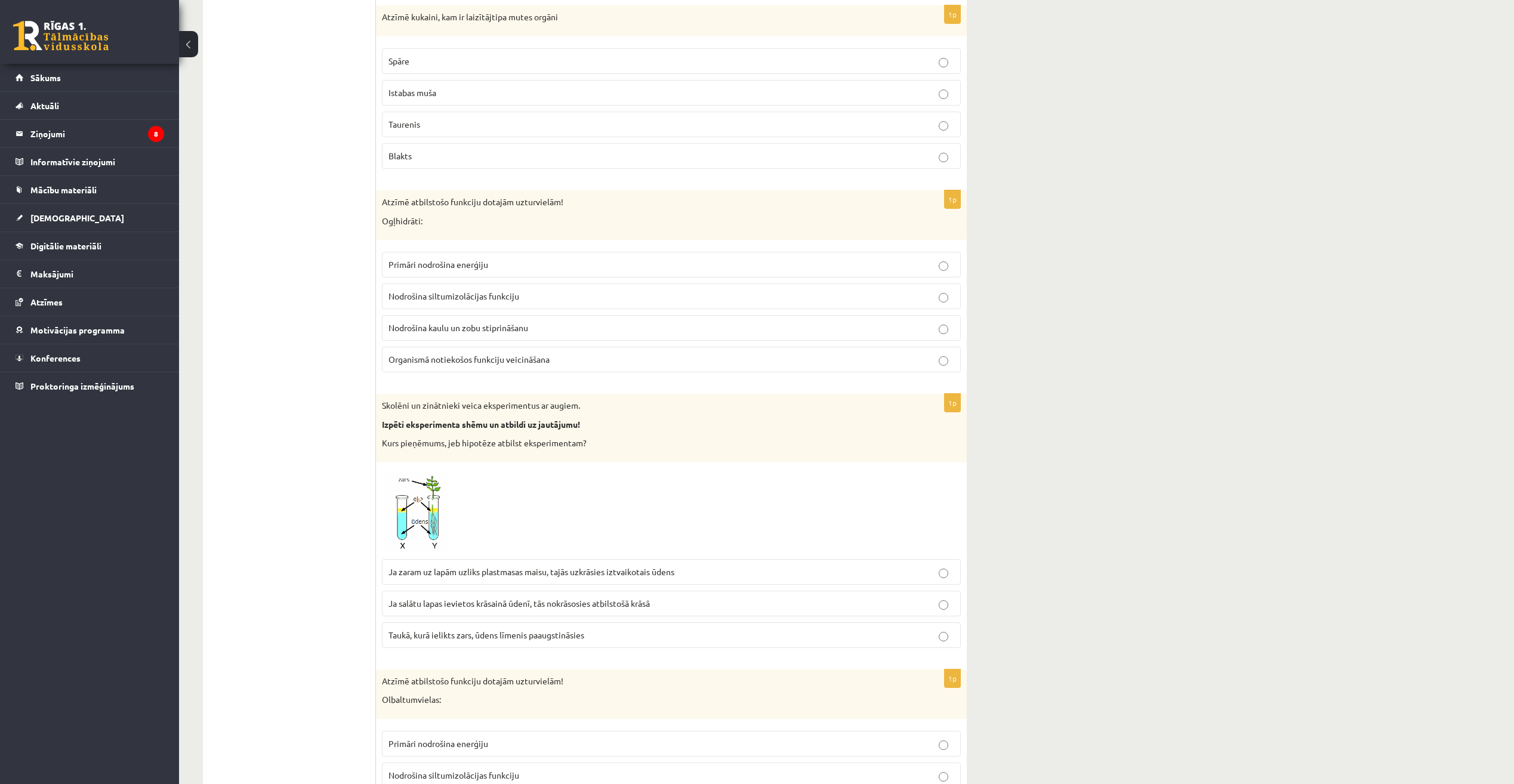
click at [612, 631] on p "Taukā, kurā ielikts zars, ūdens līmenis paaugstināsies" at bounding box center [671, 635] width 566 height 13
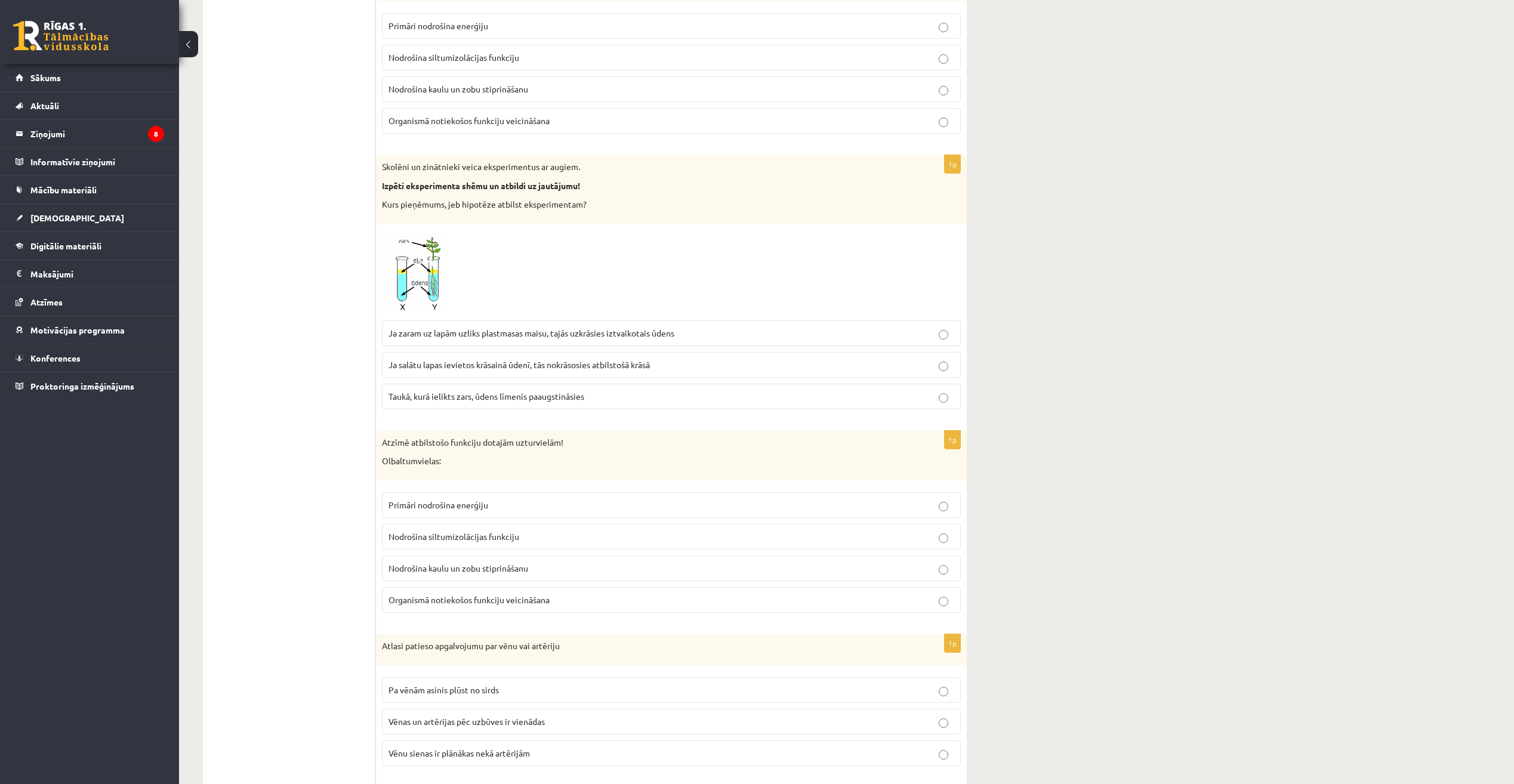
click at [670, 514] on label "Primāri nodrošina enerģiju" at bounding box center [671, 505] width 579 height 26
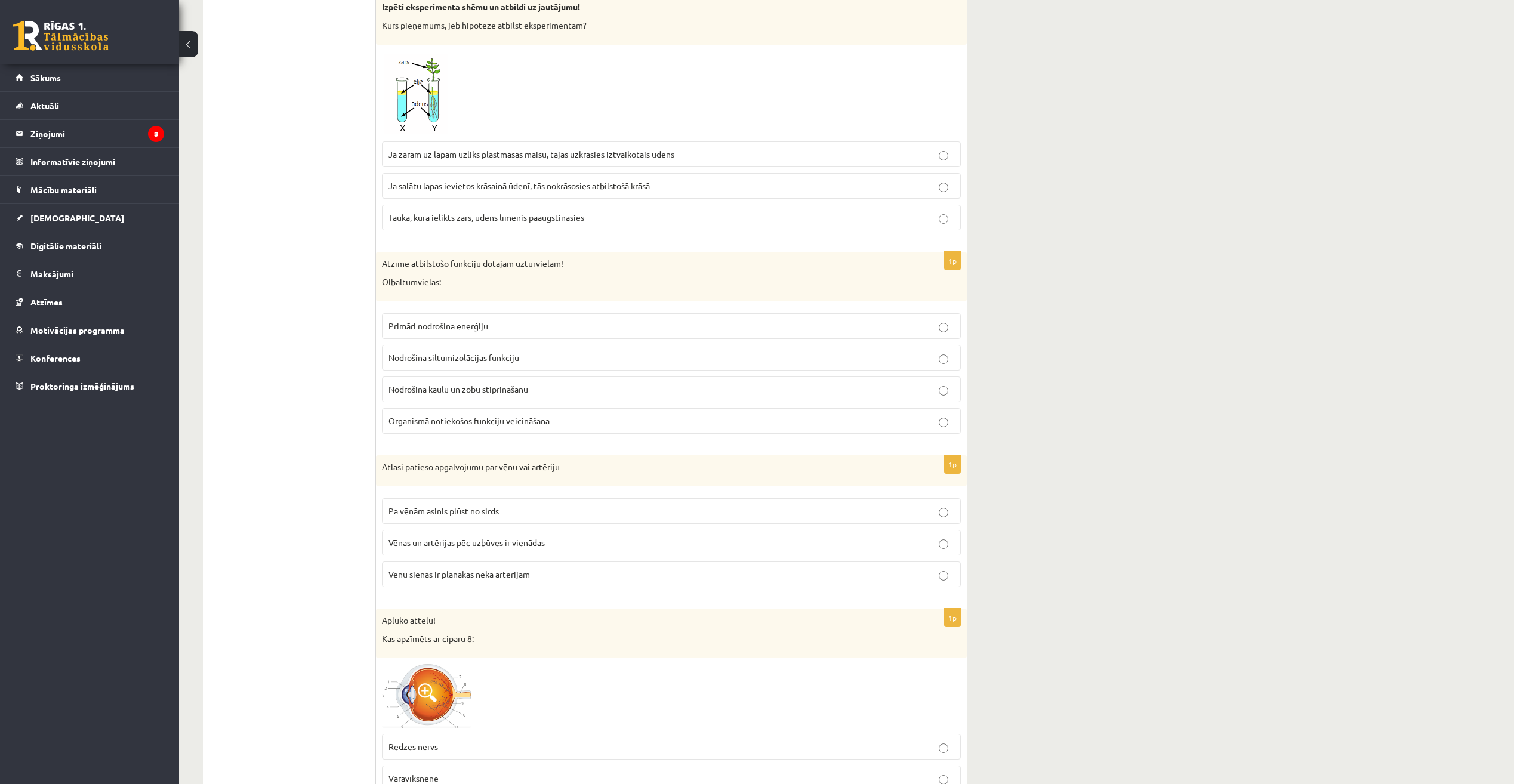
scroll to position [1969, 0]
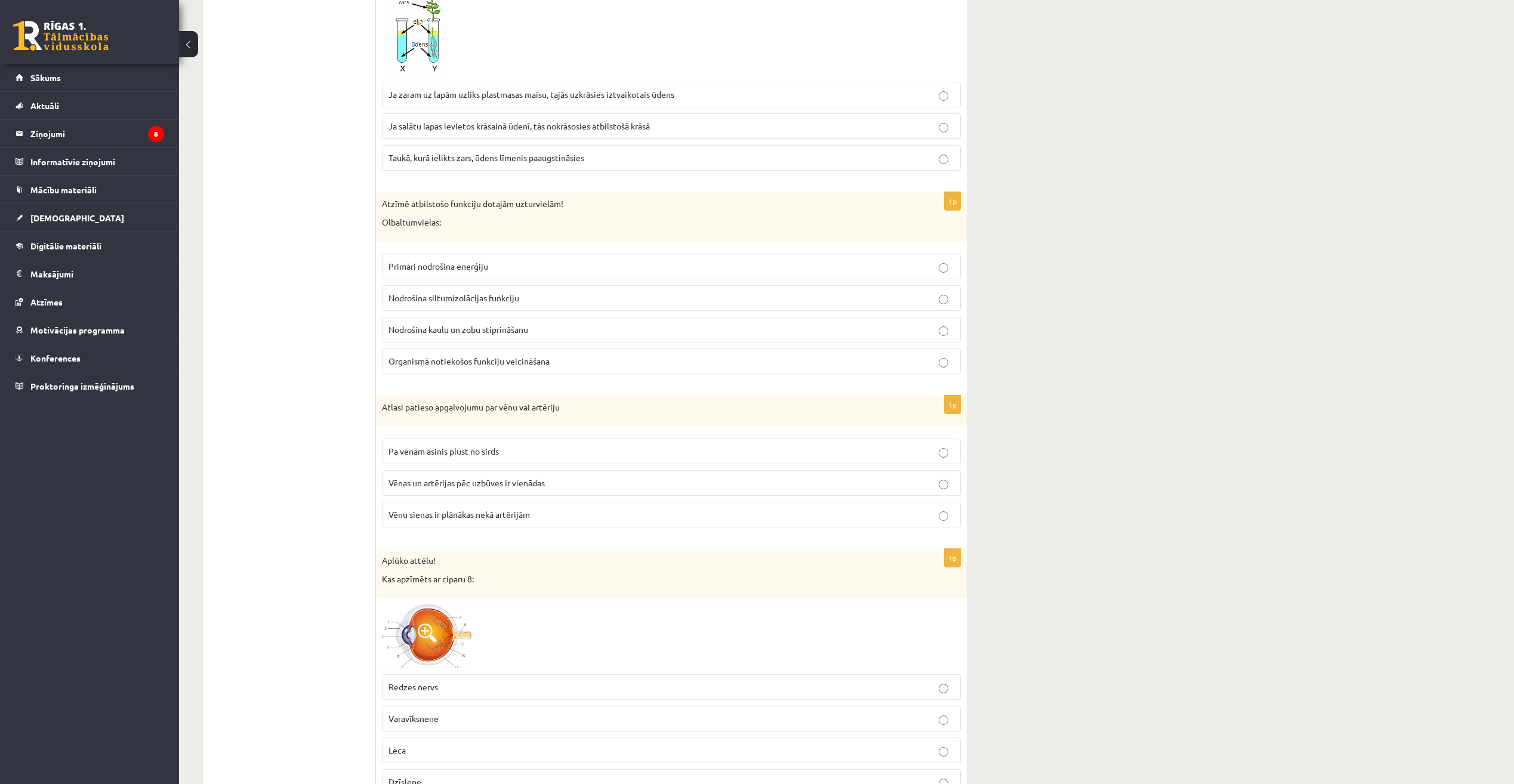
click at [679, 504] on label "Vēnu sienas ir plānākas nekā artērijām" at bounding box center [671, 515] width 579 height 26
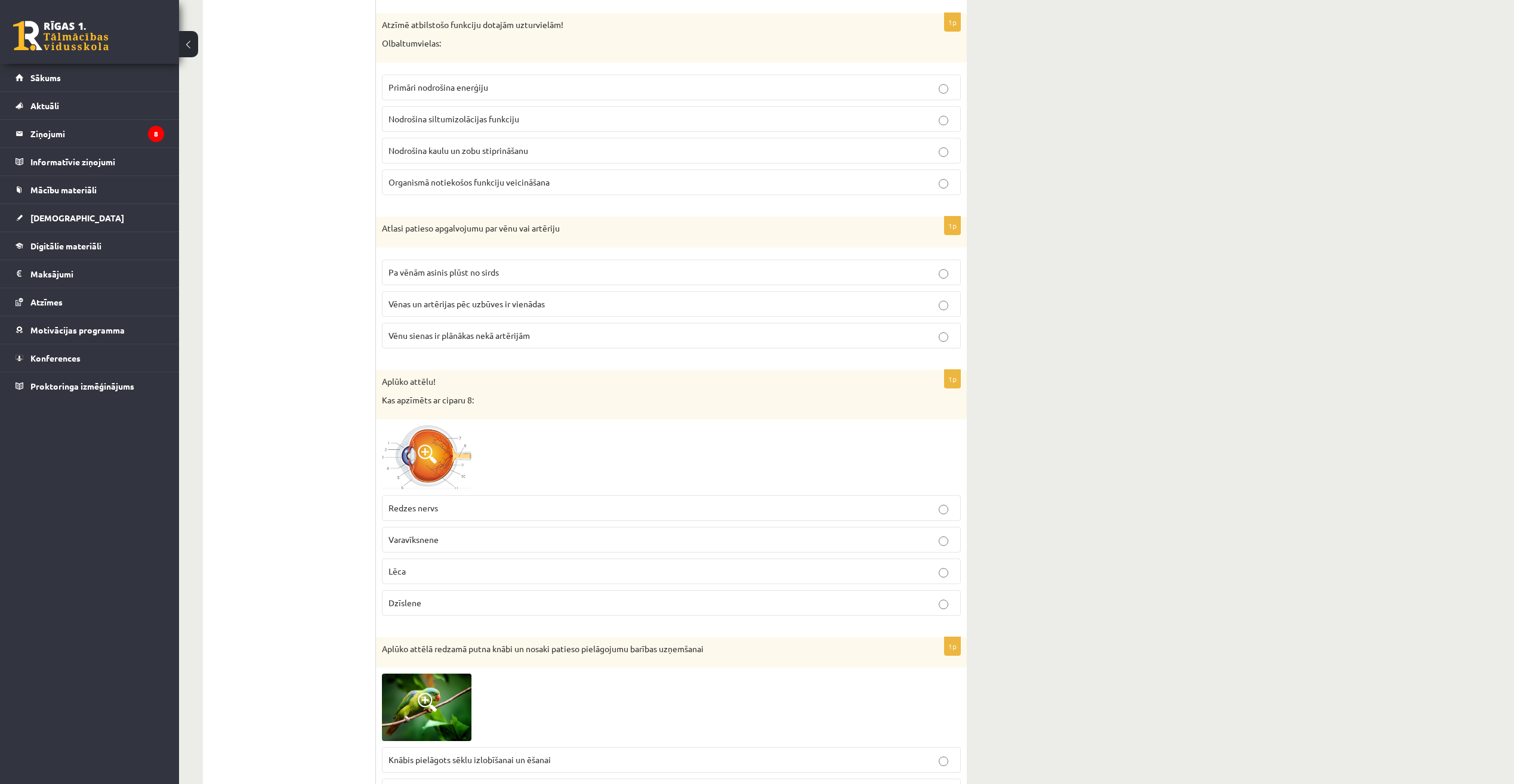
click at [674, 508] on p "Redzes nervs" at bounding box center [671, 508] width 566 height 13
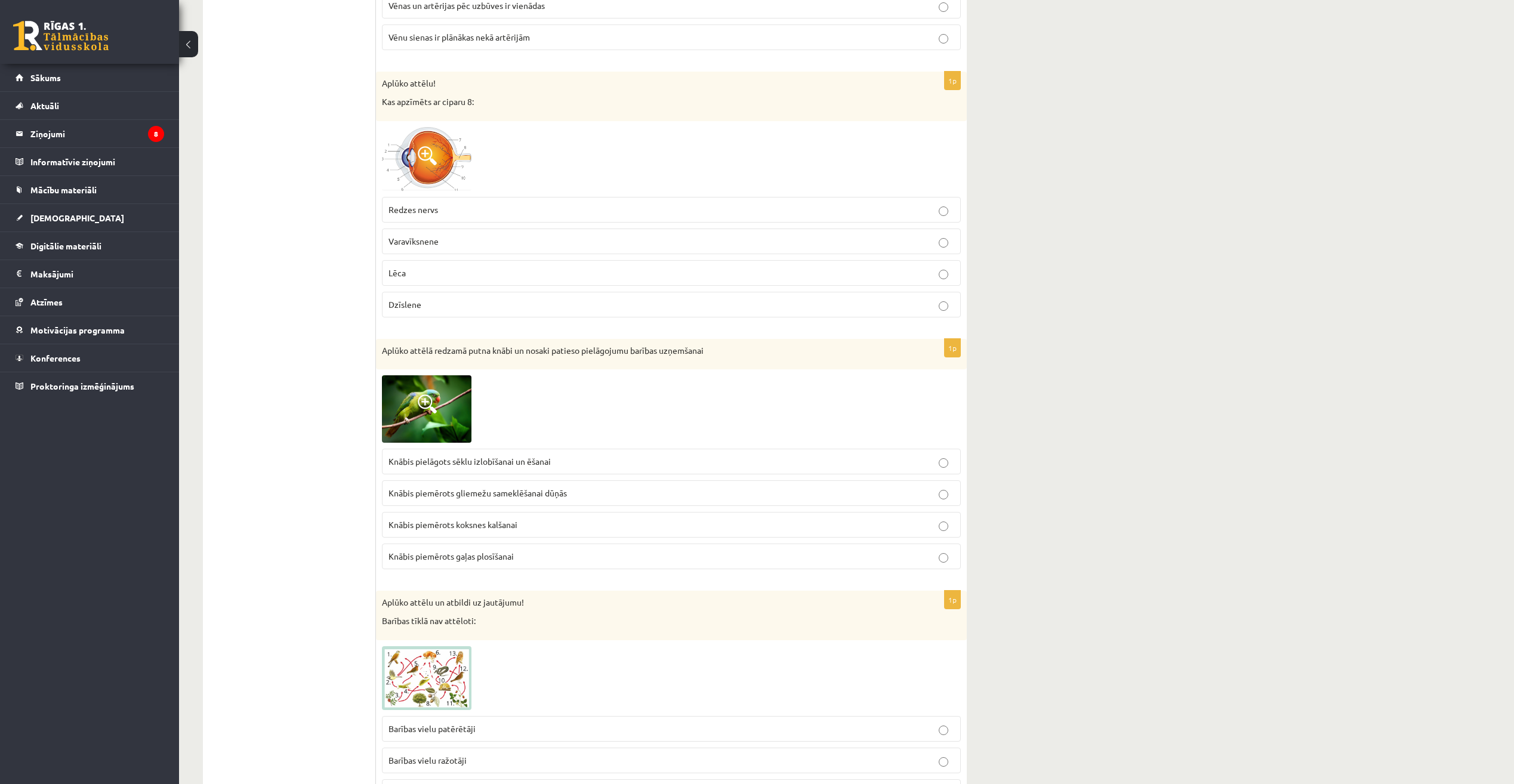
click at [640, 526] on p "Knābis piemērots koksnes kalšanai" at bounding box center [671, 525] width 566 height 13
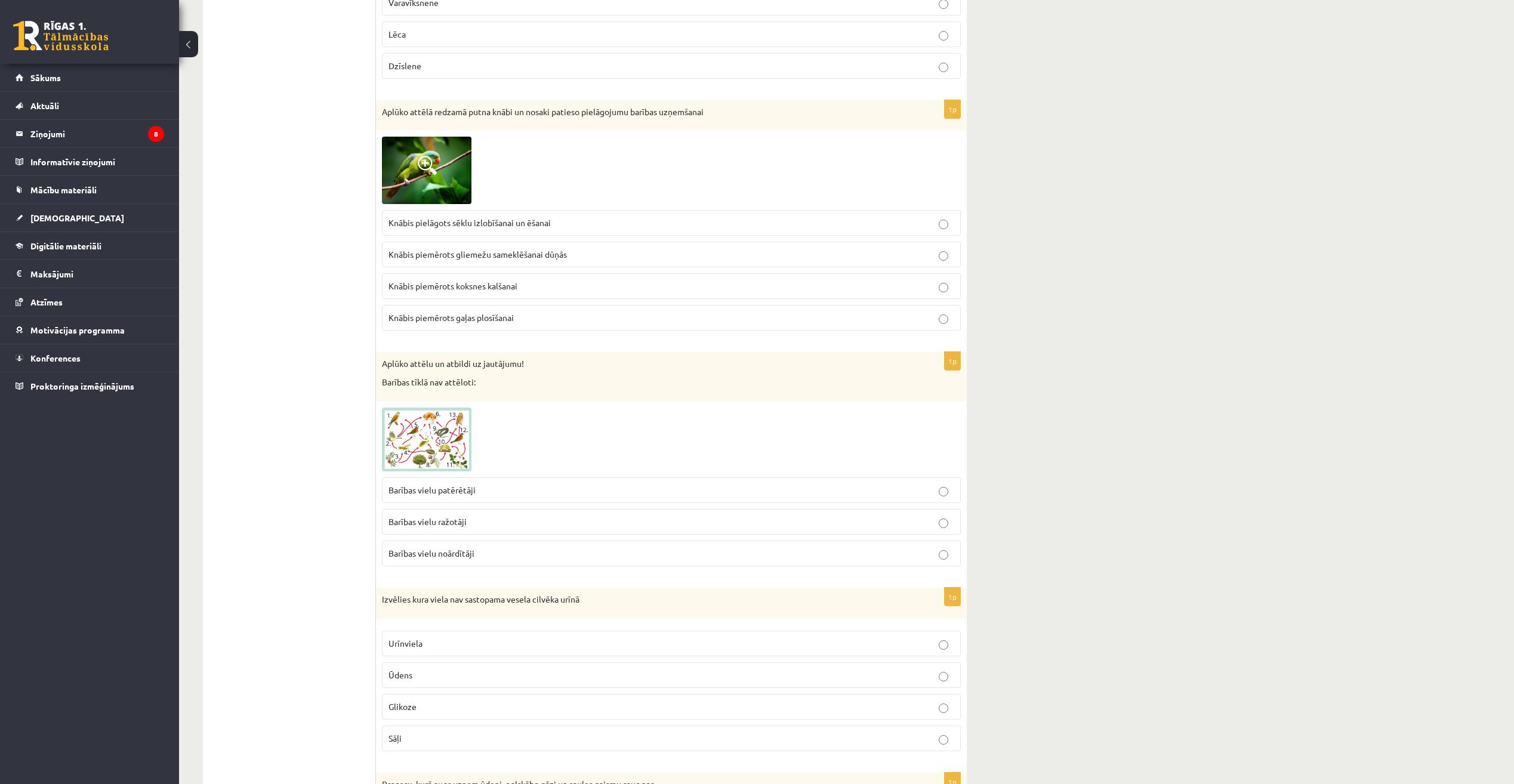
scroll to position [2805, 0]
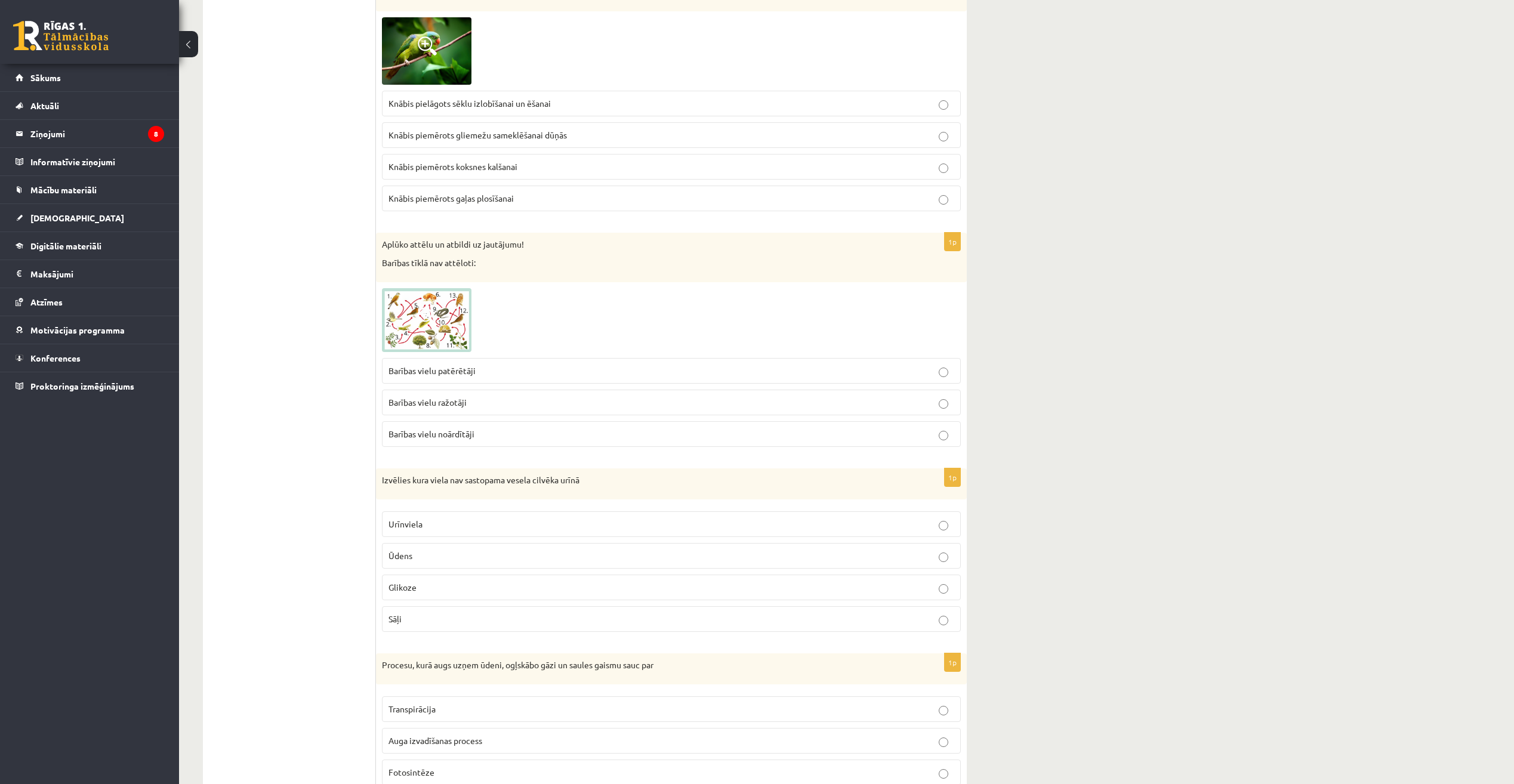
click at [638, 449] on fieldset "Barības vielu patērētāji Barības vielu ražotāji Barības vielu noārdītāji" at bounding box center [671, 401] width 579 height 99
click at [741, 418] on fieldset "Barības vielu patērētāji Barības vielu ražotāji Barības vielu noārdītāji" at bounding box center [671, 401] width 579 height 99
click at [739, 431] on p "Barības vielu noārdītāji" at bounding box center [671, 434] width 566 height 13
drag, startPoint x: 737, startPoint y: 501, endPoint x: 744, endPoint y: 548, distance: 47.5
click at [735, 531] on div "1p Izvēlies kura viela nav sastopama vesela cilvēka urīnā Urīnviela Ūdens Gliko…" at bounding box center [671, 555] width 591 height 173
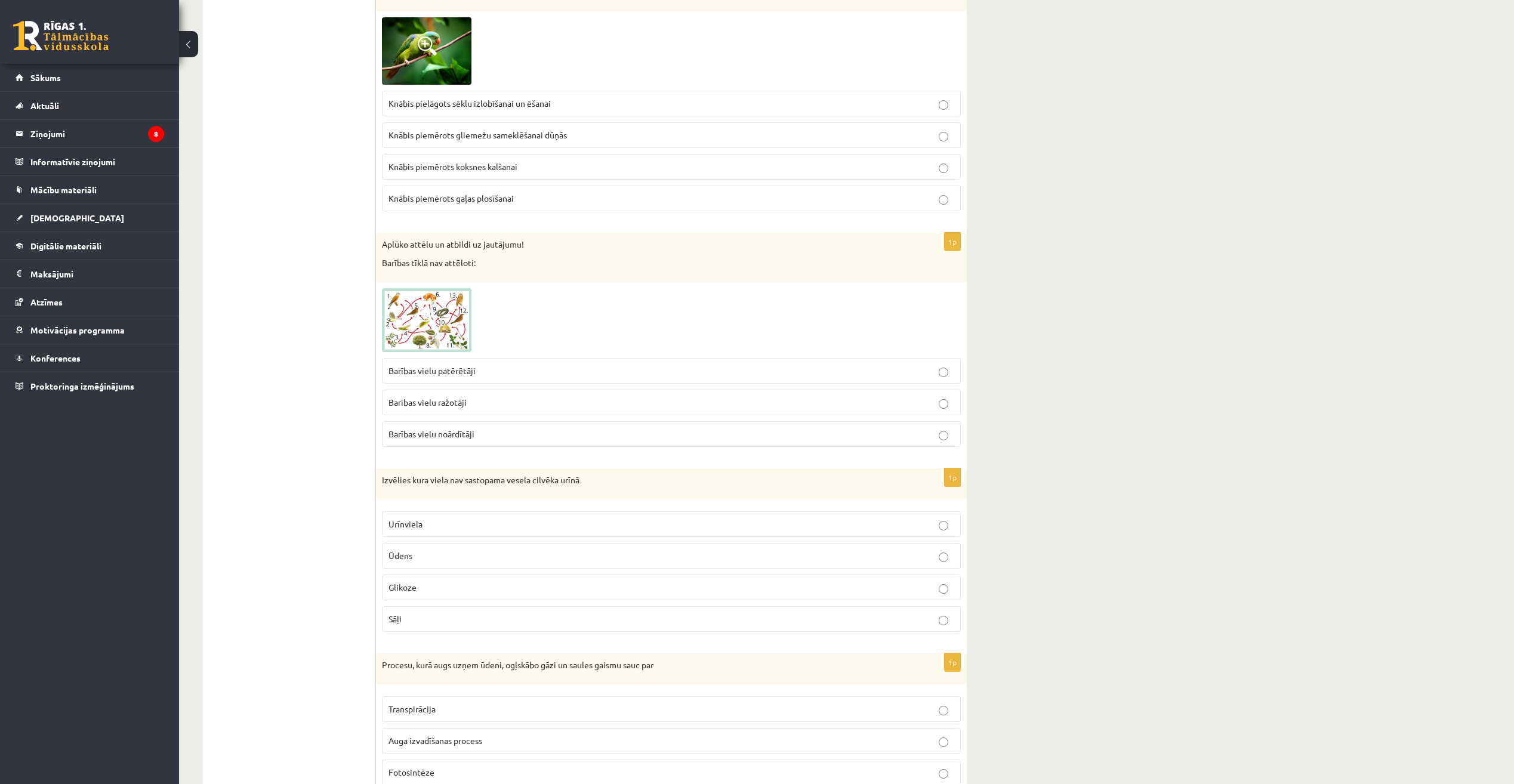
click at [739, 525] on p "Urīnviela" at bounding box center [671, 524] width 566 height 13
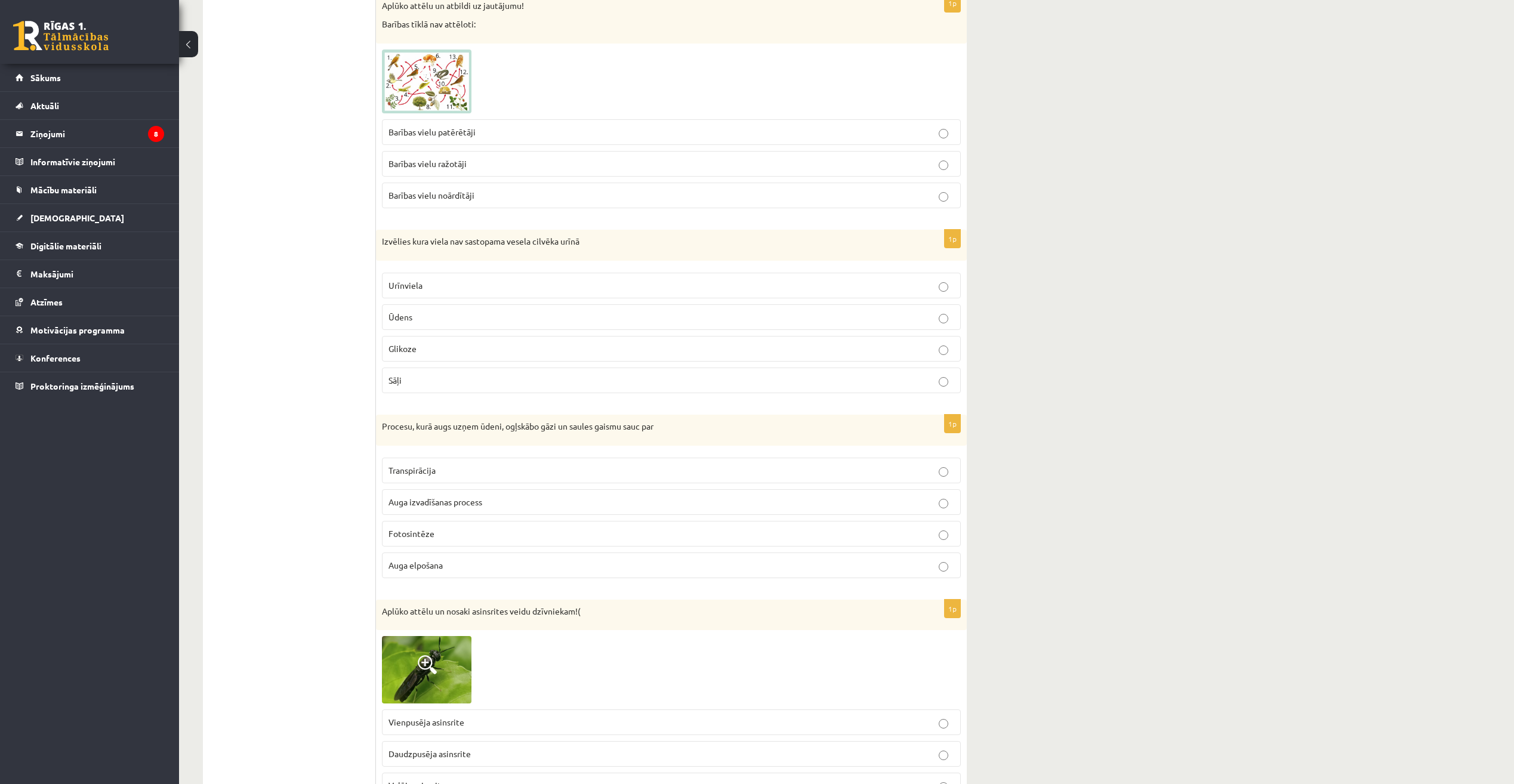
scroll to position [3222, 0]
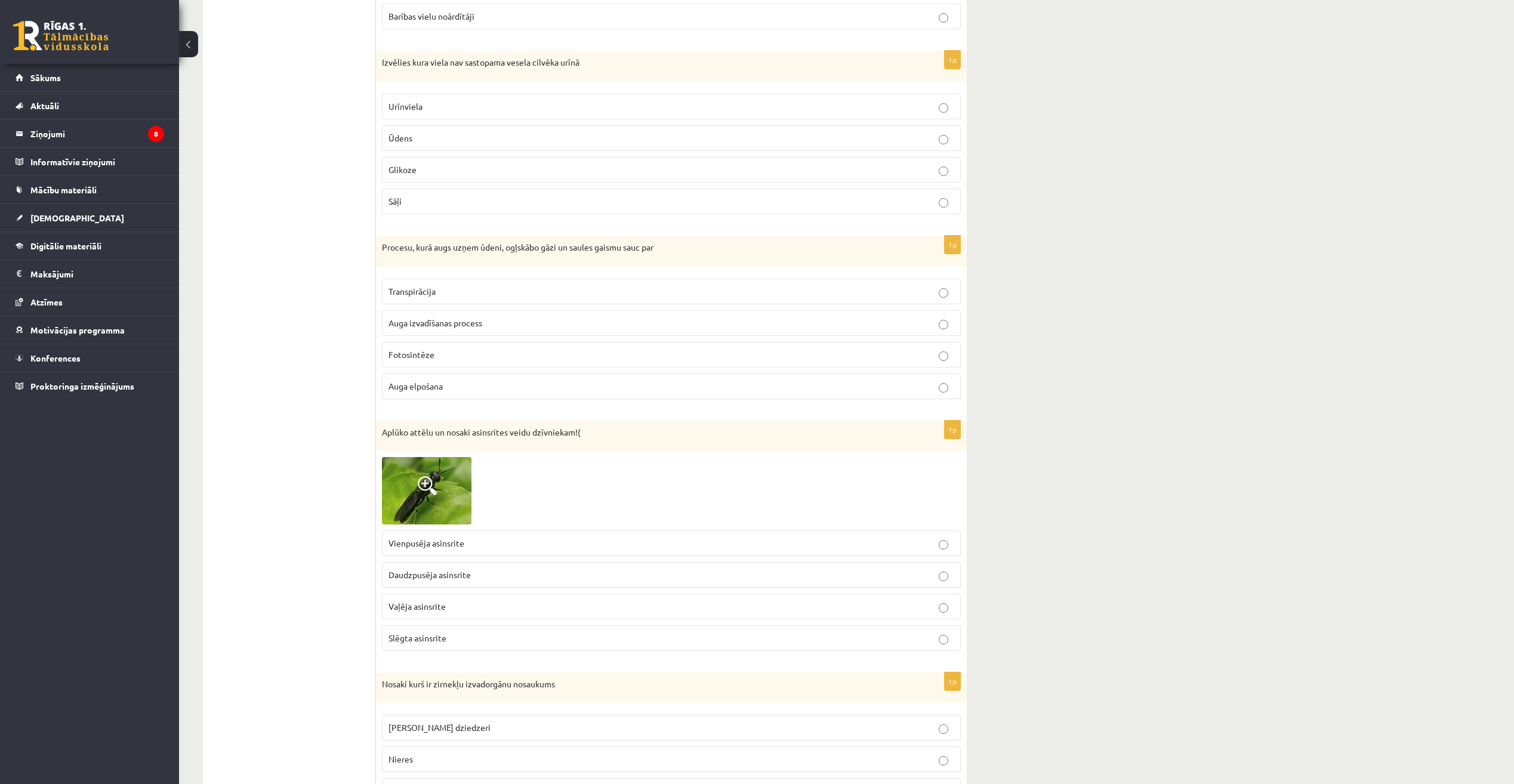
click at [743, 375] on label "Auga elpošana" at bounding box center [671, 386] width 579 height 26
click at [765, 551] on label "Vienpusēja asinsrite" at bounding box center [671, 544] width 579 height 26
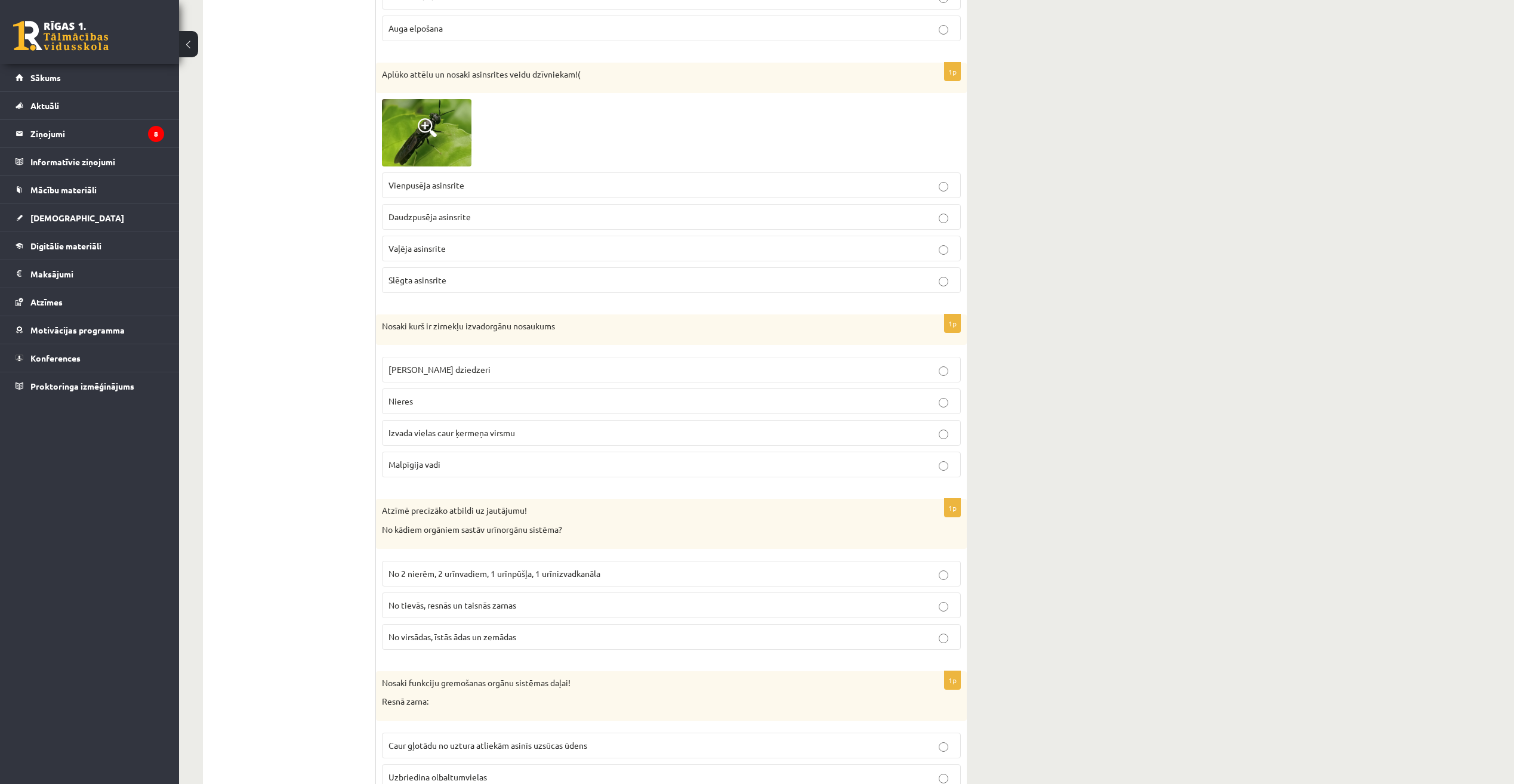
scroll to position [3640, 0]
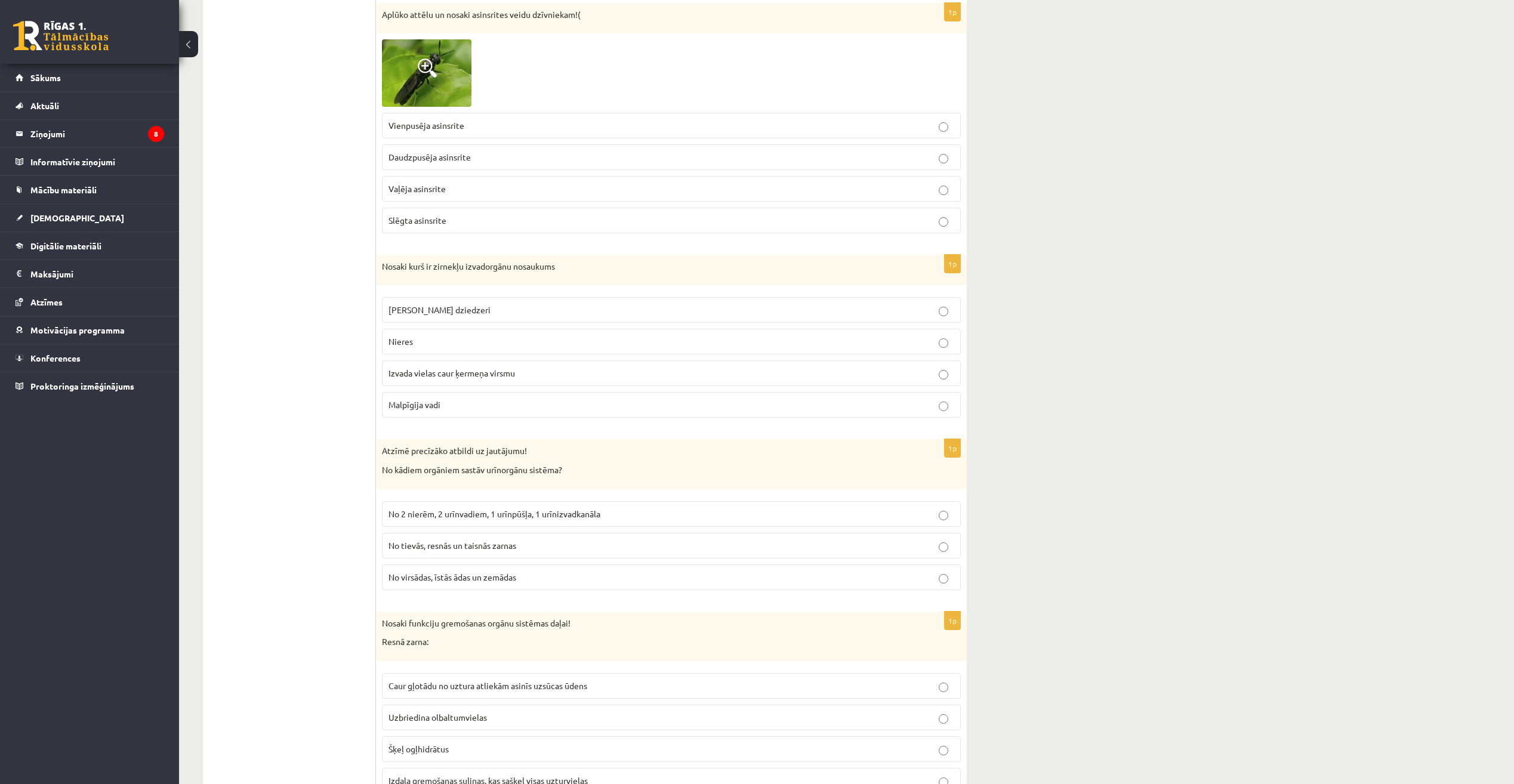
click at [768, 382] on label "Izvada vielas caur ķermeņa virsmu" at bounding box center [671, 373] width 579 height 26
click at [803, 519] on p "No 2 nierēm, 2 urīnvadiem, 1 urīnpūšļa, 1 urīnizvadkanāla" at bounding box center [671, 514] width 566 height 13
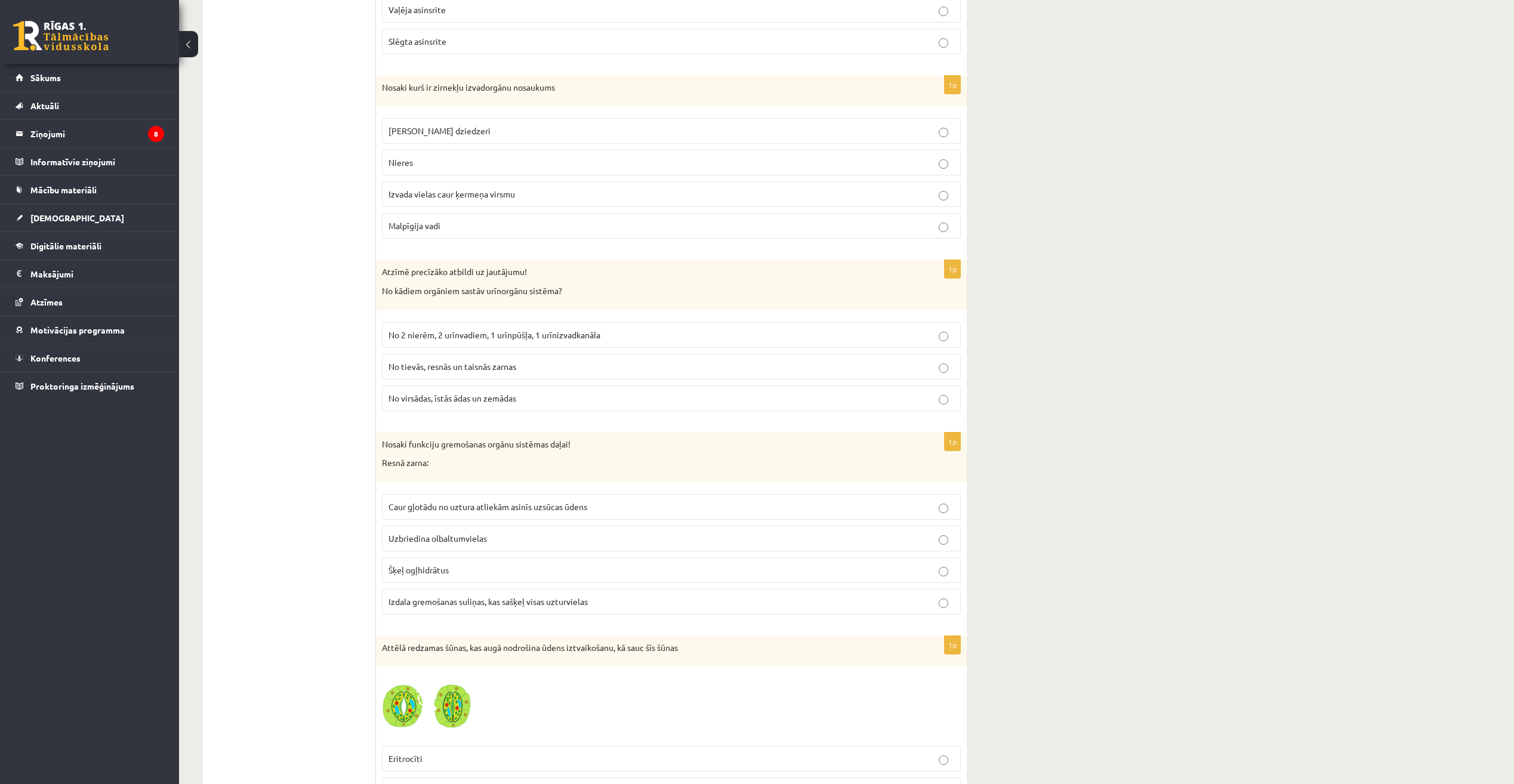
scroll to position [3998, 0]
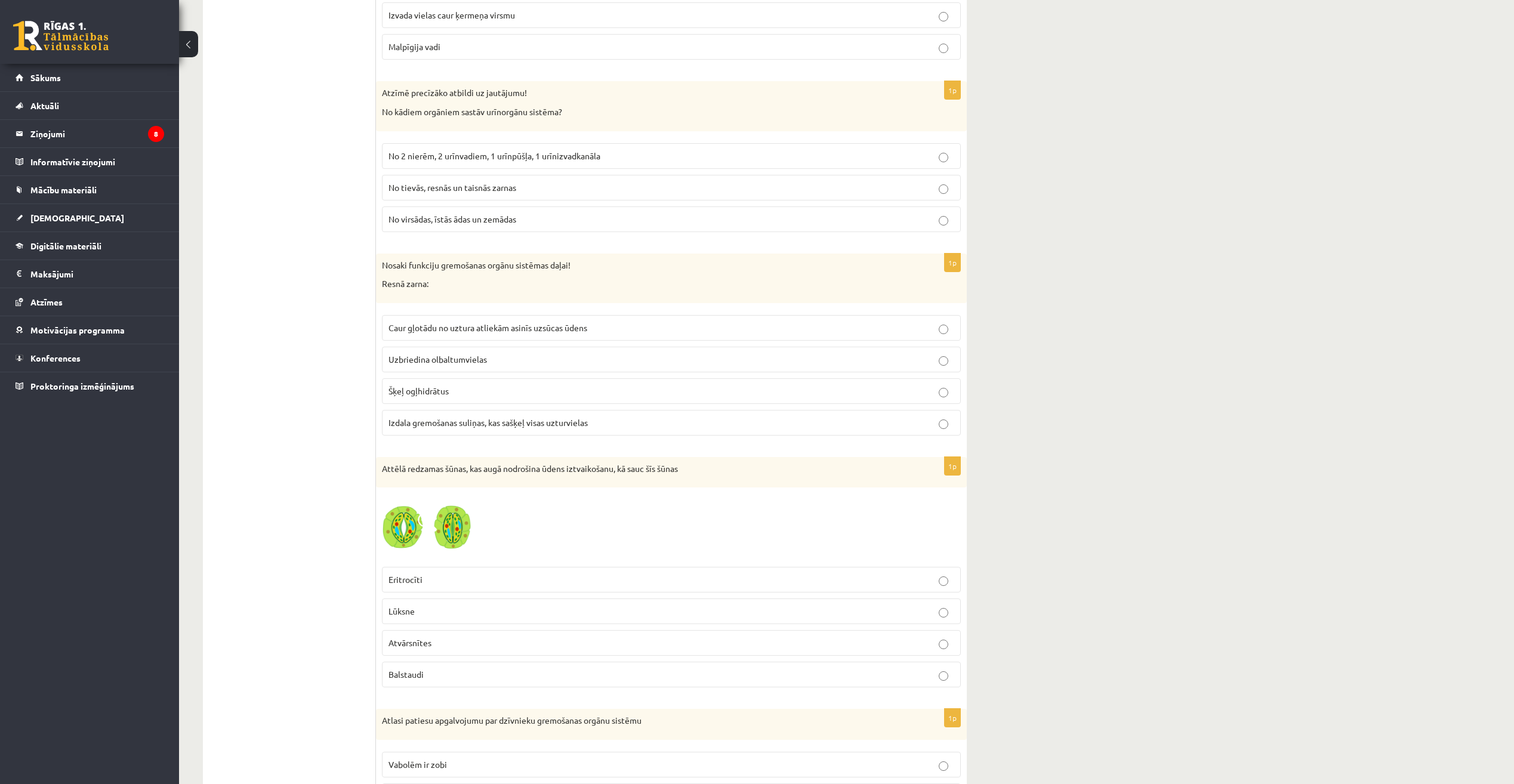
click at [773, 429] on label "Izdala gremošanas suliņas, kas sašķeļ visas uzturvielas" at bounding box center [671, 423] width 579 height 26
click at [797, 588] on label "Eritrocīti" at bounding box center [671, 580] width 579 height 26
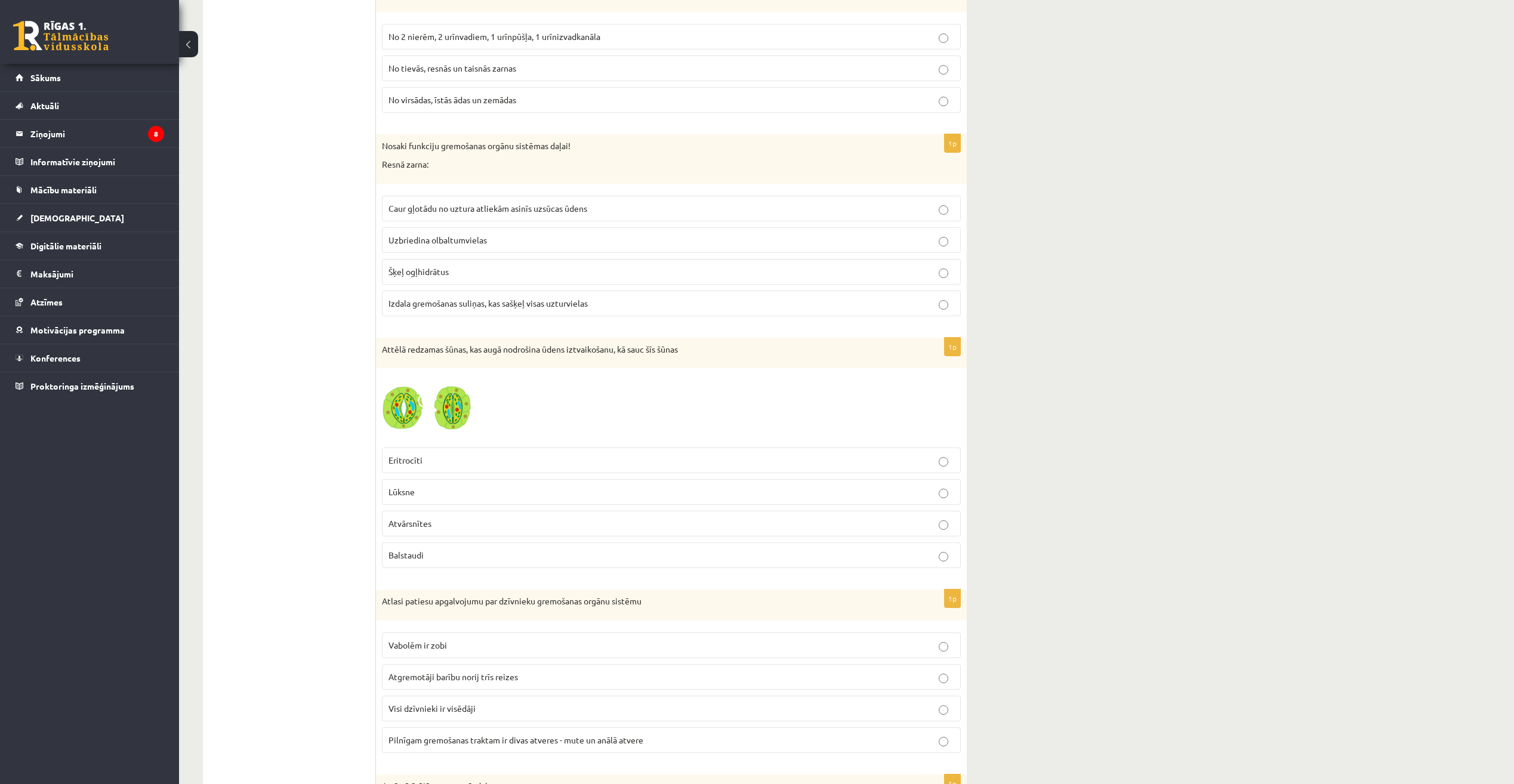
scroll to position [4356, 0]
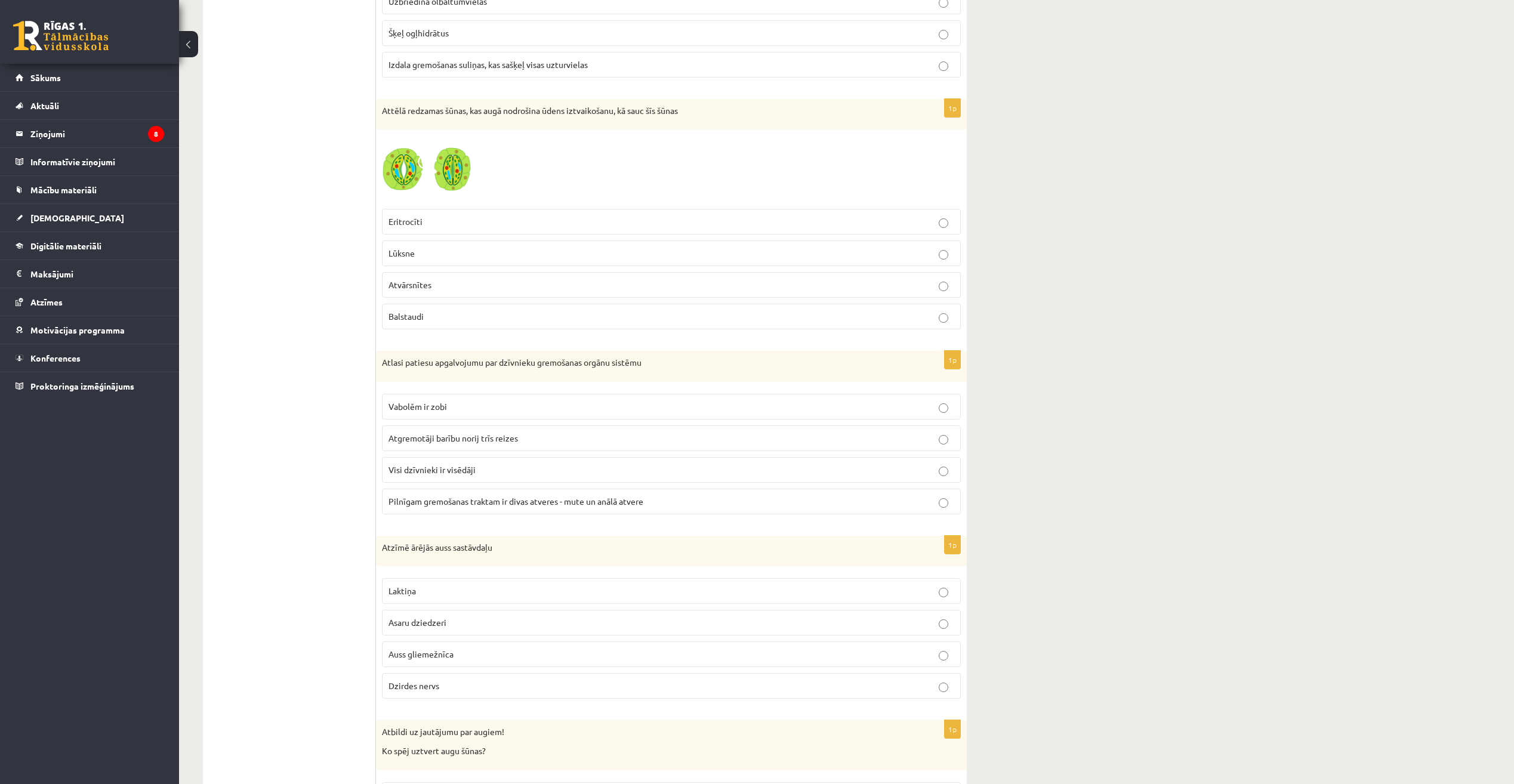
click at [793, 475] on p "Visi dzīvnieki ir visēdāji" at bounding box center [671, 470] width 566 height 13
click at [764, 606] on fieldset "Laktiņa Asaru dziedzeri Auss gliemežnīca Dzirdes nervs" at bounding box center [671, 637] width 579 height 130
click at [765, 619] on p "Asaru dziedzeri" at bounding box center [671, 623] width 566 height 13
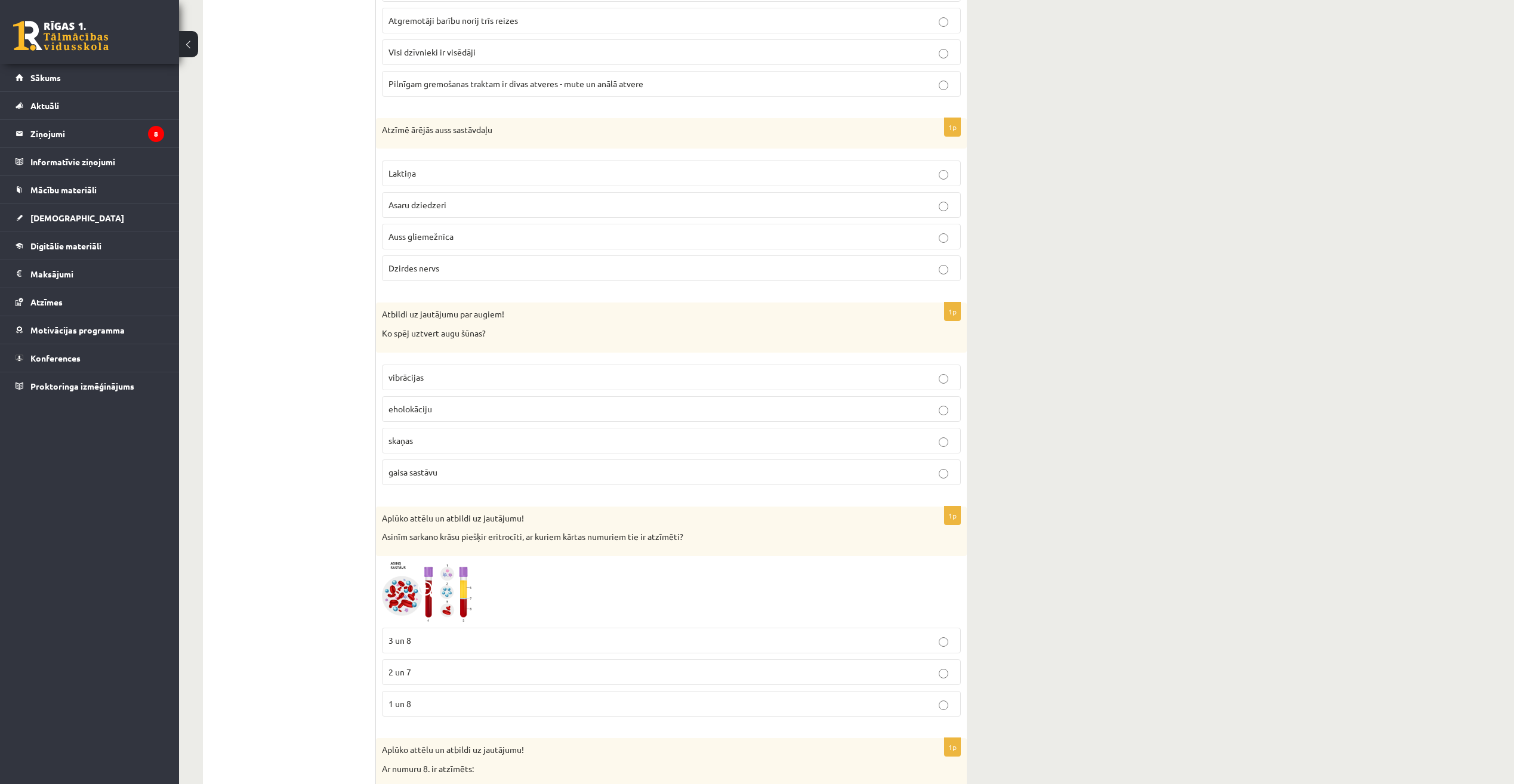
click at [746, 634] on p "3 un 8" at bounding box center [671, 640] width 566 height 13
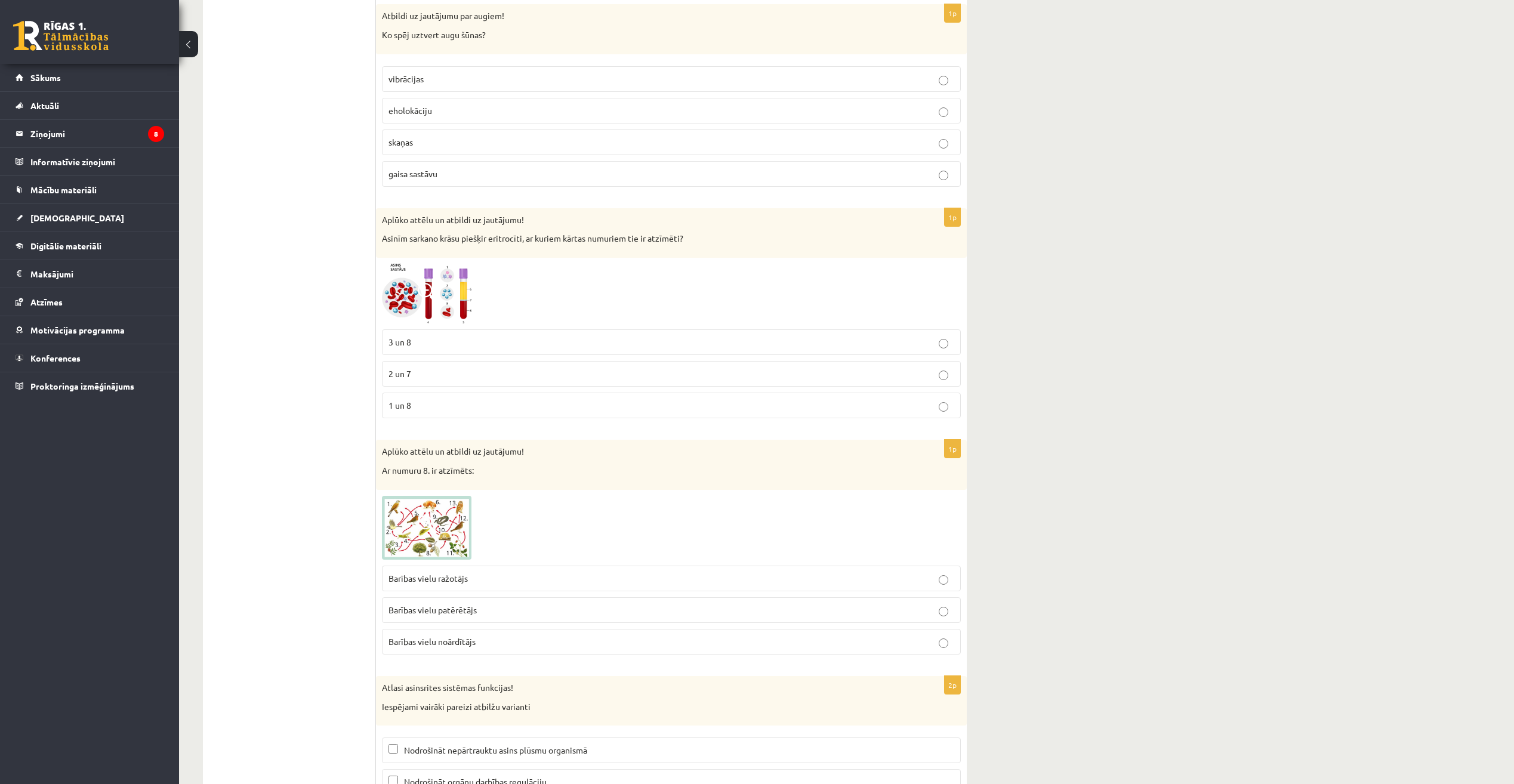
scroll to position [5192, 0]
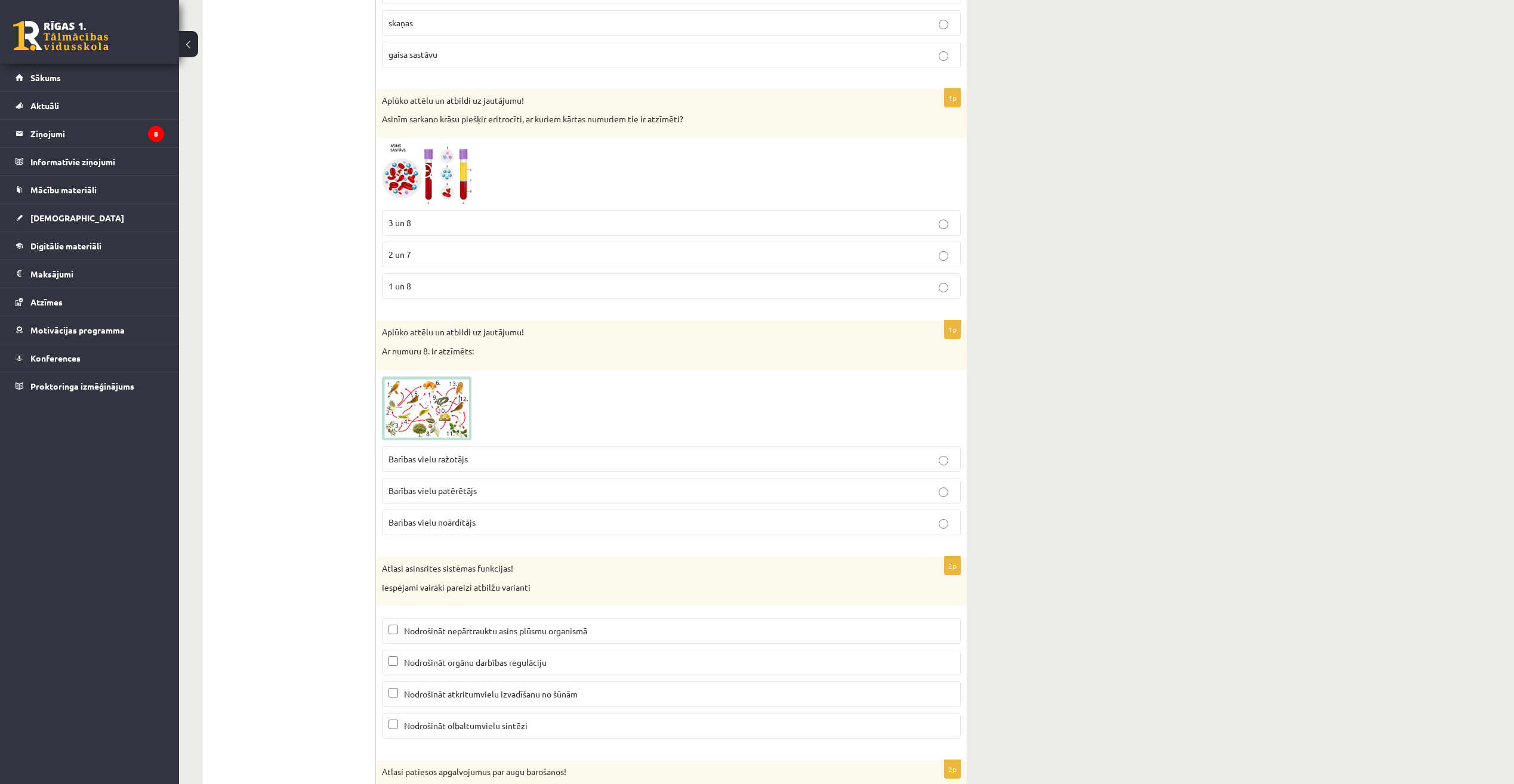
click at [764, 507] on fieldset "Barības vielu ražotājs Barības vielu patērētājs Barības vielu noārdītājs" at bounding box center [671, 490] width 579 height 99
click at [771, 500] on label "Barības vielu patērētājs" at bounding box center [671, 491] width 579 height 26
click at [817, 679] on fieldset "Nodrošināt nepārtrauktu asins plūsmu organismā Nodrošināt orgānu darbības regul…" at bounding box center [671, 677] width 579 height 130
click at [813, 695] on p "Nodrošināt atkritumvielu izvadīšanu no šūnām" at bounding box center [671, 694] width 566 height 13
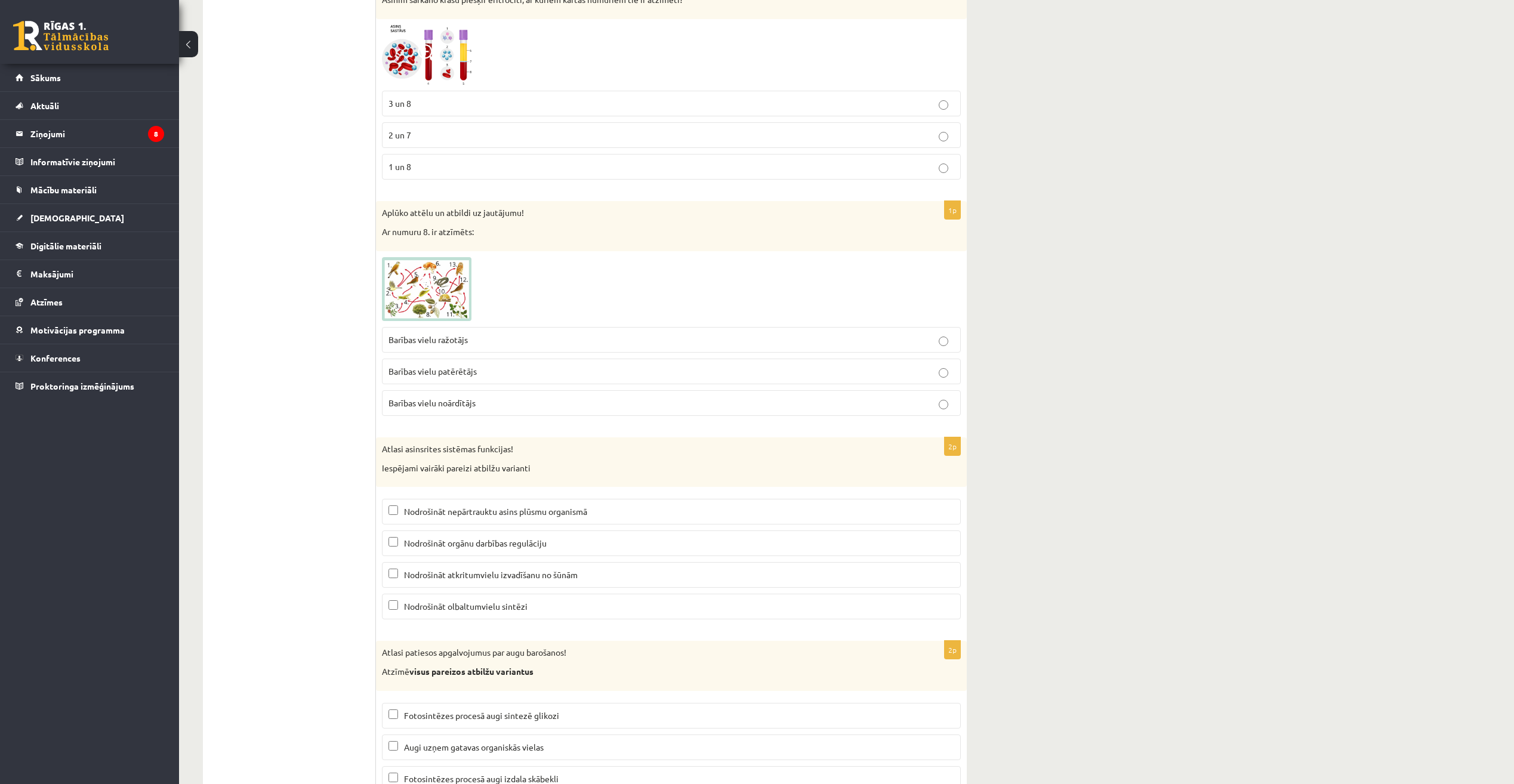
scroll to position [5396, 0]
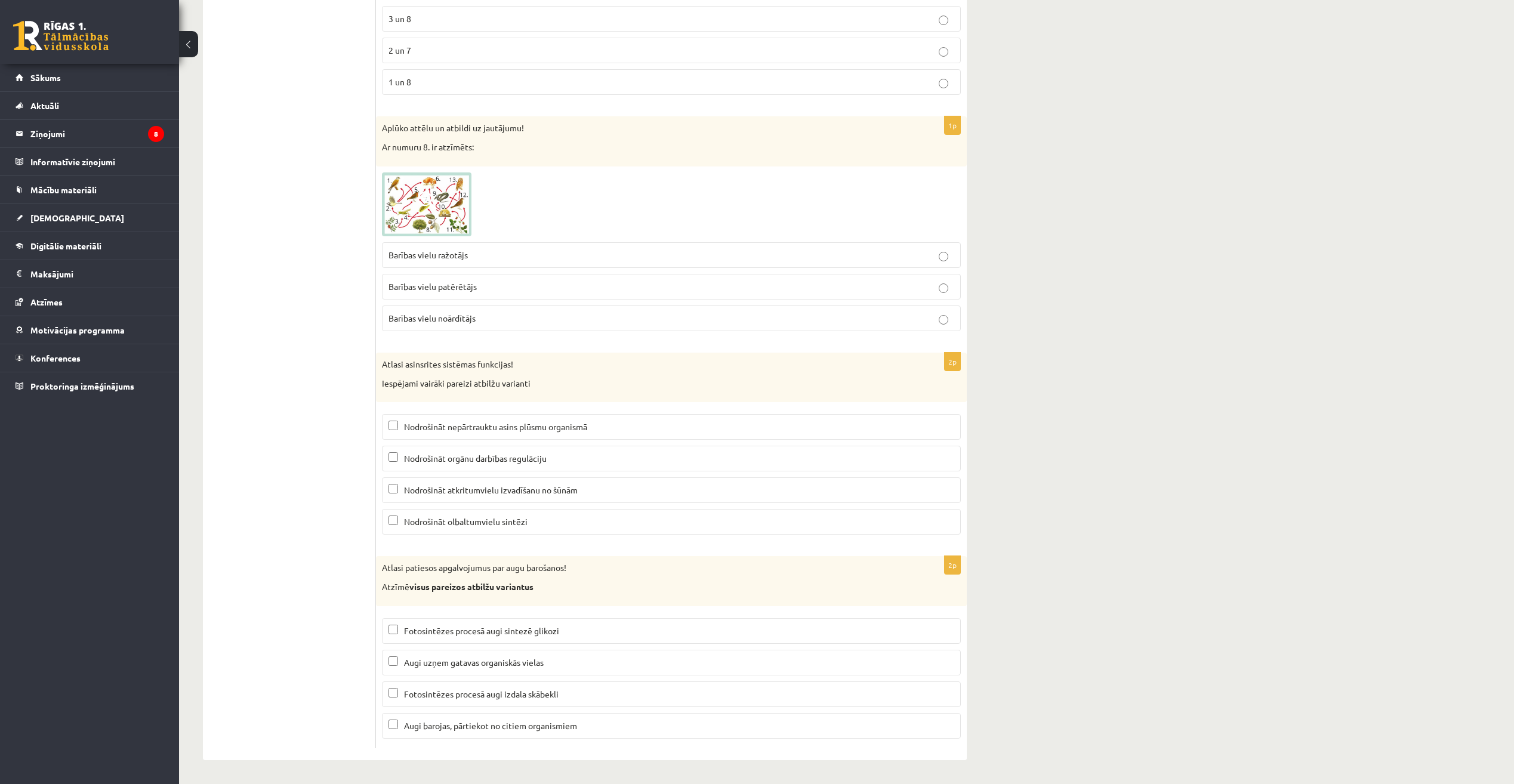
click at [817, 645] on fieldset "Fotosintēzes procesā augi sintezē glikozi Augi uzņem gatavas organiskās vielas …" at bounding box center [671, 677] width 579 height 130
click at [823, 639] on label "Fotosintēzes procesā augi sintezē glikozi" at bounding box center [671, 631] width 579 height 26
click at [526, 461] on span "Nodrošināt orgānu darbības regulāciju" at bounding box center [475, 459] width 142 height 11
click at [508, 522] on span "Nodrošināt olbaltumvielu sintēzi" at bounding box center [465, 521] width 124 height 11
click at [526, 430] on span "Nodrošināt nepārtrauktu asins plūsmu organismā" at bounding box center [495, 427] width 183 height 11
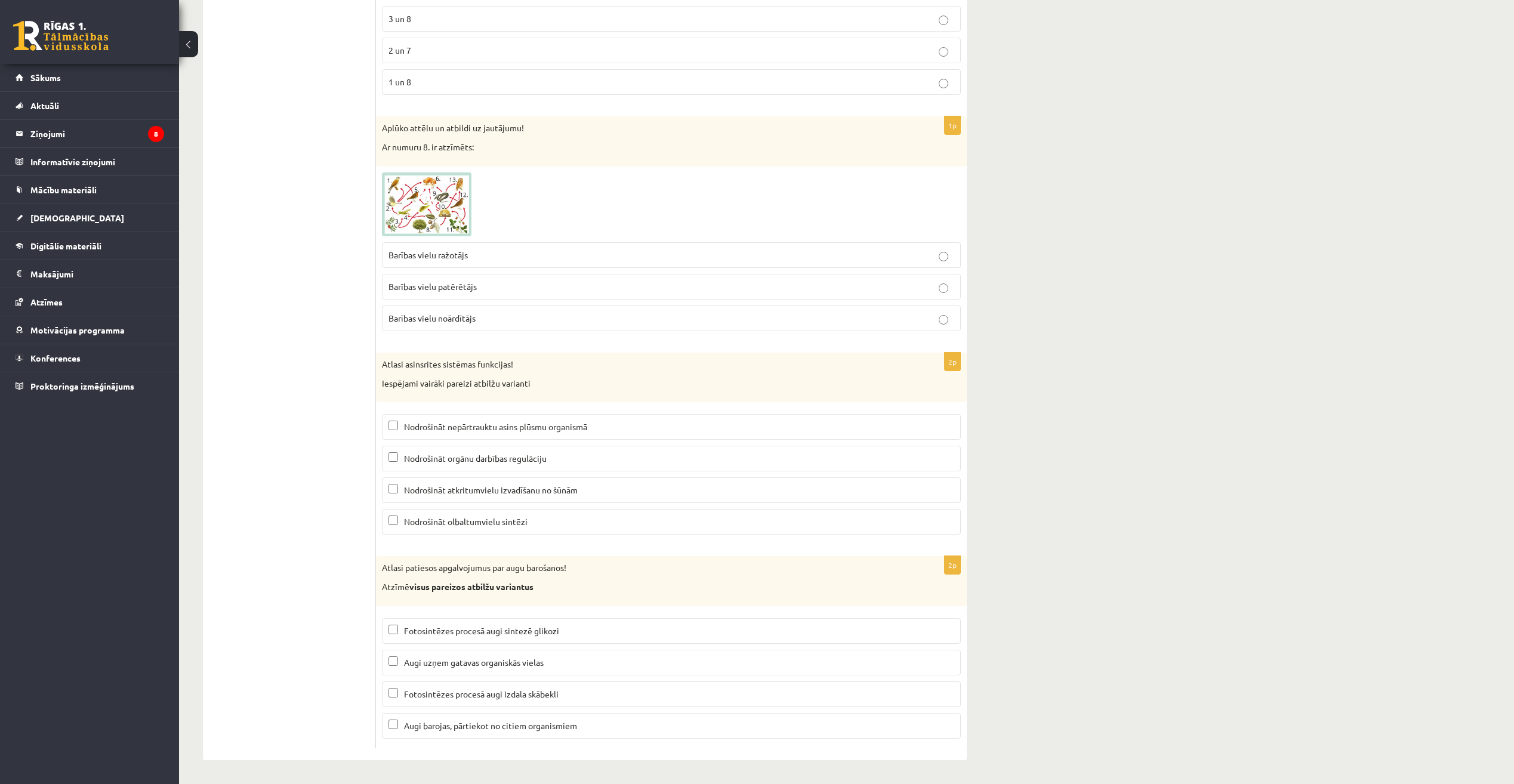
click at [526, 430] on span "Nodrošināt nepārtrauktu asins plūsmu organismā" at bounding box center [495, 427] width 183 height 11
click at [500, 731] on p "Augi barojas, pārtiekot no citiem organismiem" at bounding box center [671, 726] width 566 height 13
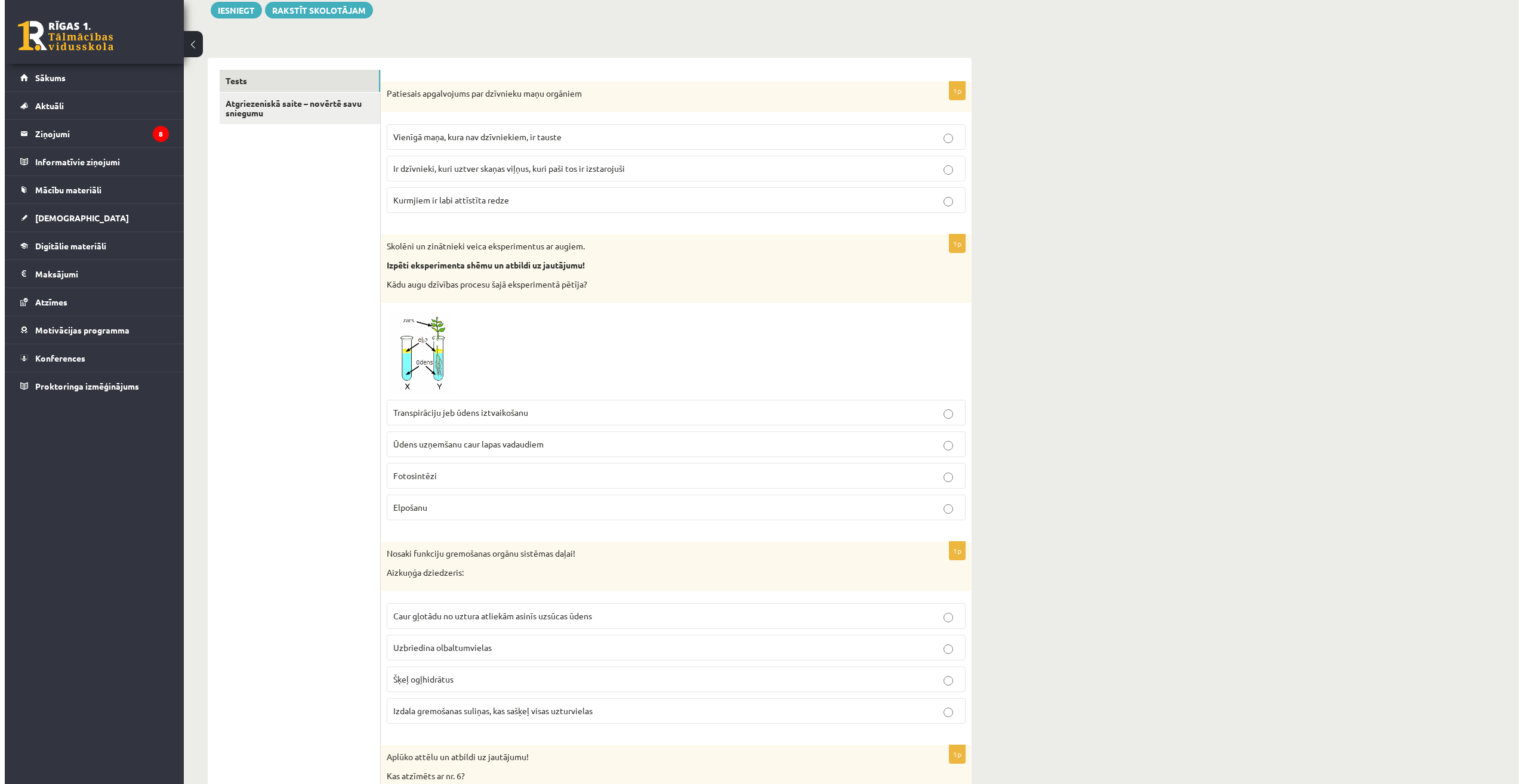
scroll to position [0, 0]
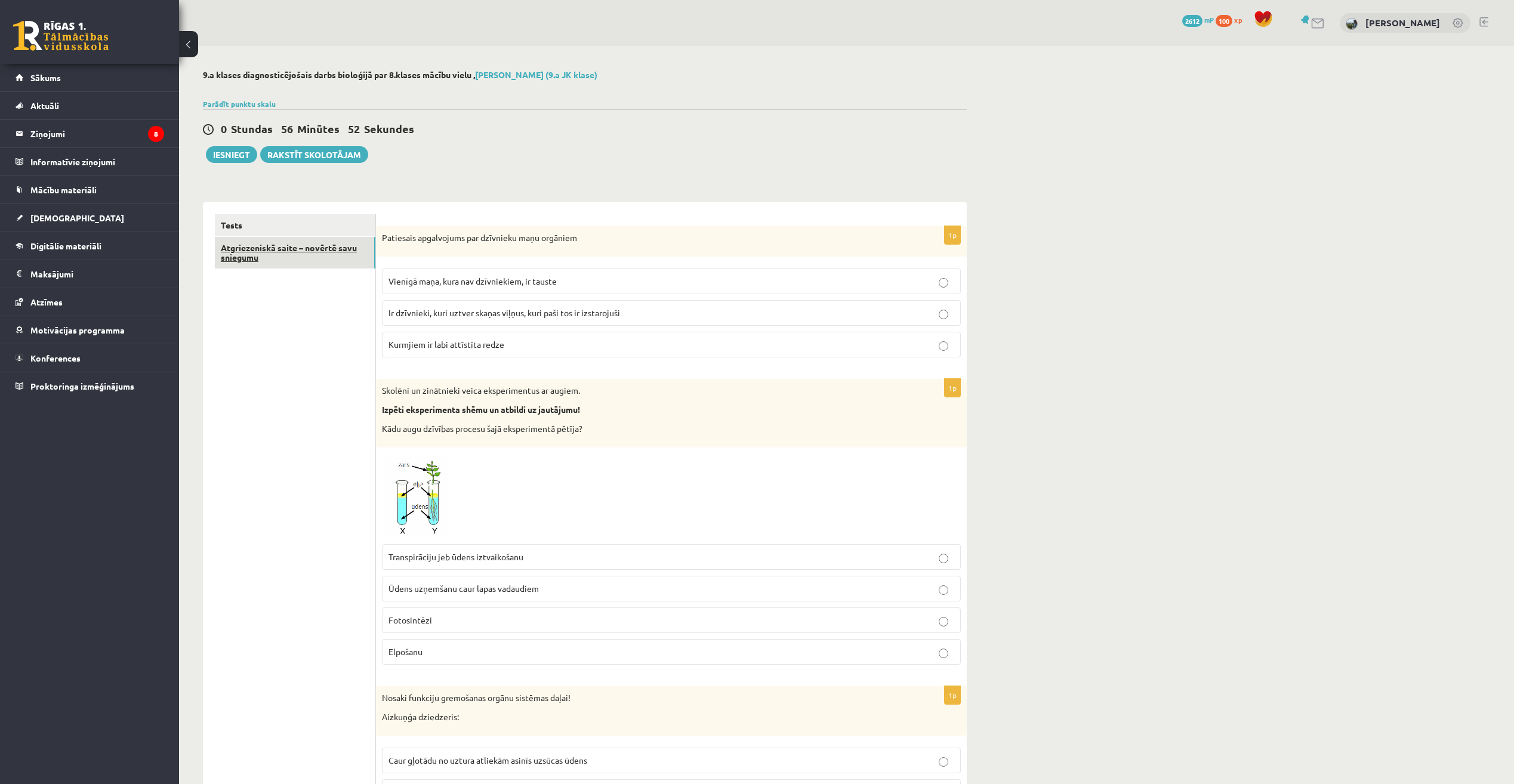
click at [295, 253] on link "Atgriezeniskā saite – novērtē savu sniegumu" at bounding box center [295, 253] width 161 height 32
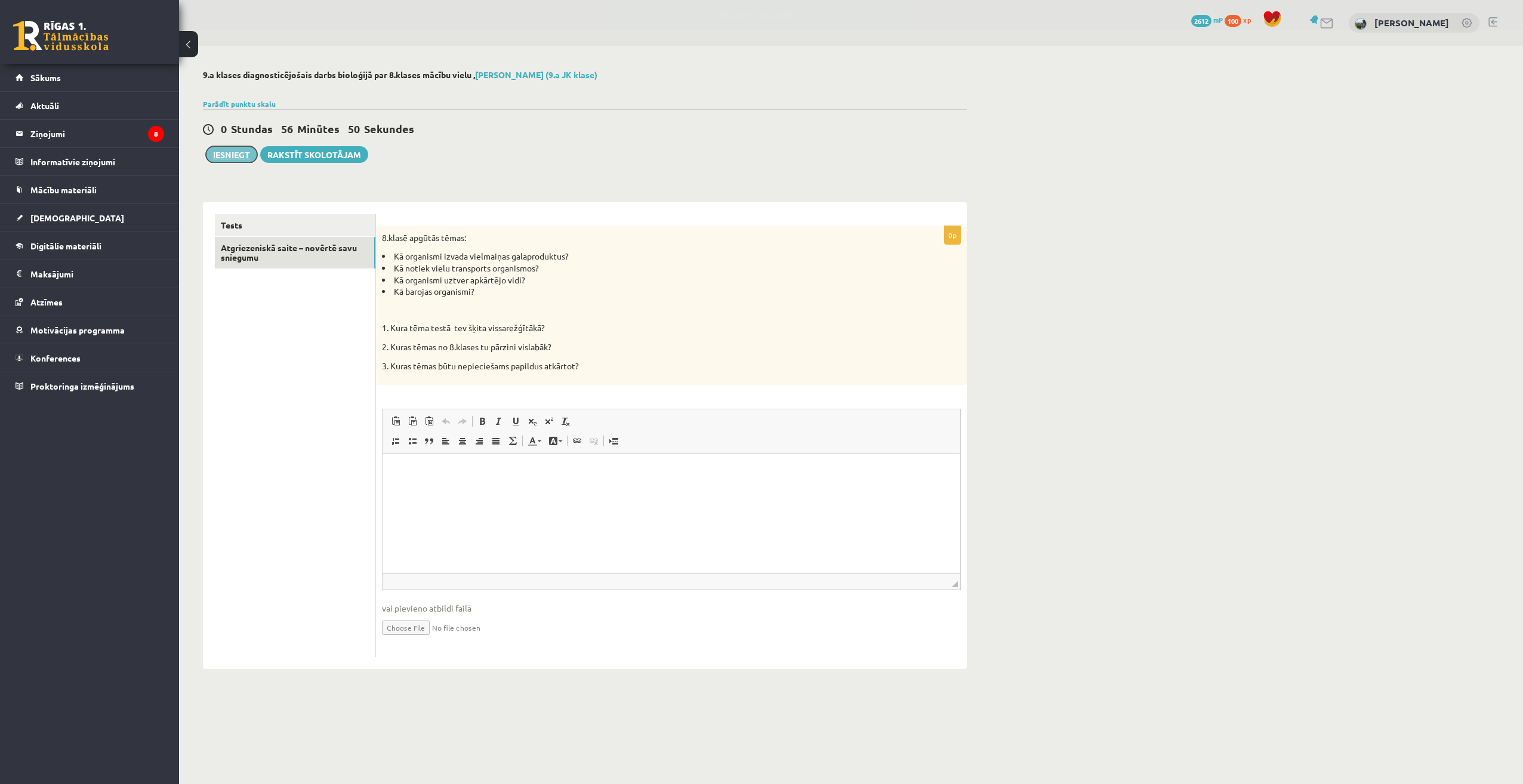
click at [239, 151] on button "Iesniegt" at bounding box center [232, 155] width 51 height 17
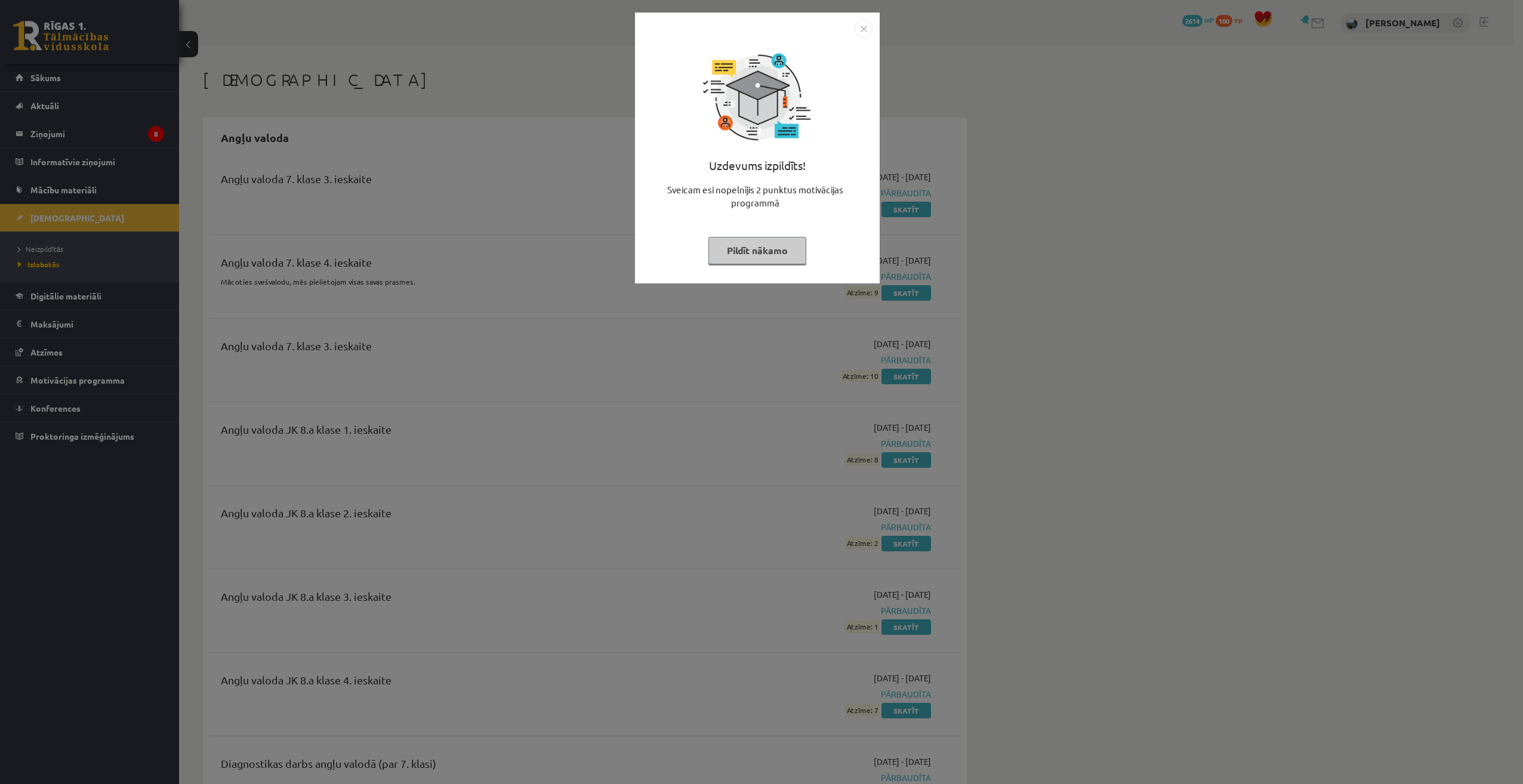
click at [788, 247] on button "Pildīt nākamo" at bounding box center [757, 251] width 98 height 28
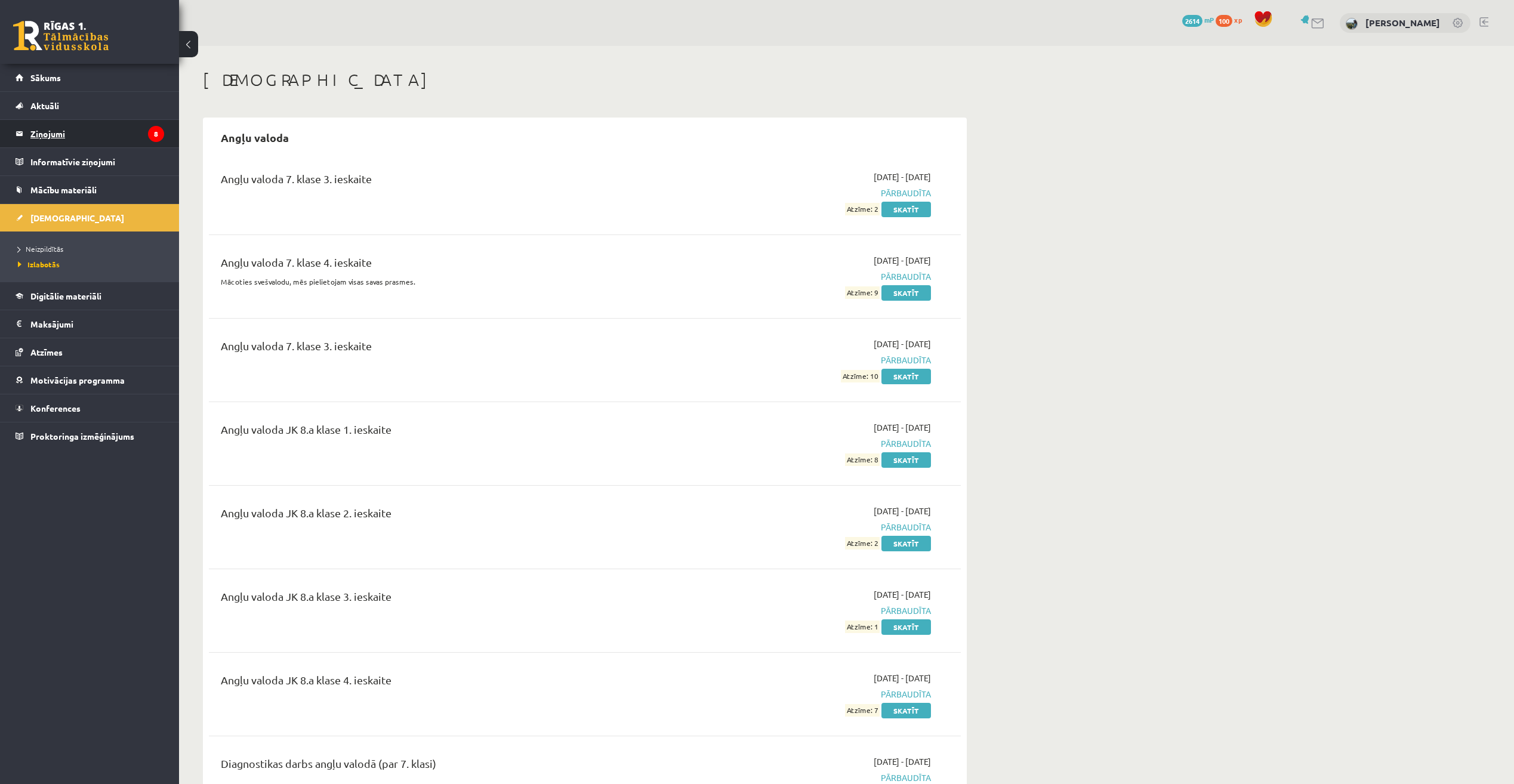
click at [78, 125] on legend "Ziņojumi 8" at bounding box center [97, 134] width 134 height 28
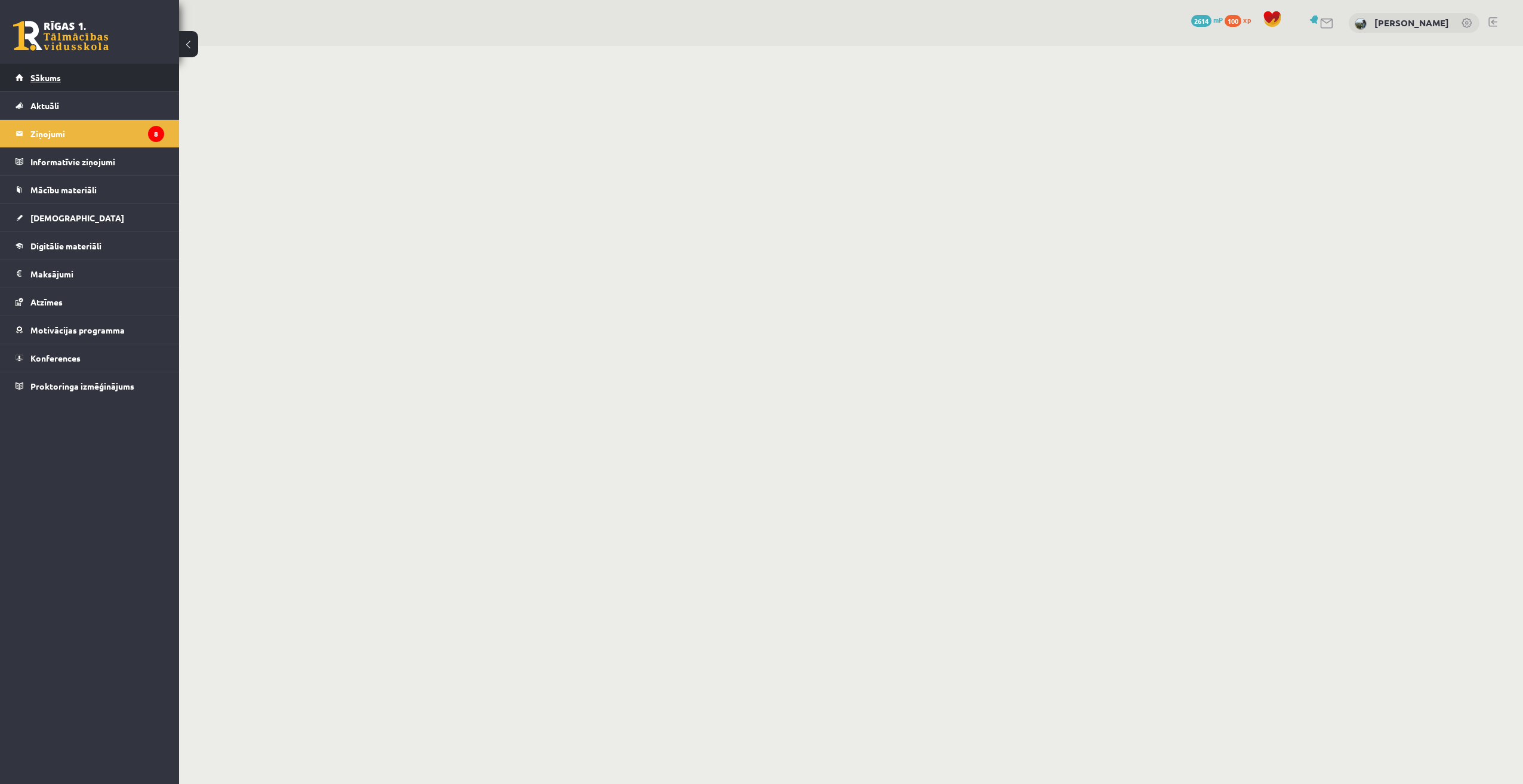
click at [102, 70] on link "Sākums" at bounding box center [90, 78] width 149 height 28
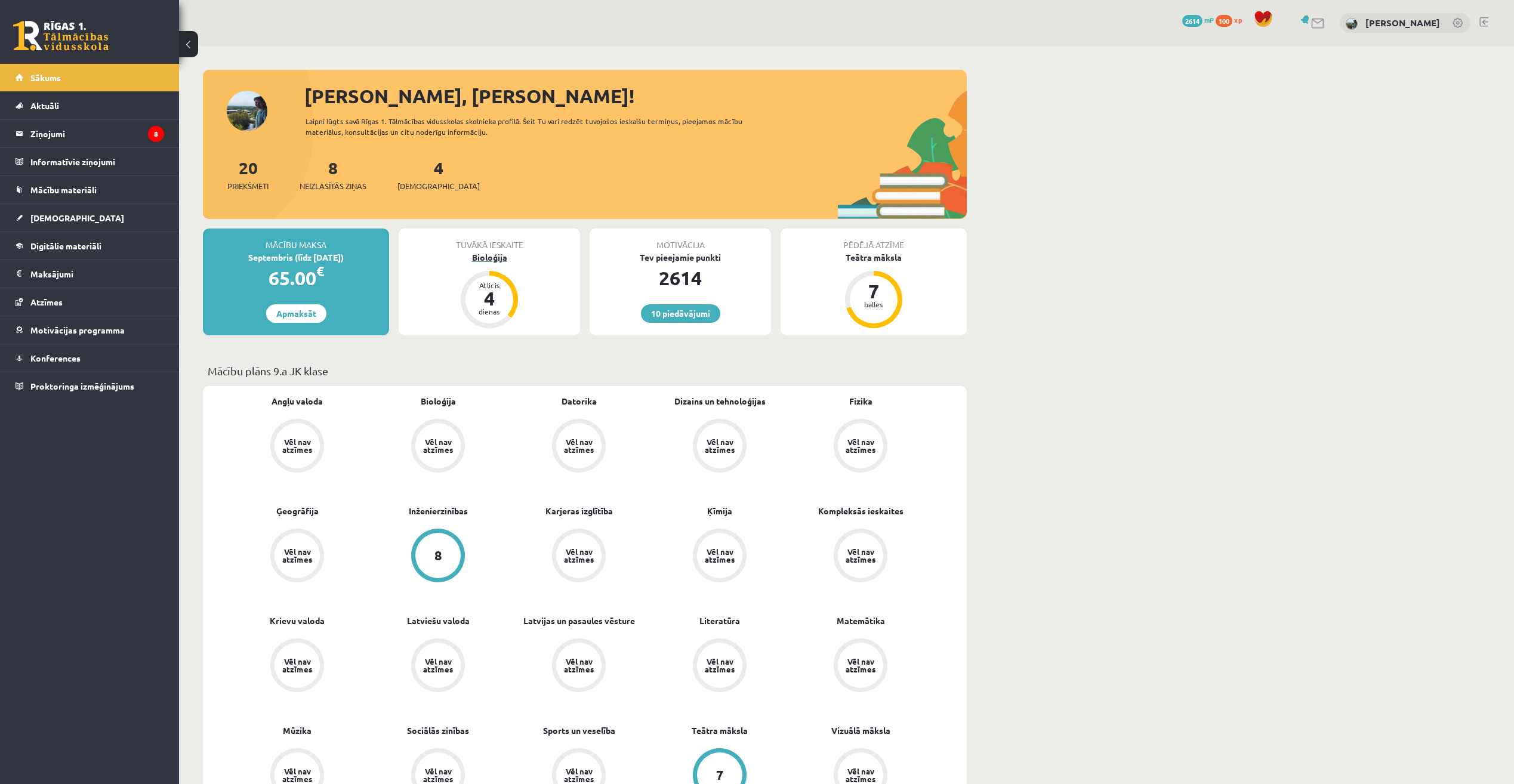
click at [469, 251] on div "Bioloģija" at bounding box center [489, 257] width 182 height 13
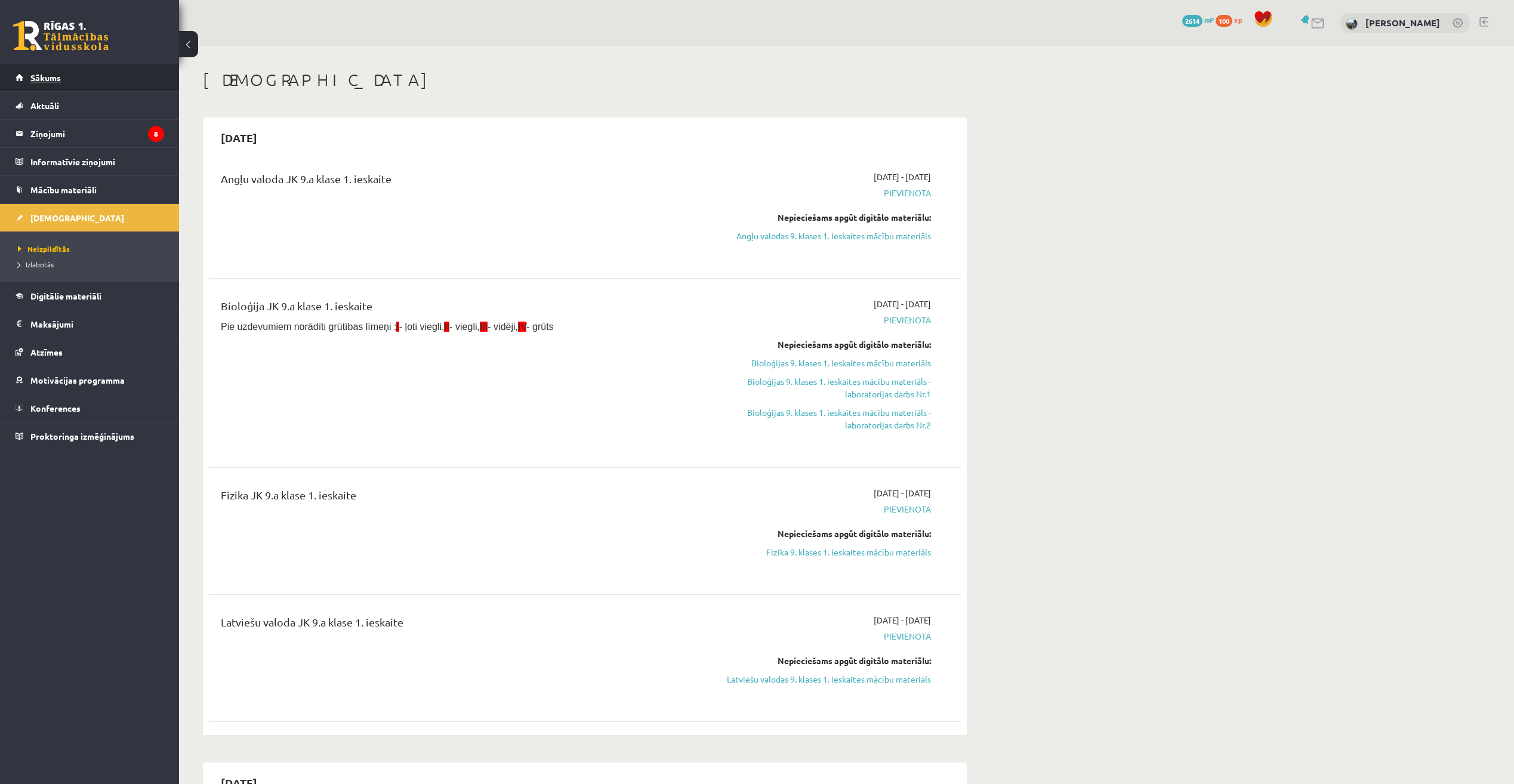
click at [127, 83] on link "Sākums" at bounding box center [90, 78] width 149 height 28
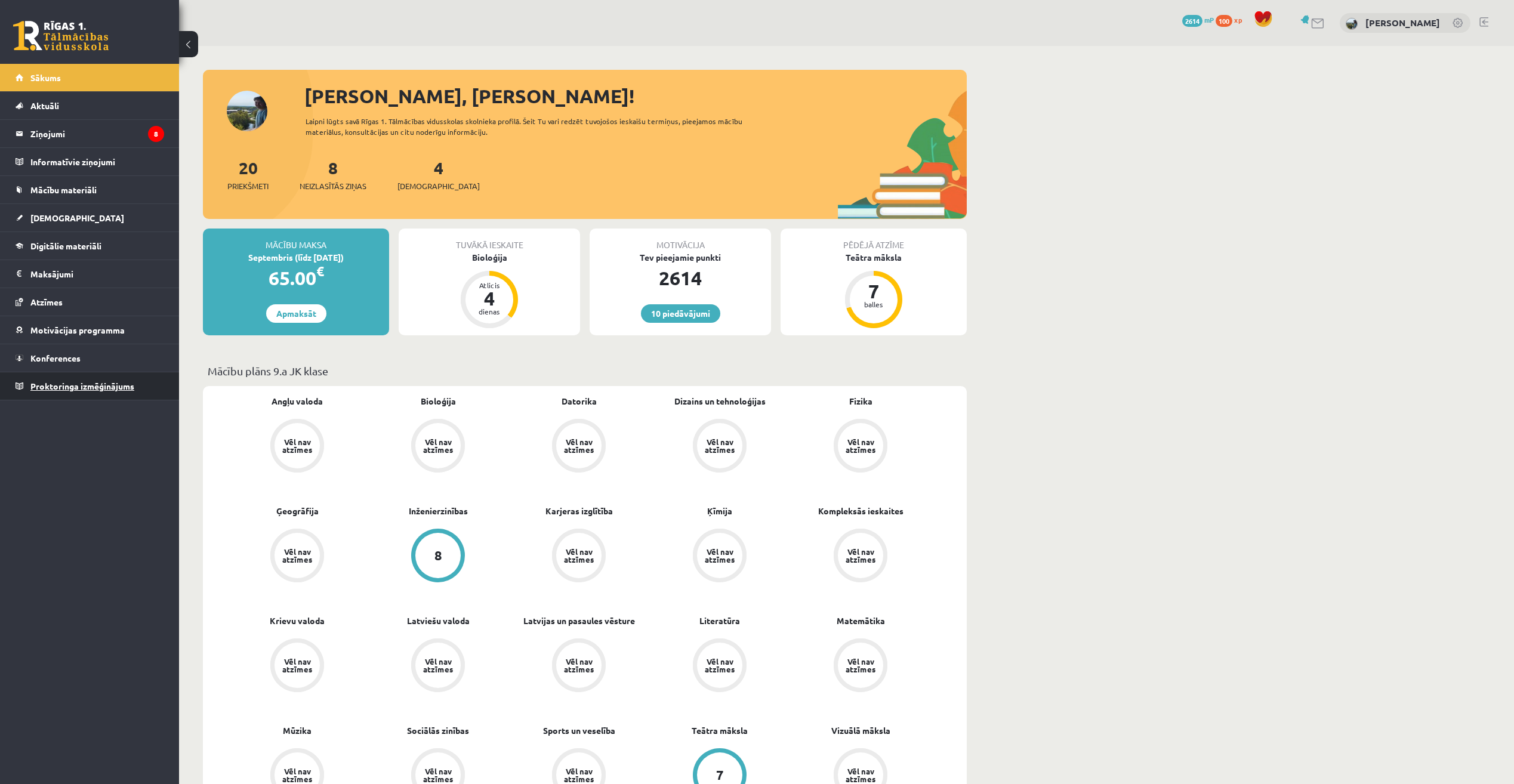
click at [118, 384] on span "Proktoringa izmēģinājums" at bounding box center [82, 386] width 104 height 11
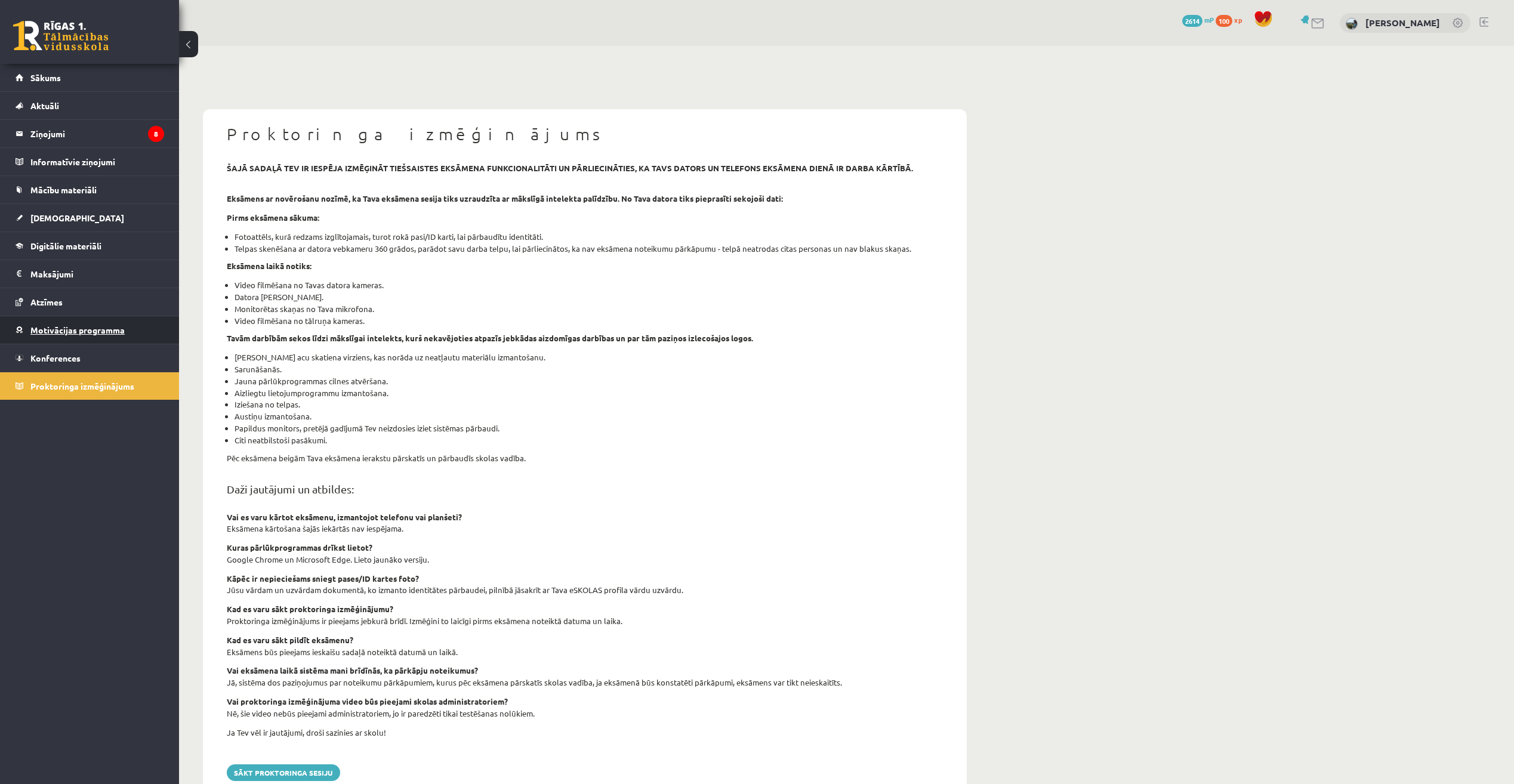
click at [115, 331] on span "Motivācijas programma" at bounding box center [78, 330] width 95 height 11
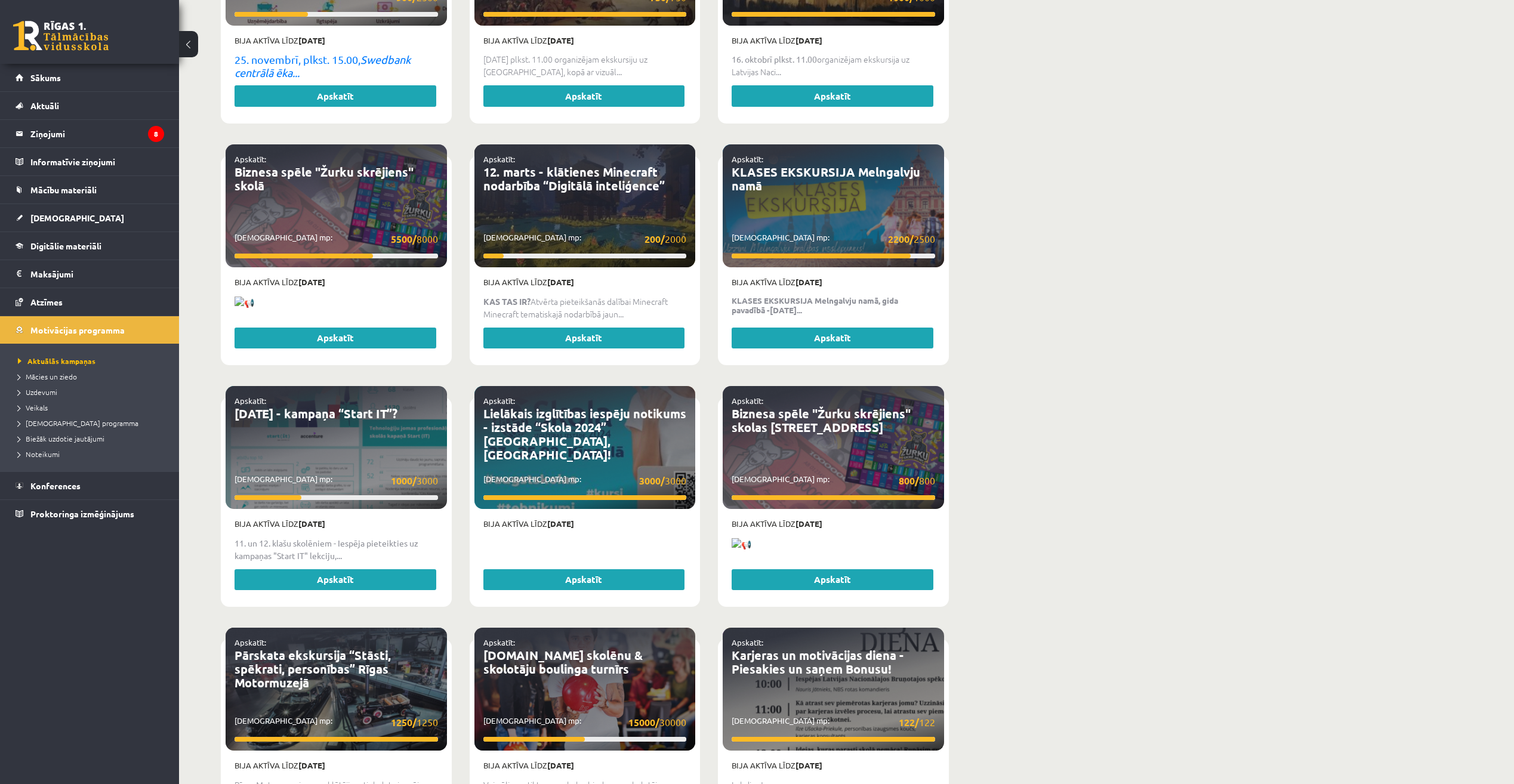
scroll to position [1941, 0]
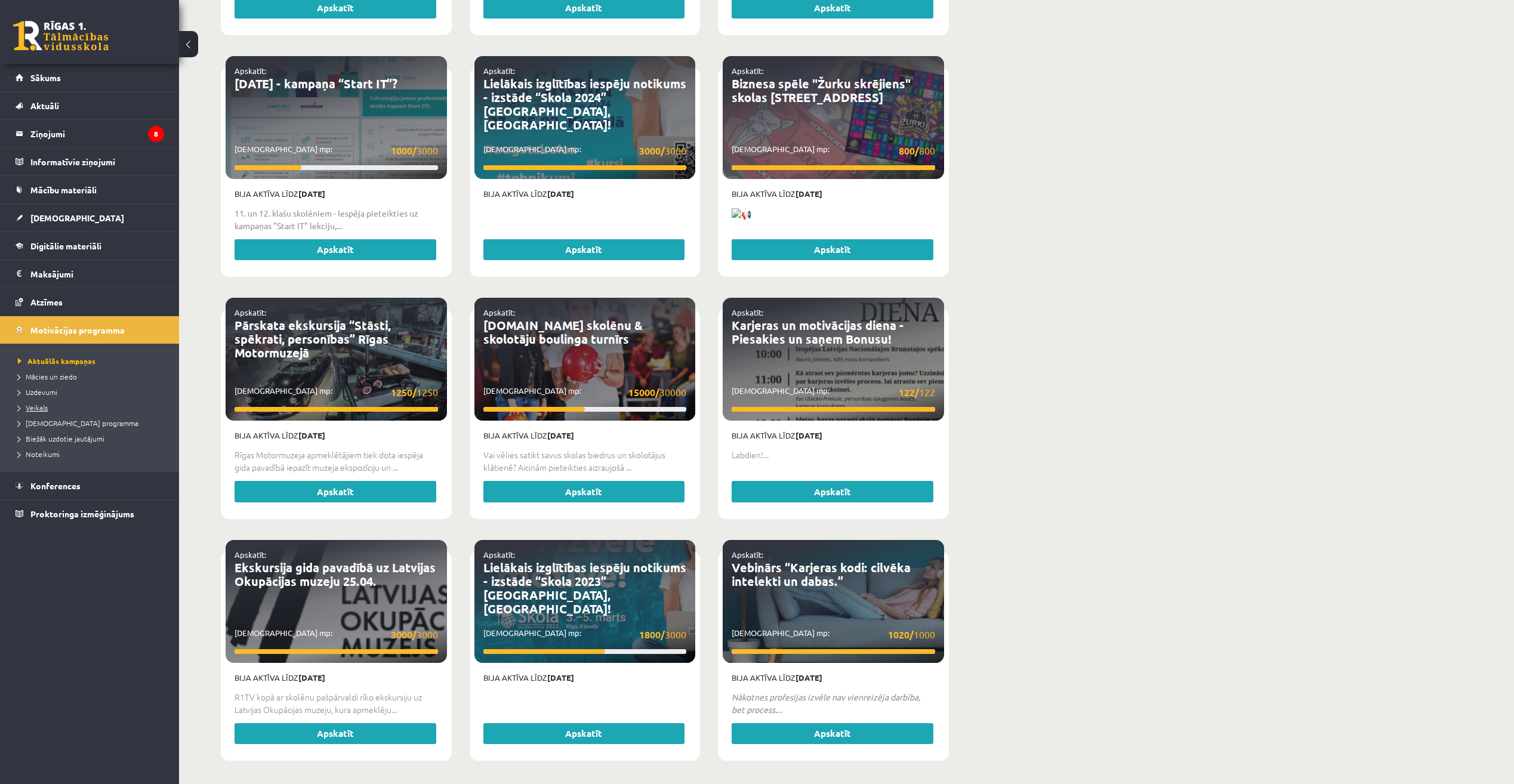
click at [38, 405] on span "Veikals" at bounding box center [33, 408] width 30 height 9
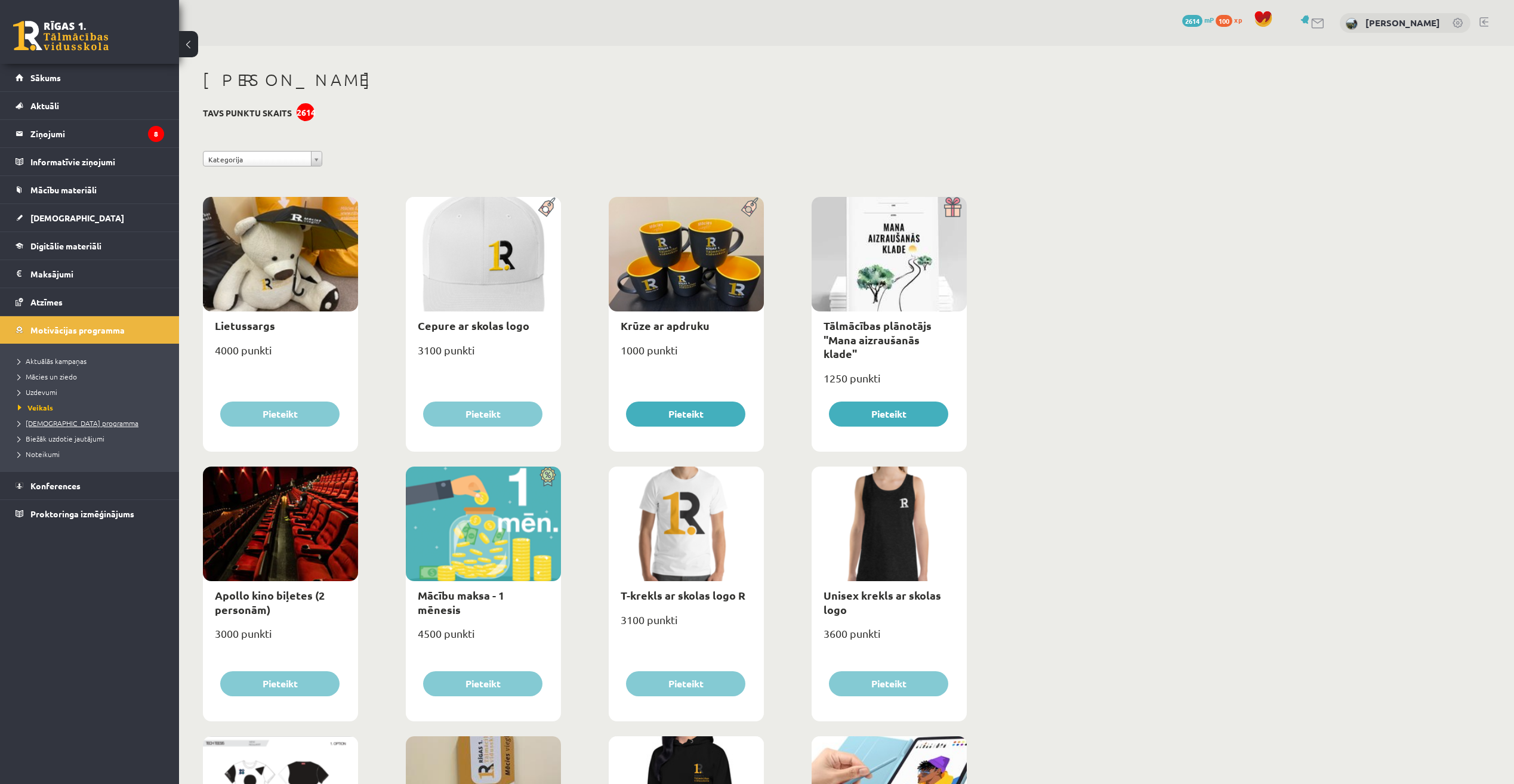
click at [66, 425] on span "[DEMOGRAPHIC_DATA] programma" at bounding box center [78, 423] width 121 height 9
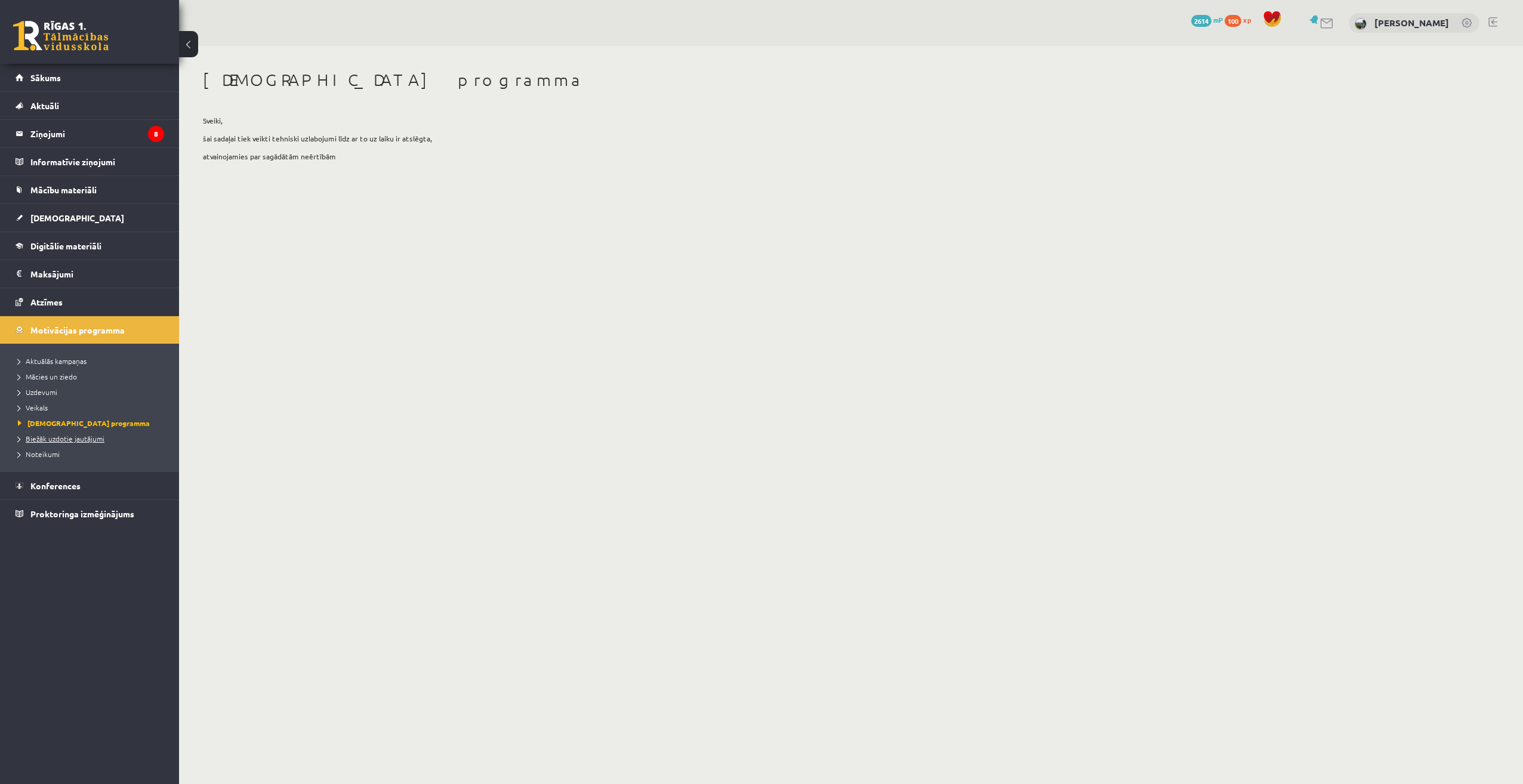
click at [61, 440] on span "Biežāk uzdotie jautājumi" at bounding box center [61, 438] width 86 height 9
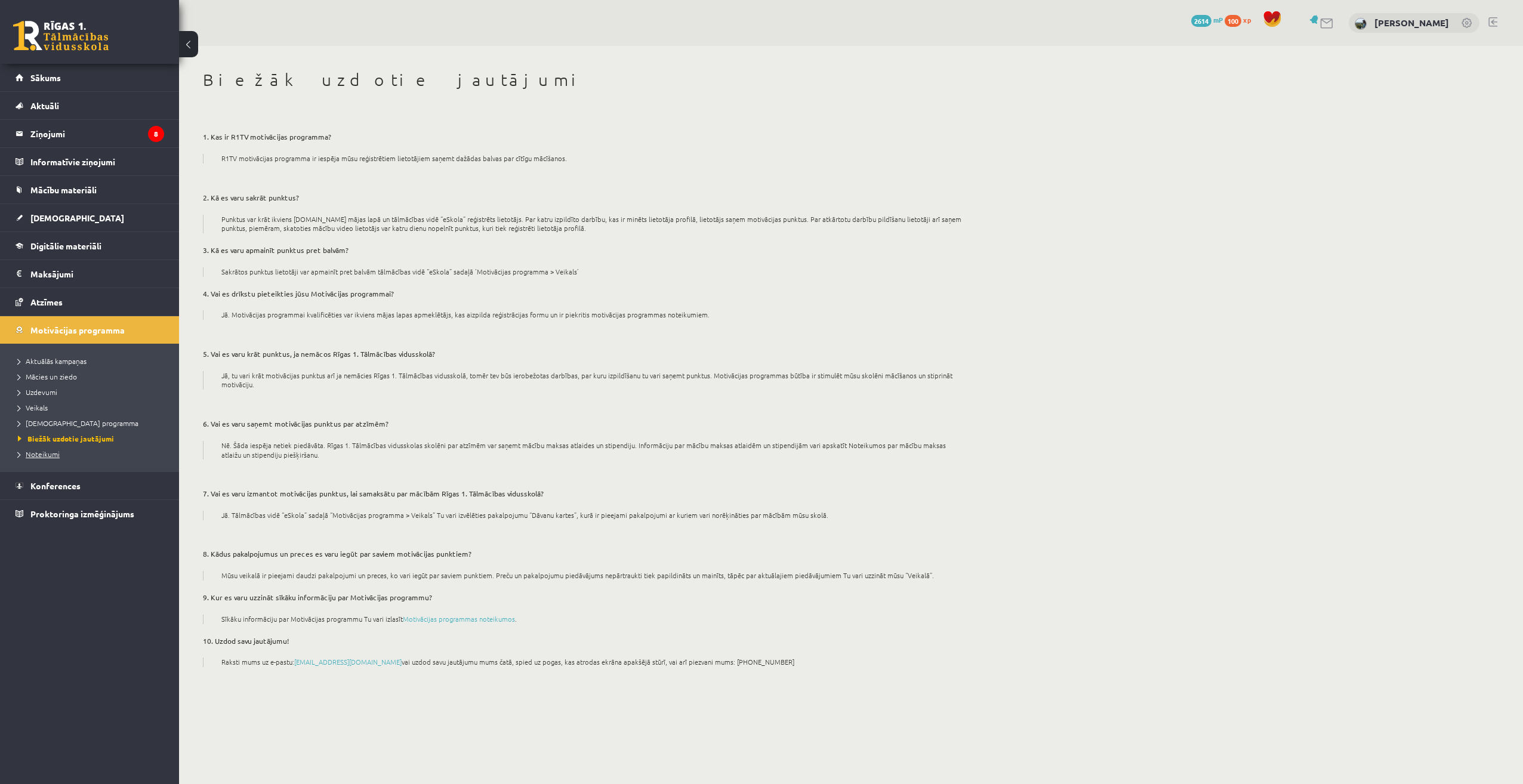
click at [43, 450] on span "Noteikumi" at bounding box center [39, 454] width 42 height 9
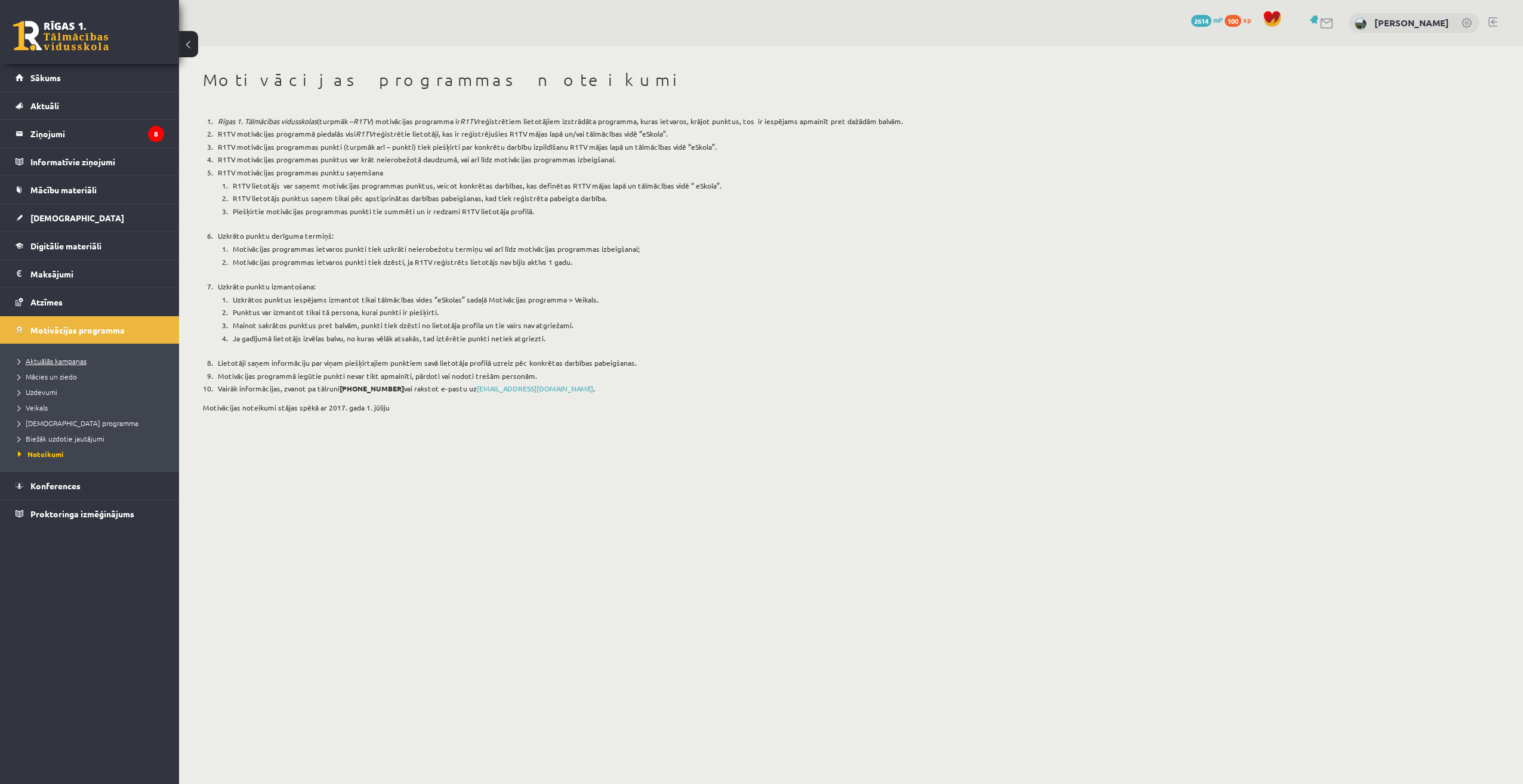
click at [65, 361] on span "Aktuālās kampaņas" at bounding box center [53, 361] width 69 height 9
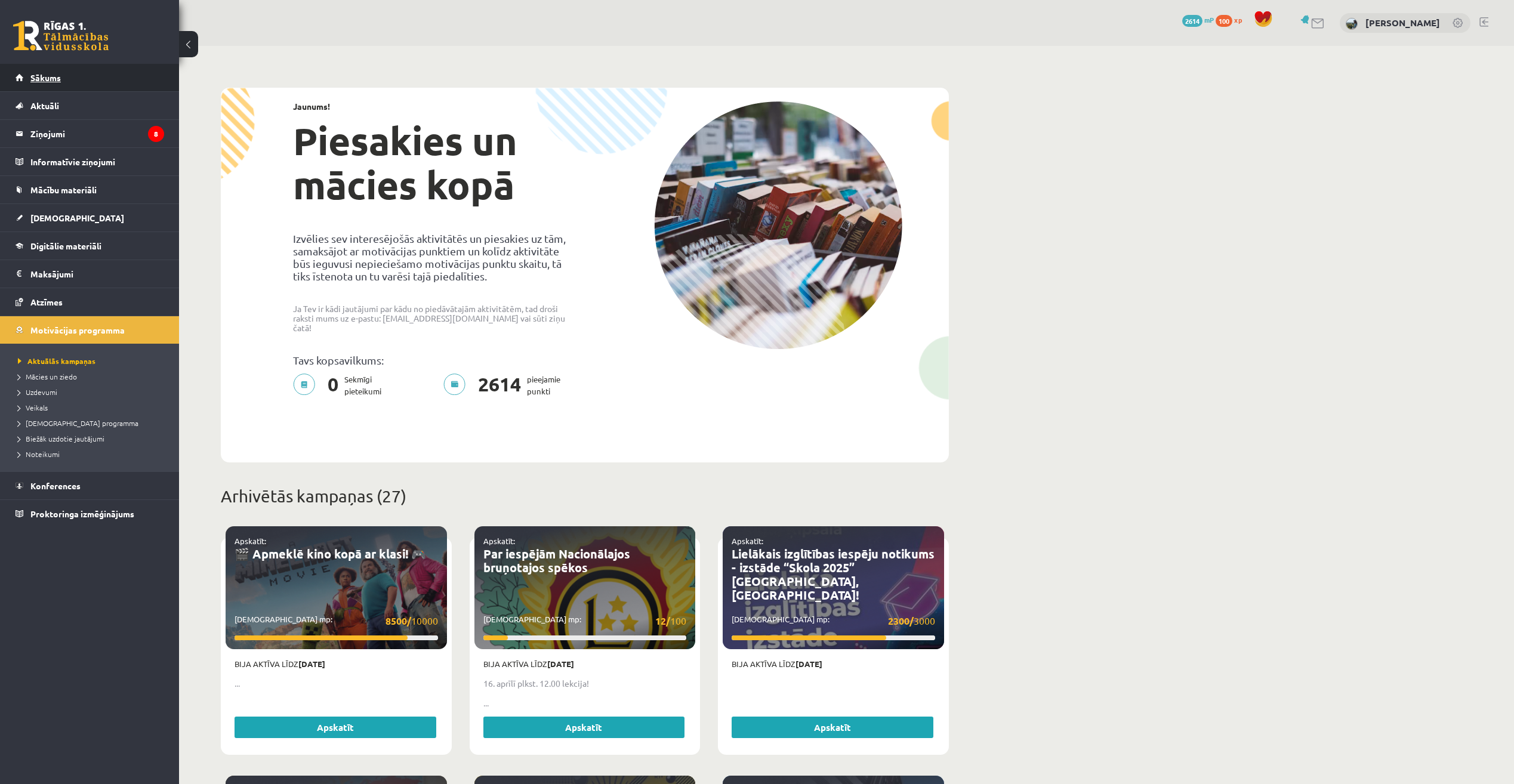
click at [90, 79] on link "Sākums" at bounding box center [90, 78] width 149 height 28
